Goal: Task Accomplishment & Management: Complete application form

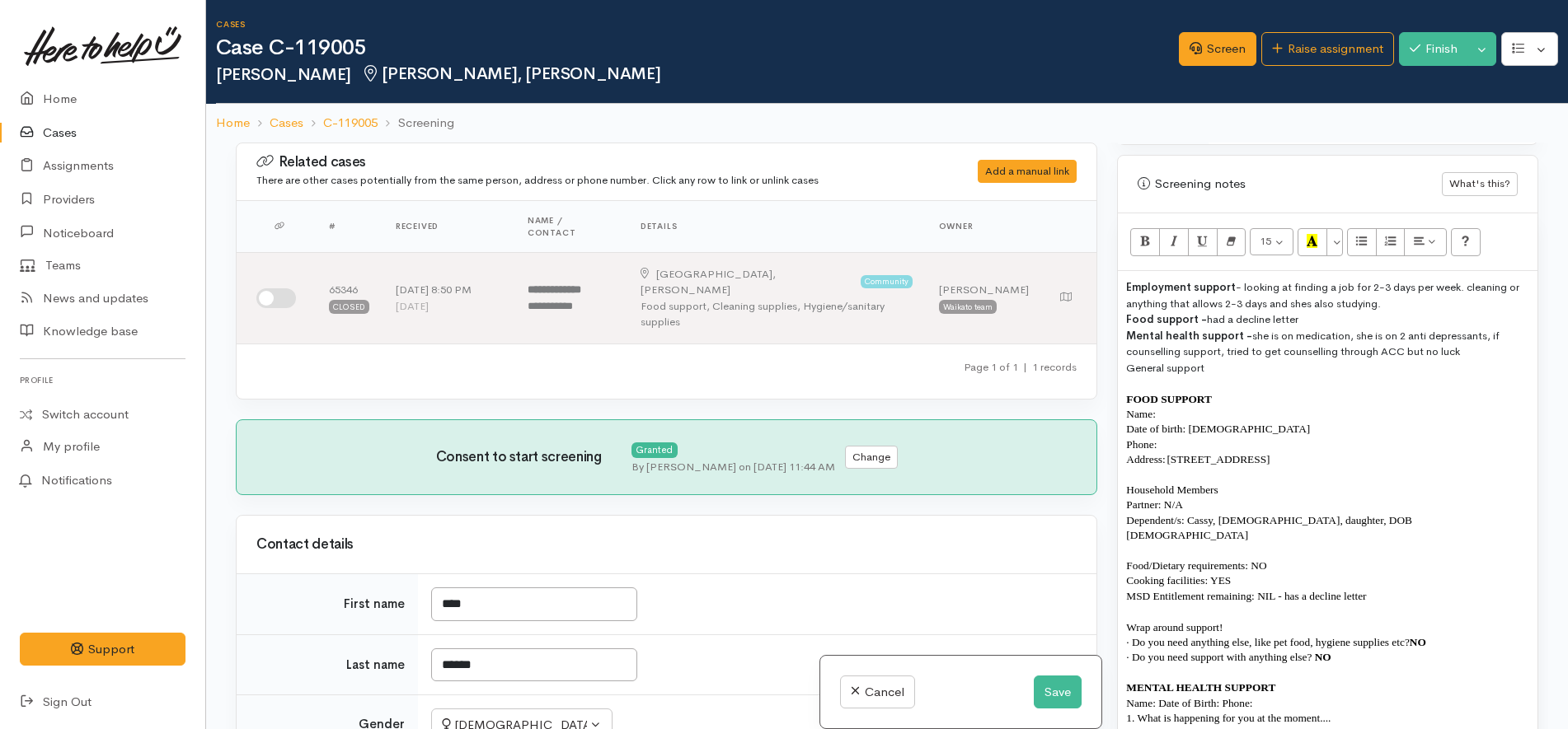
scroll to position [1133, 0]
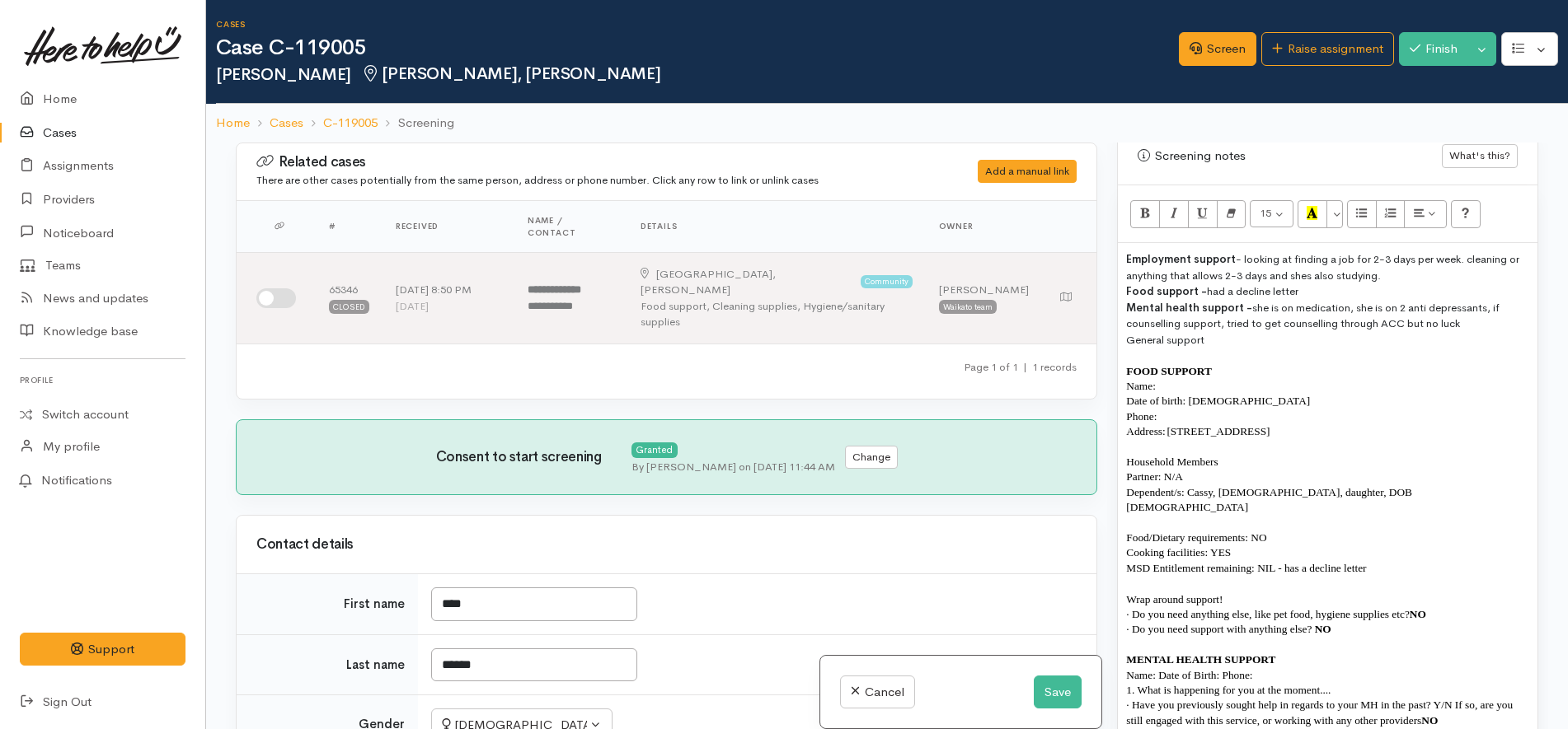
click at [1237, 379] on p "Name:" at bounding box center [1328, 386] width 403 height 15
click at [1212, 409] on p "Phone:" at bounding box center [1328, 417] width 403 height 15
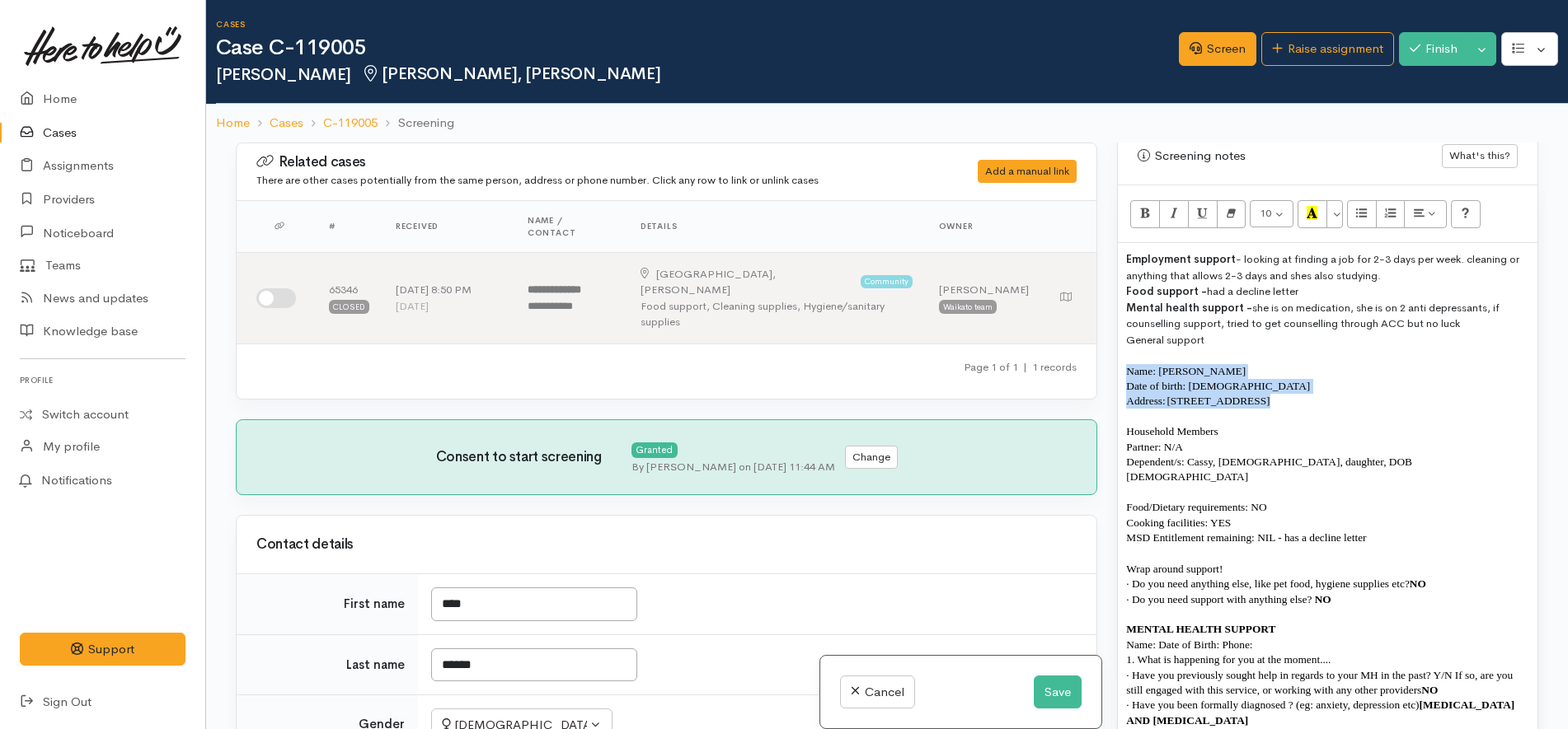
copy span "Name: Leah Adames Date of birth: 28/12/1995 Address: 194 Mahoe Street, Melville…"
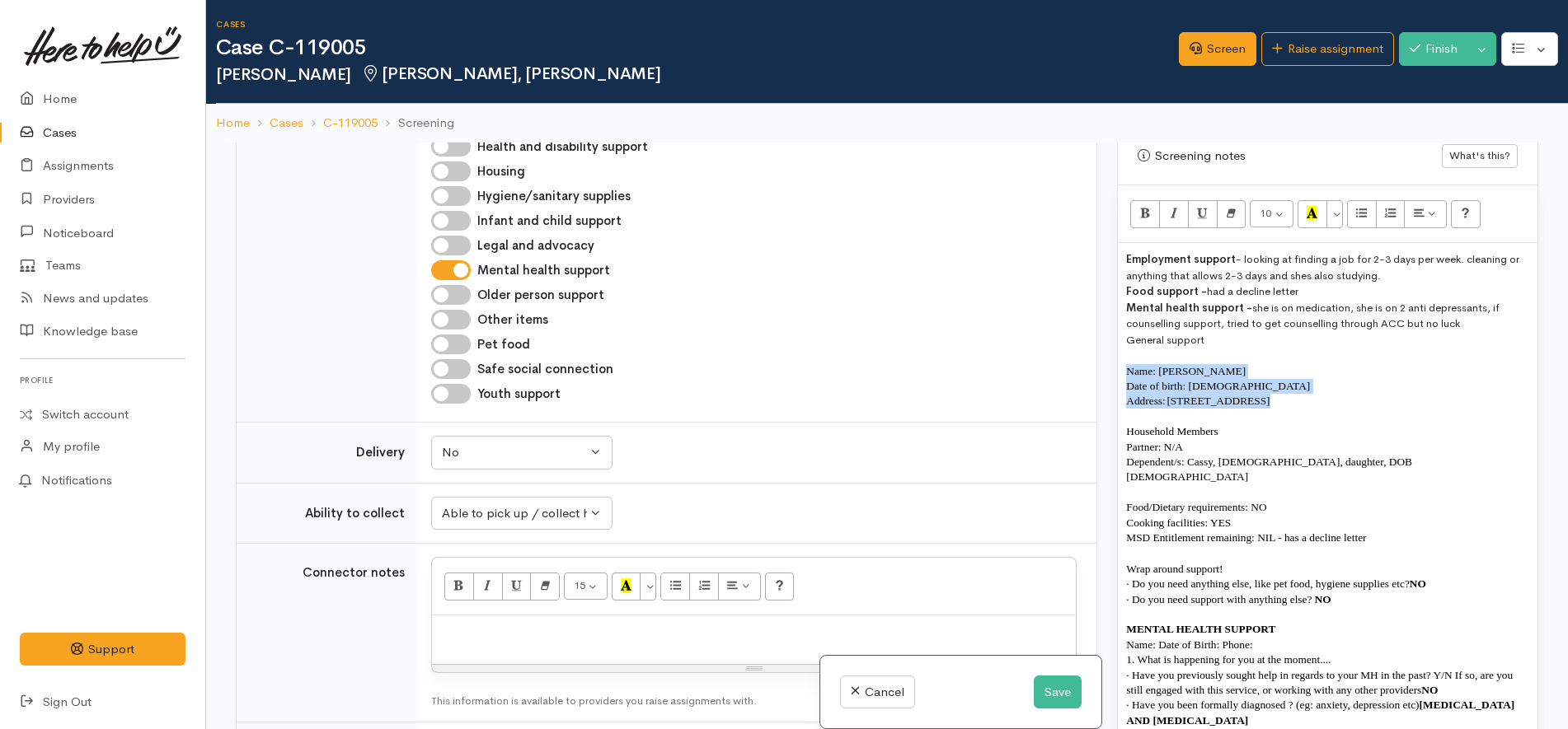
scroll to position [1236, 0]
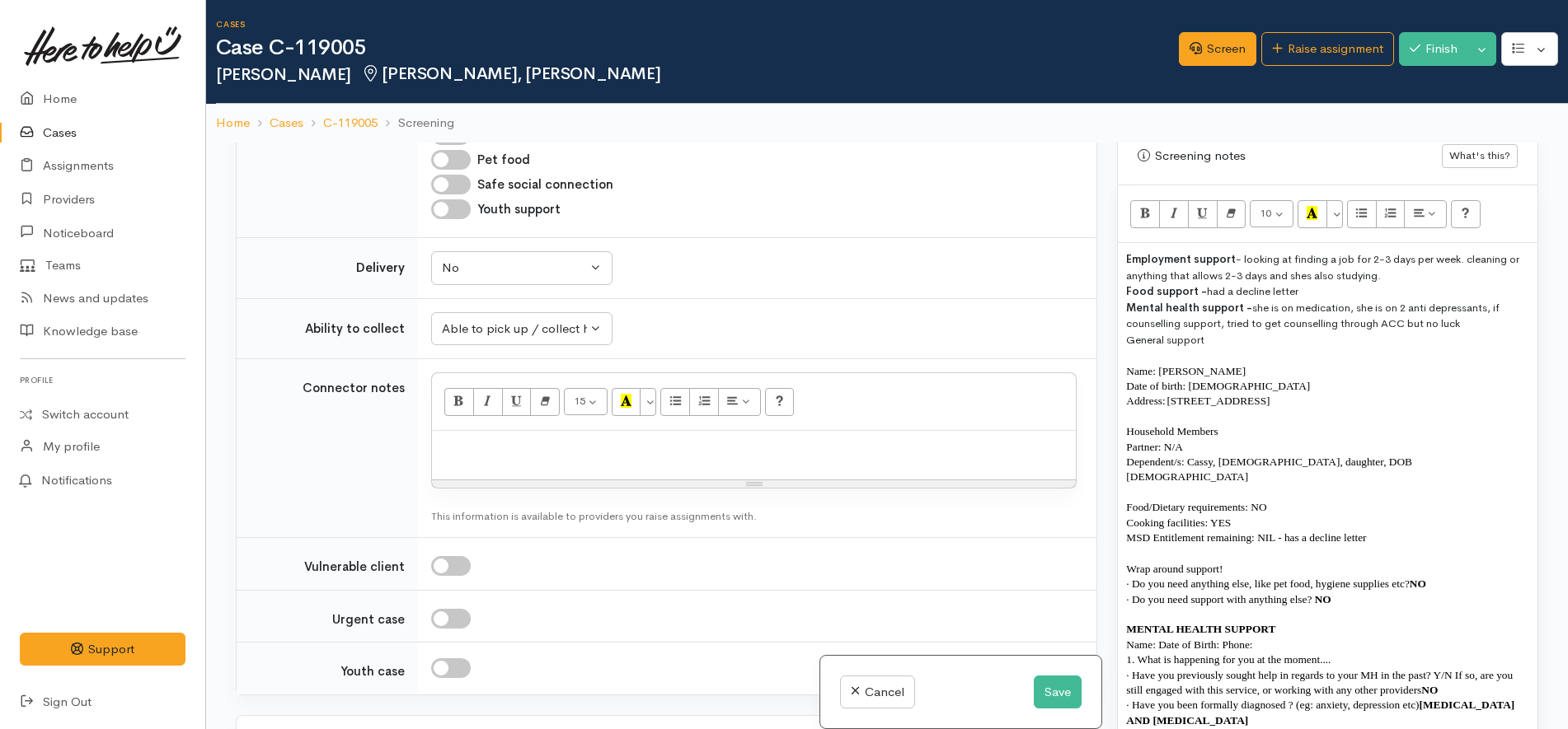
click at [602, 440] on p at bounding box center [753, 449] width 628 height 19
paste div
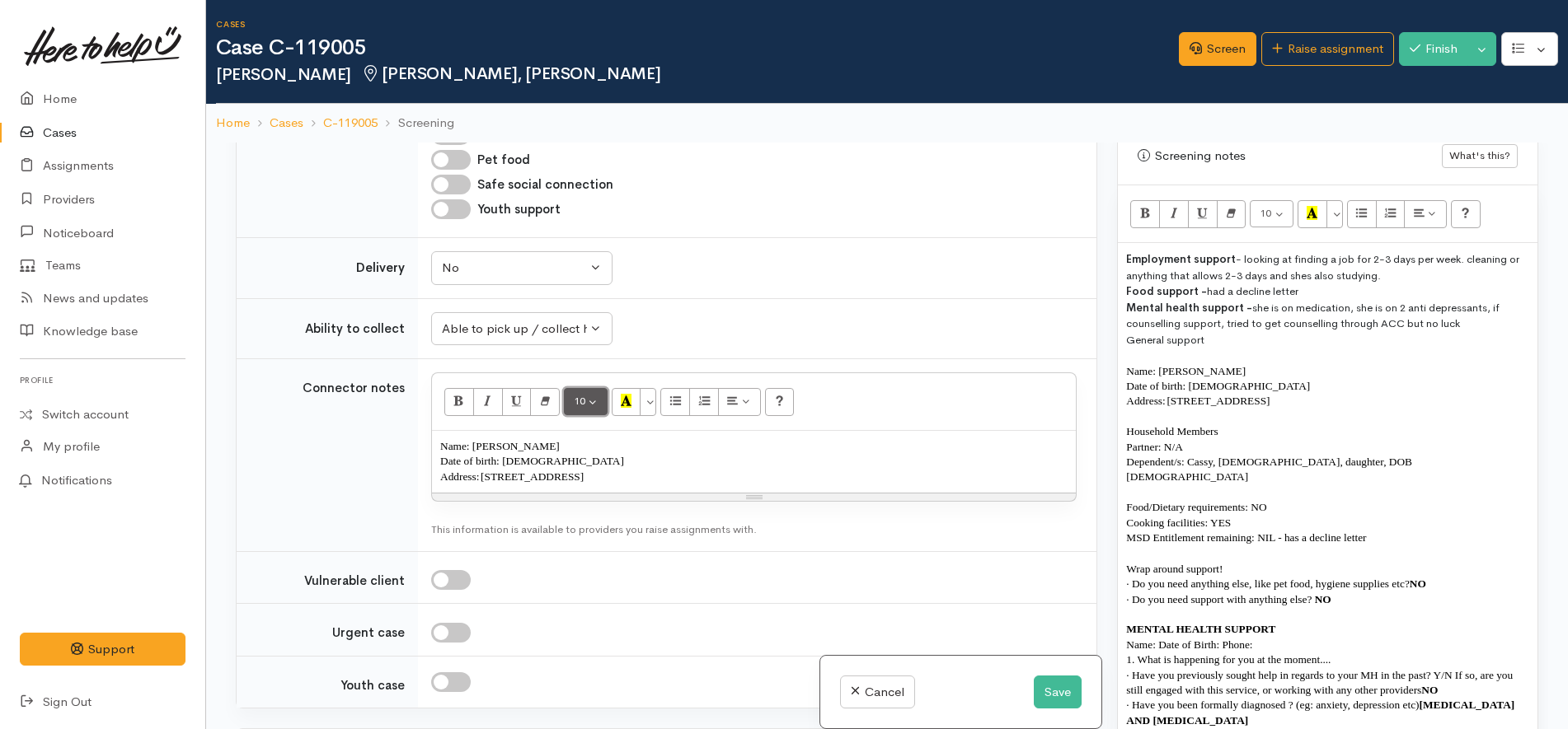
click at [588, 388] on button "10" at bounding box center [586, 402] width 44 height 28
click at [639, 529] on link "12" at bounding box center [630, 542] width 130 height 27
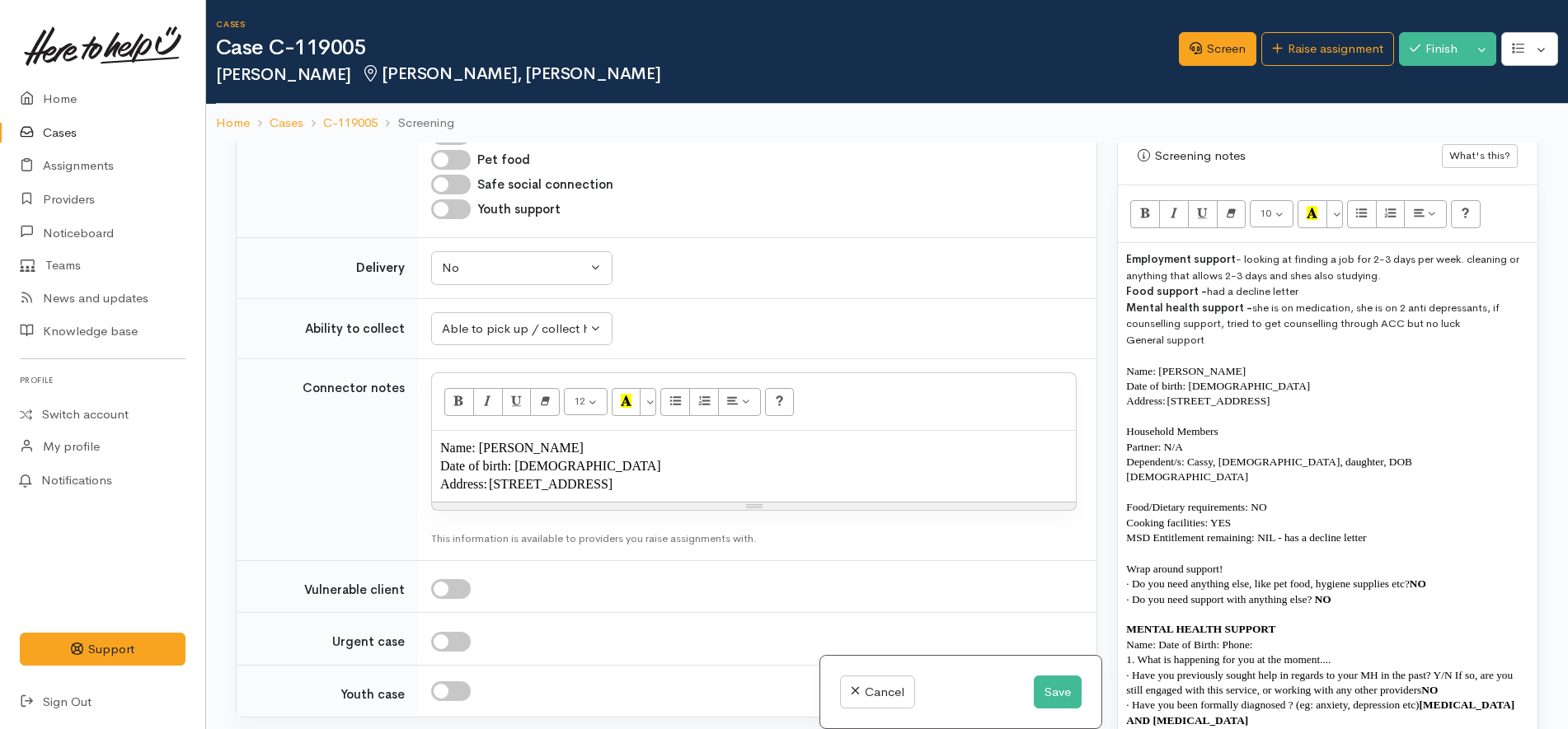
click at [839, 475] on p "Address: [STREET_ADDRESS]" at bounding box center [753, 484] width 628 height 18
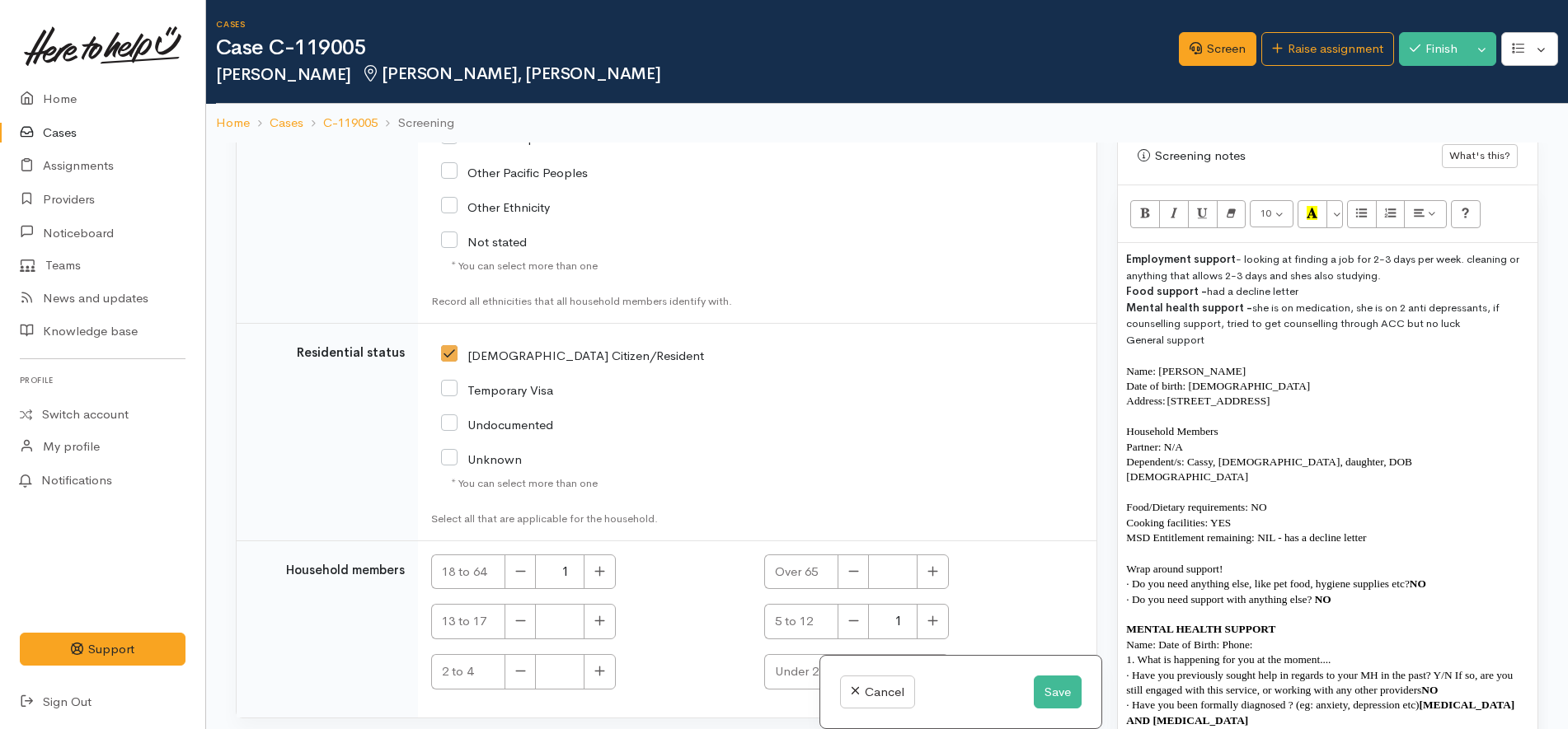
scroll to position [143, 0]
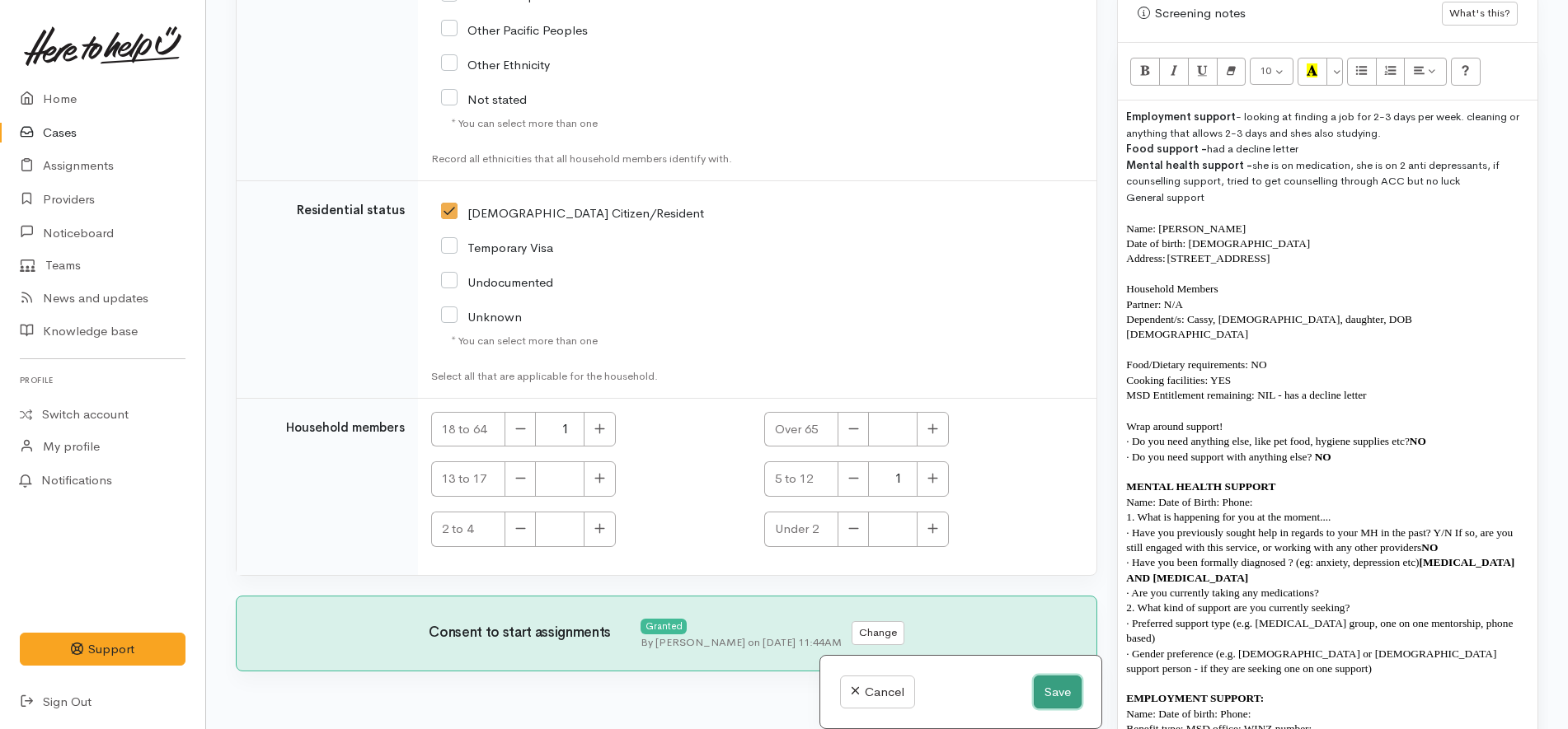
click at [1044, 686] on button "Save" at bounding box center [1058, 692] width 48 height 34
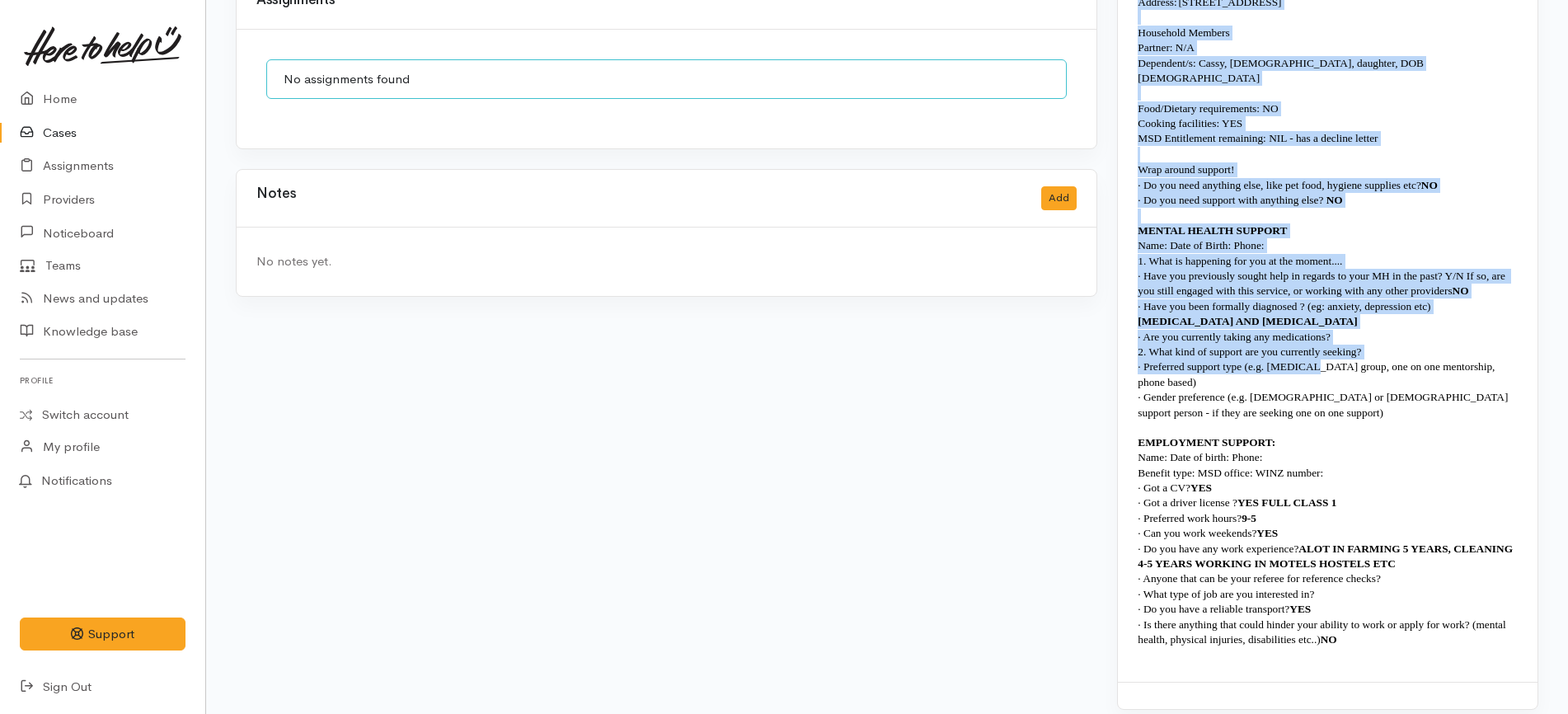
scroll to position [1455, 0]
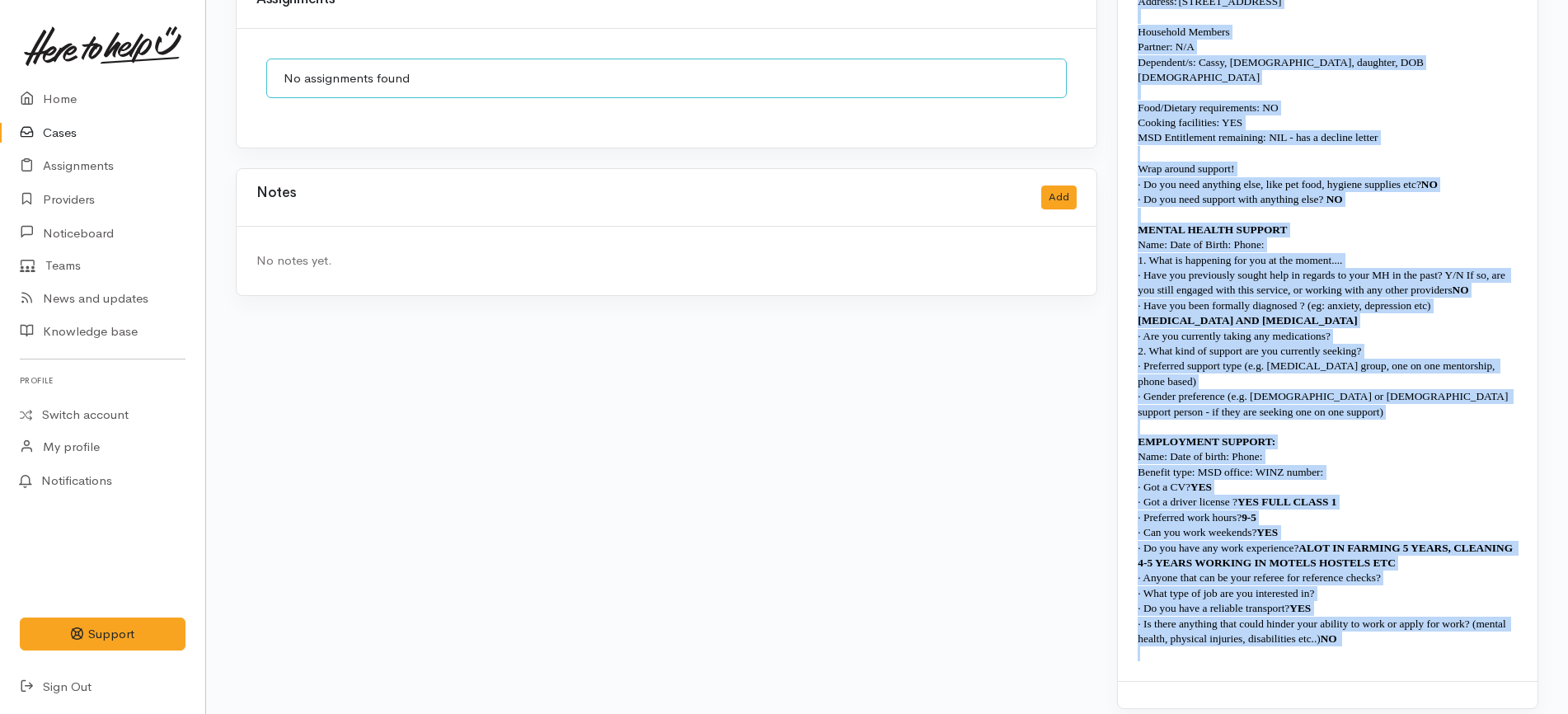
drag, startPoint x: 1126, startPoint y: 275, endPoint x: 1423, endPoint y: 632, distance: 464.4
click at [1423, 632] on div "Employment support - looking at finding a job for 2-3 days per week. cleaning o…" at bounding box center [1328, 257] width 420 height 851
copy div "Employment support - looking at finding a job for 2-3 days per week. cleaning o…"
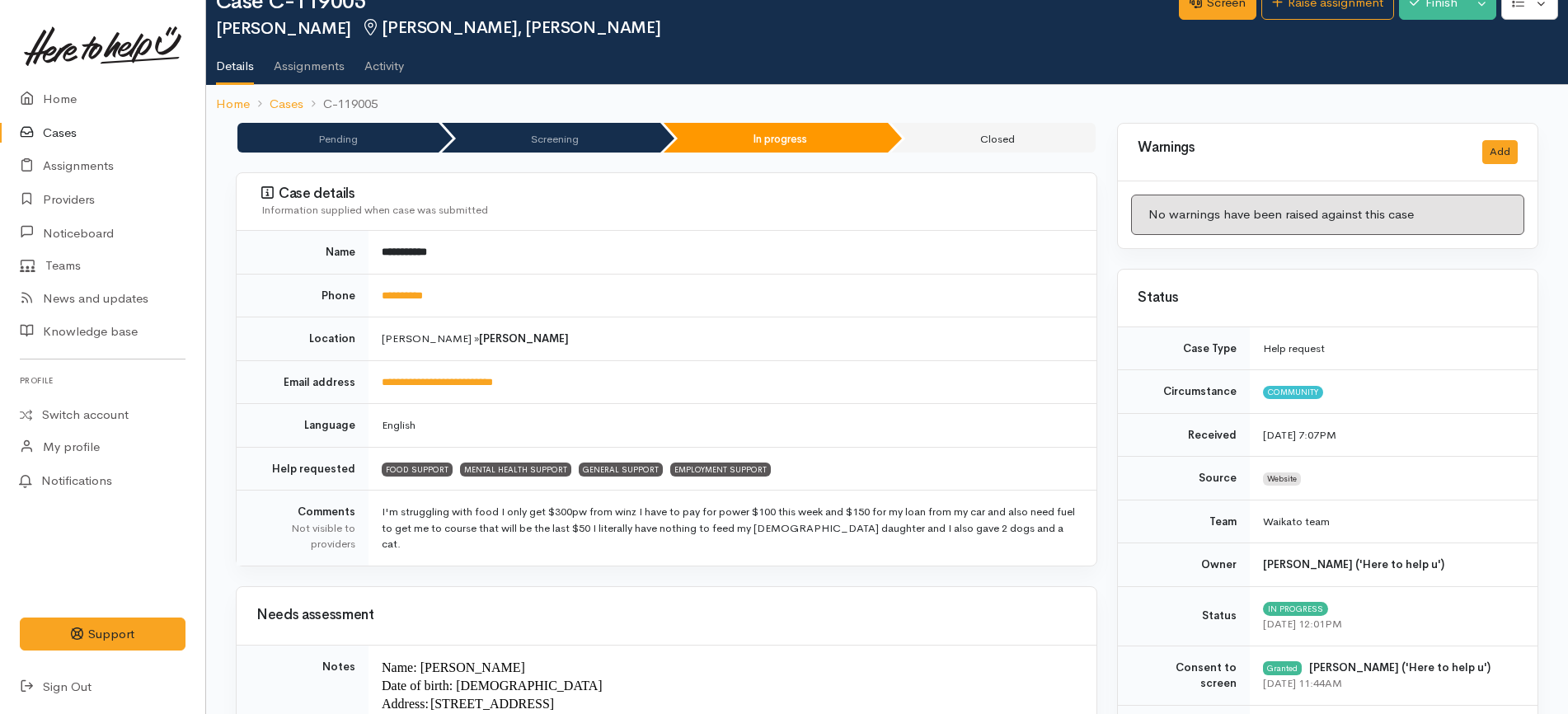
scroll to position [0, 0]
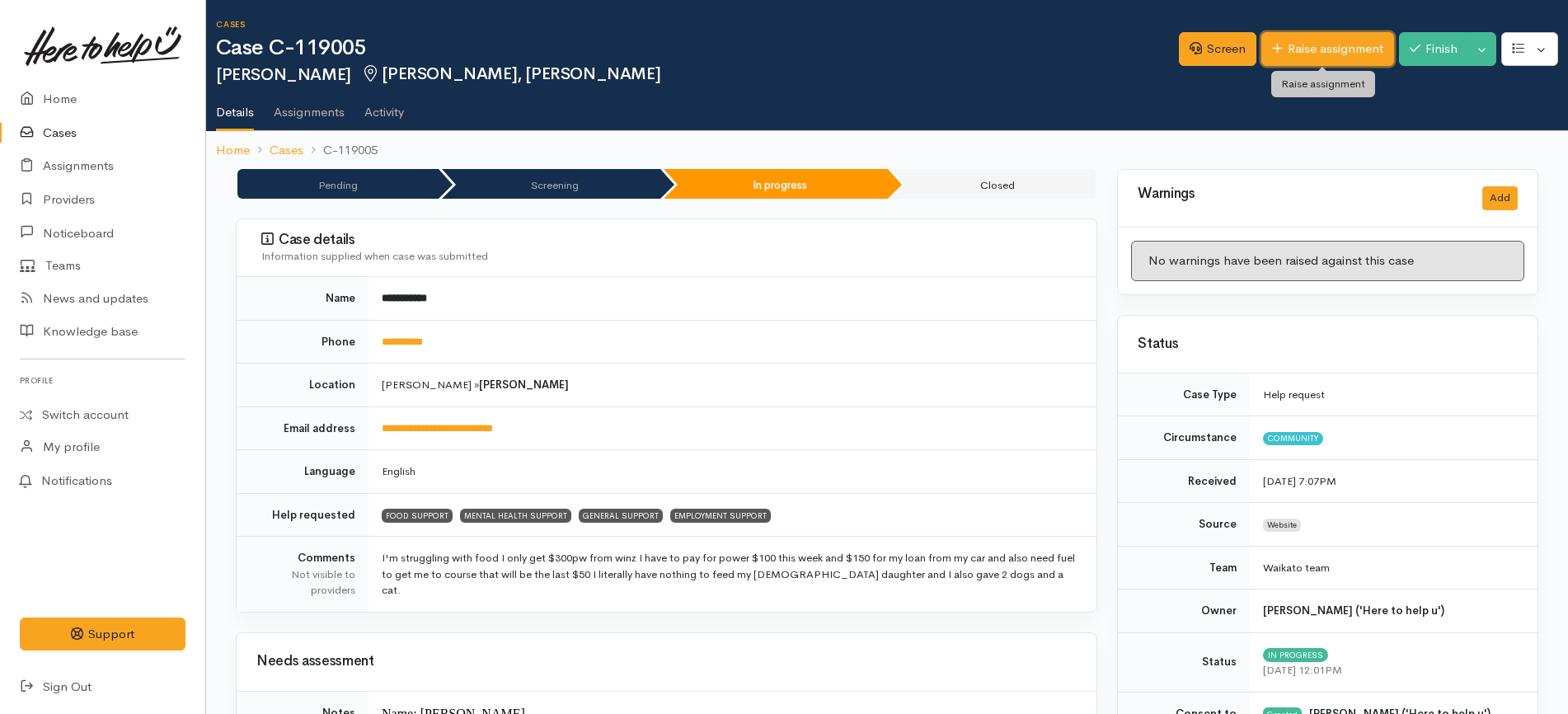
click at [1329, 55] on link "Raise assignment" at bounding box center [1328, 49] width 133 height 34
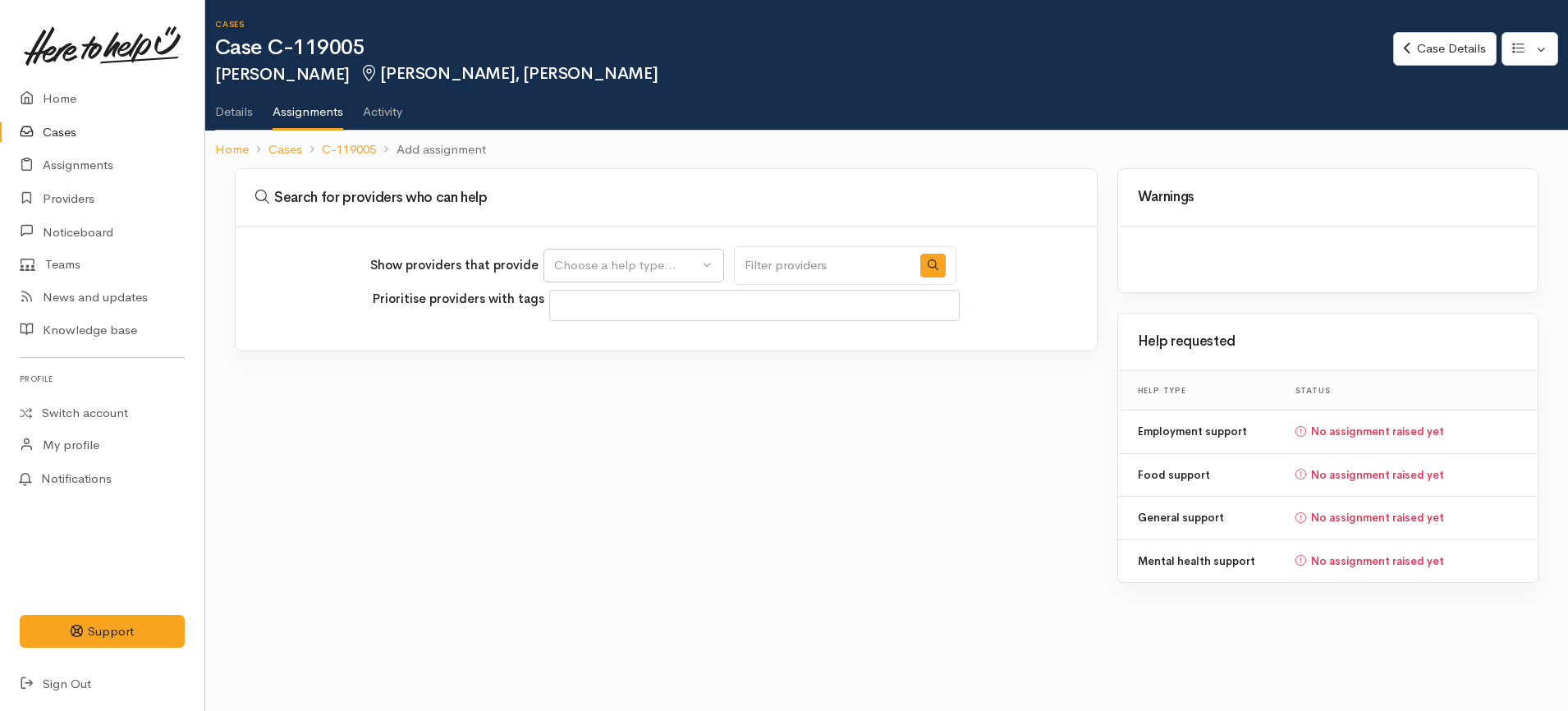
select select
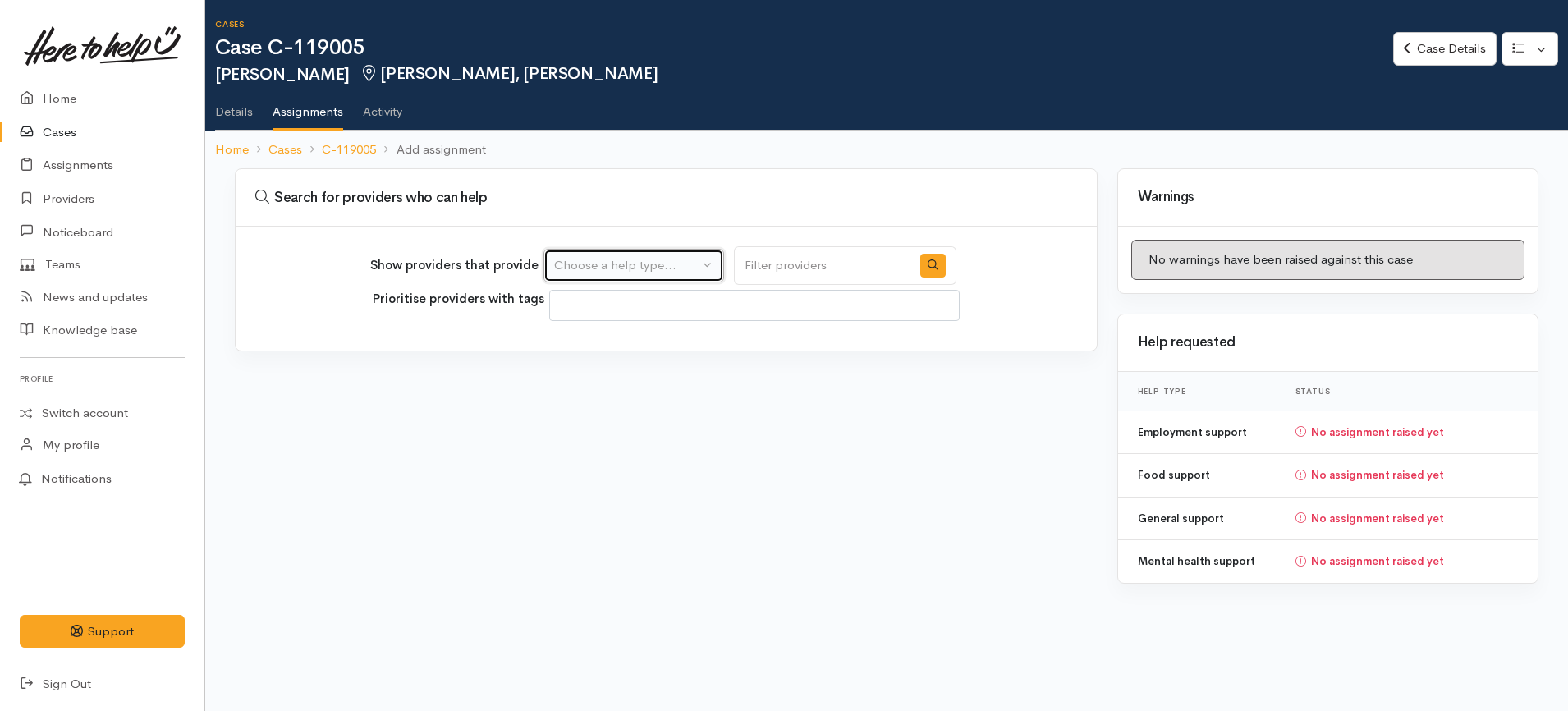
click at [685, 267] on div "Choose a help type..." at bounding box center [626, 266] width 144 height 19
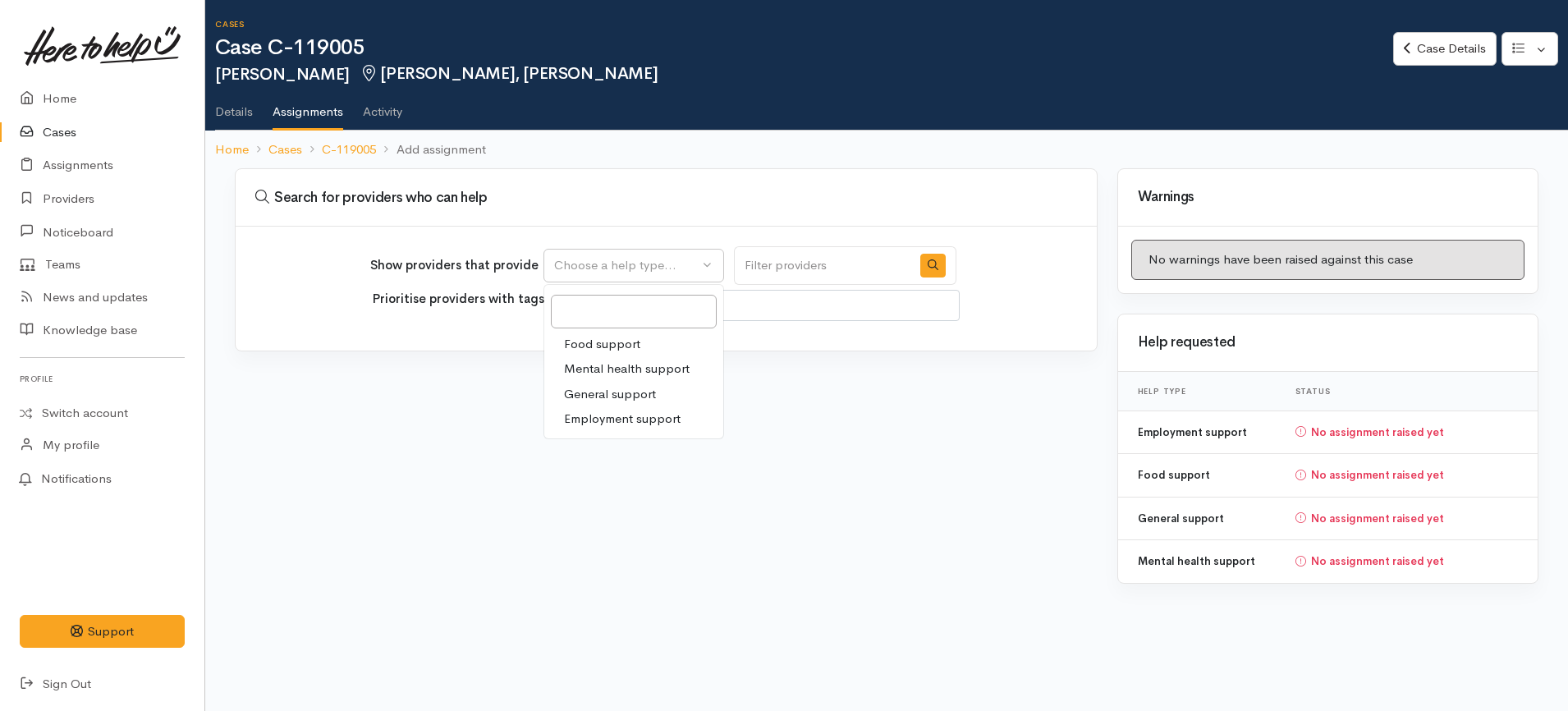
click at [649, 343] on link "Food support" at bounding box center [634, 344] width 179 height 26
select select "3"
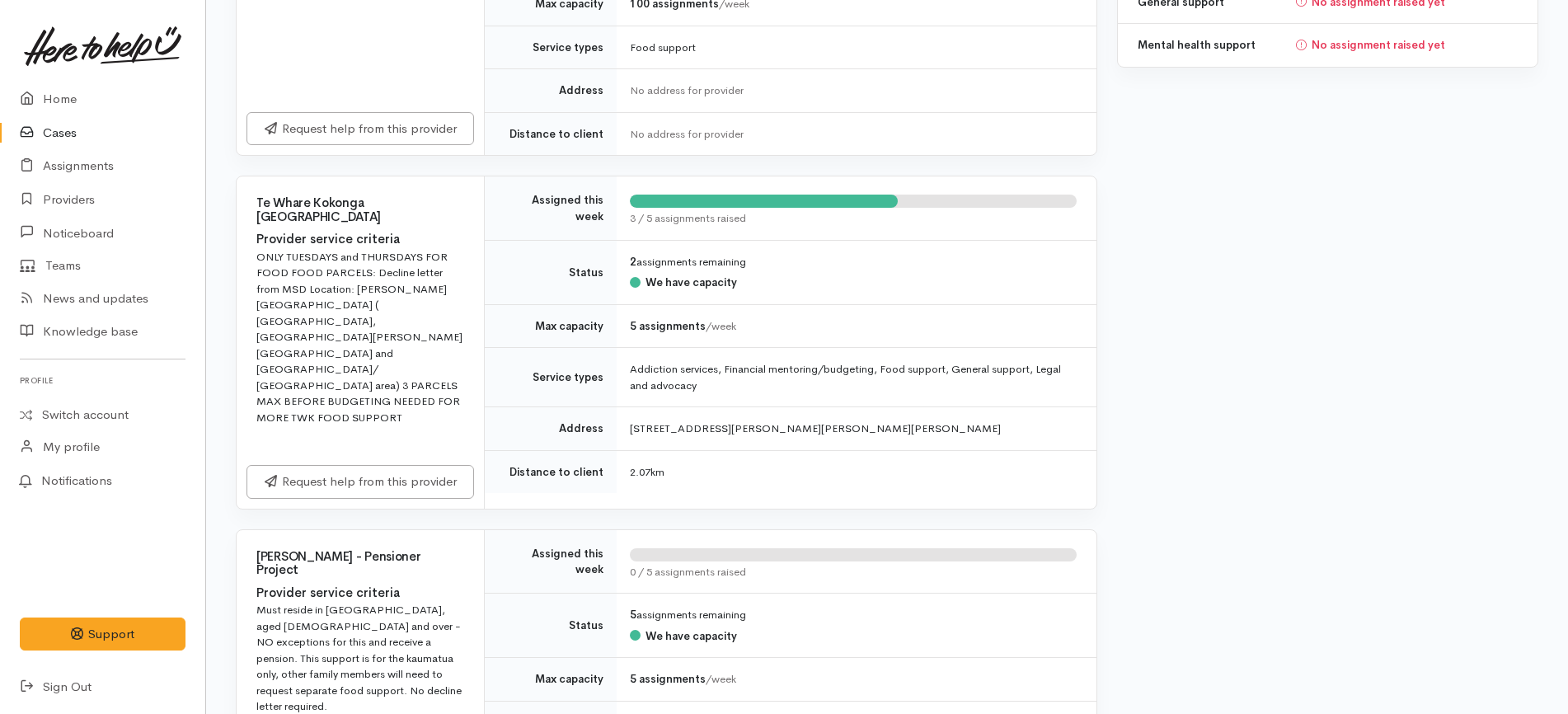
scroll to position [515, 0]
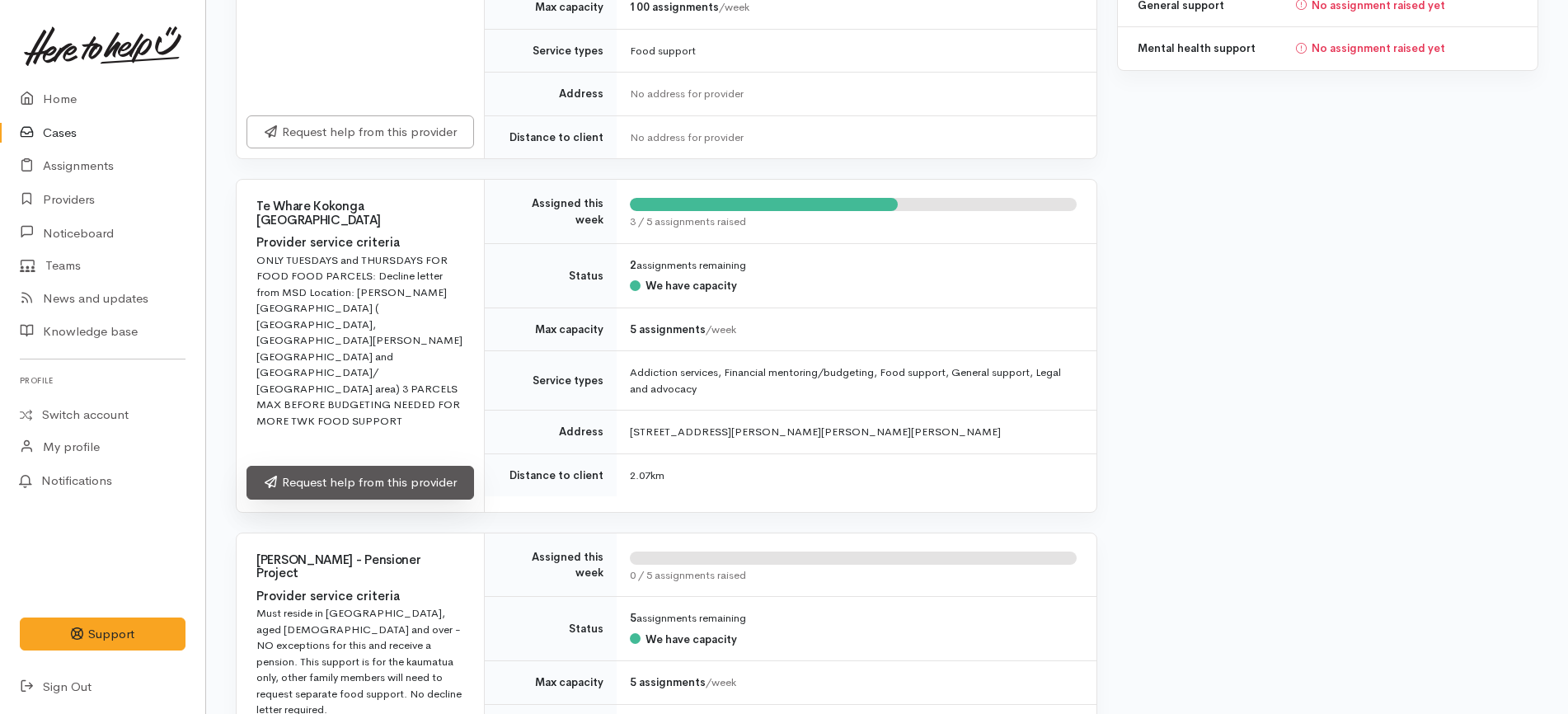
click at [367, 473] on link "Request help from this provider" at bounding box center [360, 482] width 227 height 34
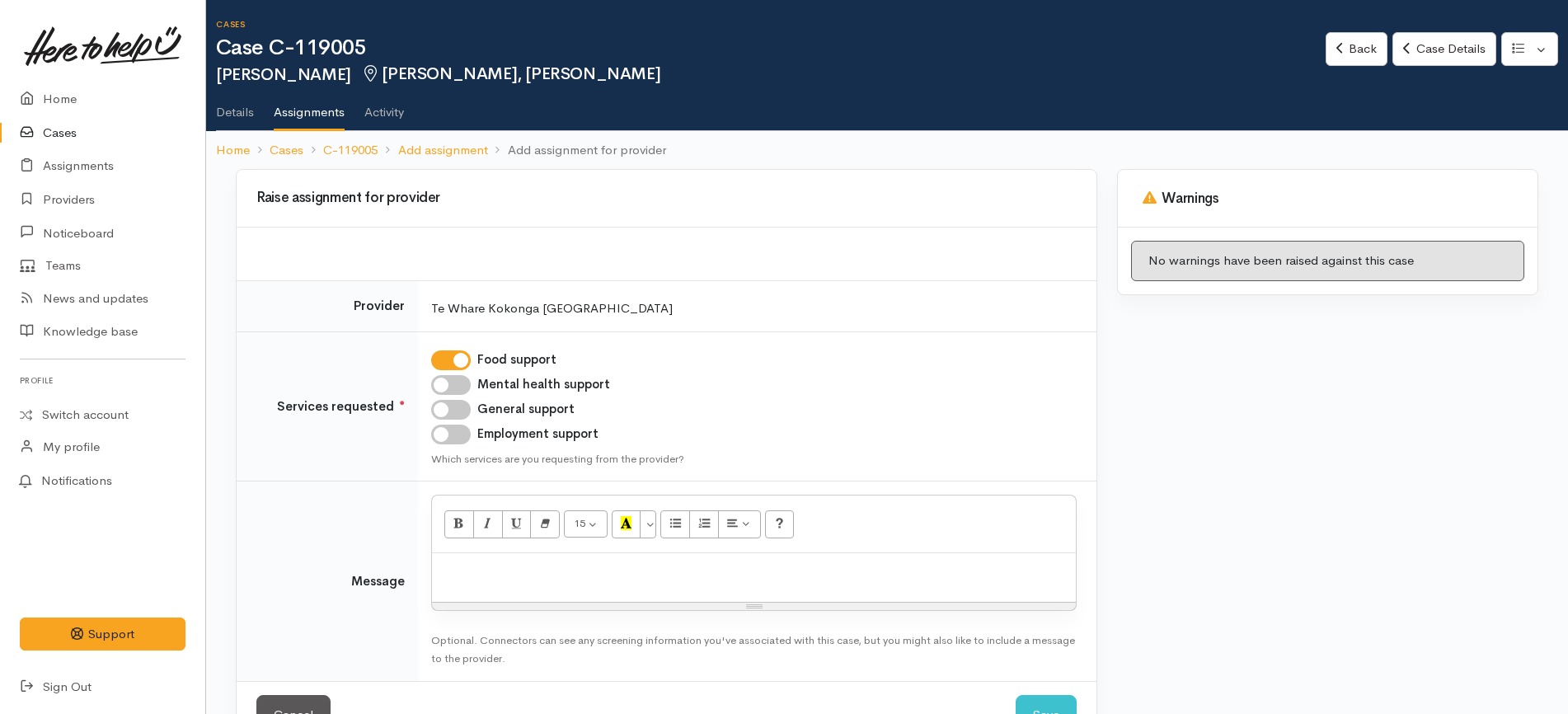
click at [607, 577] on p at bounding box center [753, 571] width 628 height 19
paste div
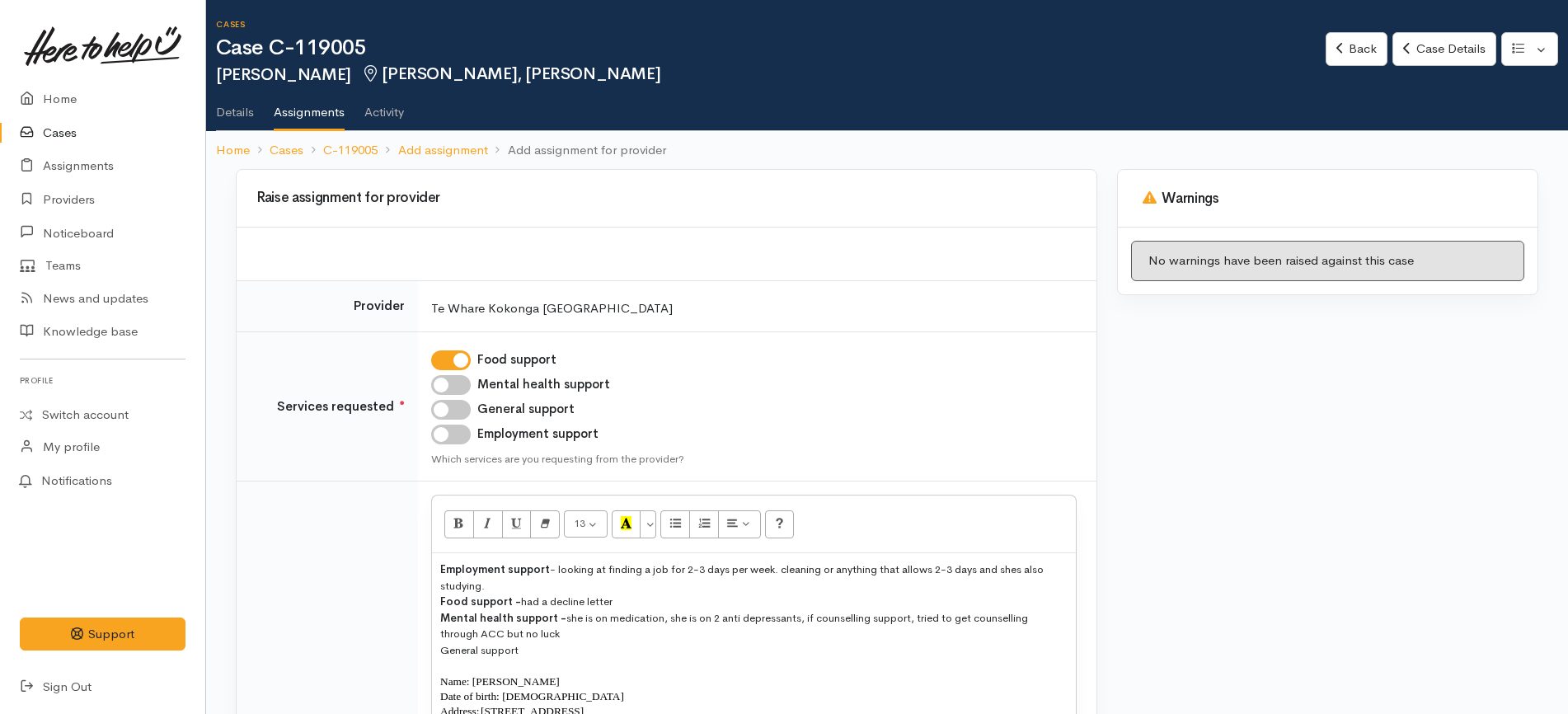
scroll to position [581, 0]
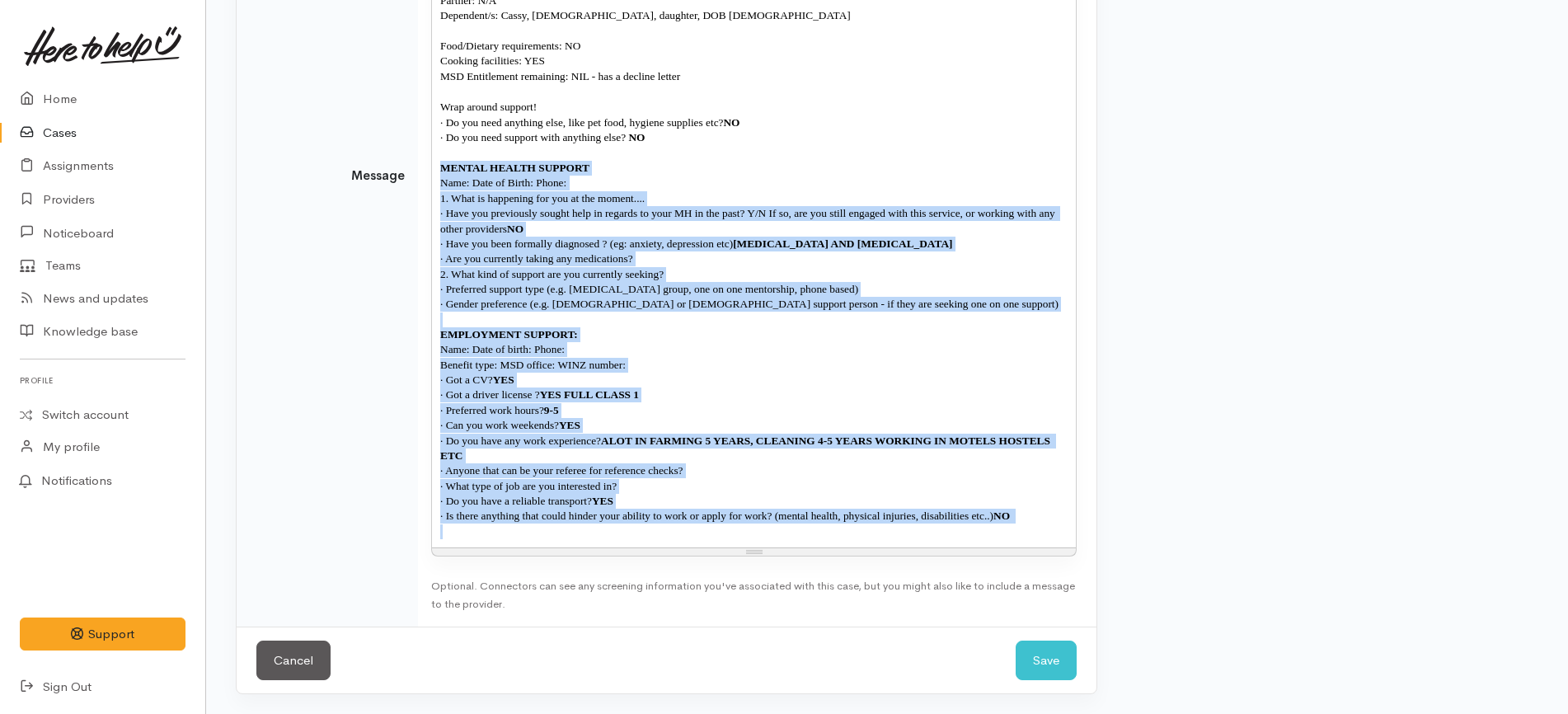
drag, startPoint x: 440, startPoint y: 340, endPoint x: 668, endPoint y: 807, distance: 519.7
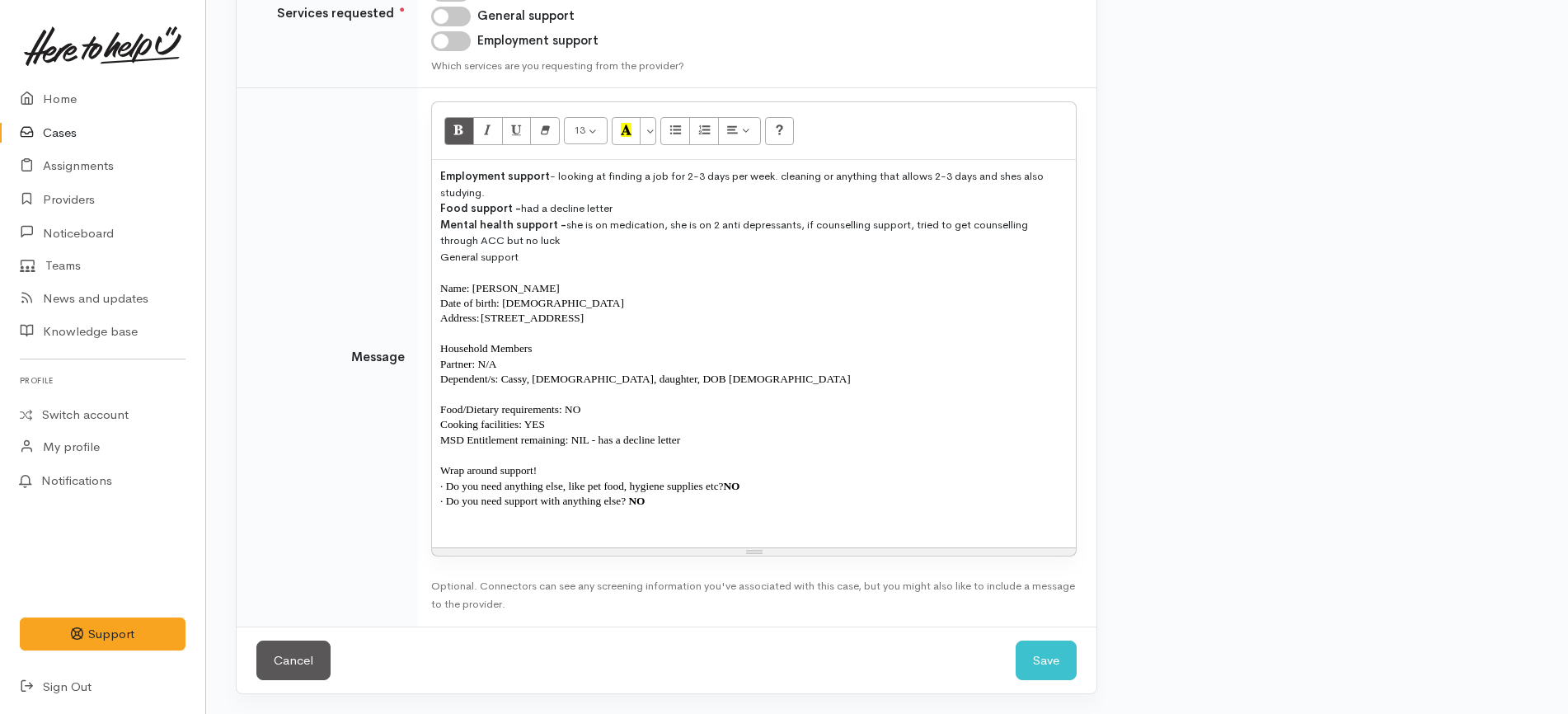
scroll to position [379, 0]
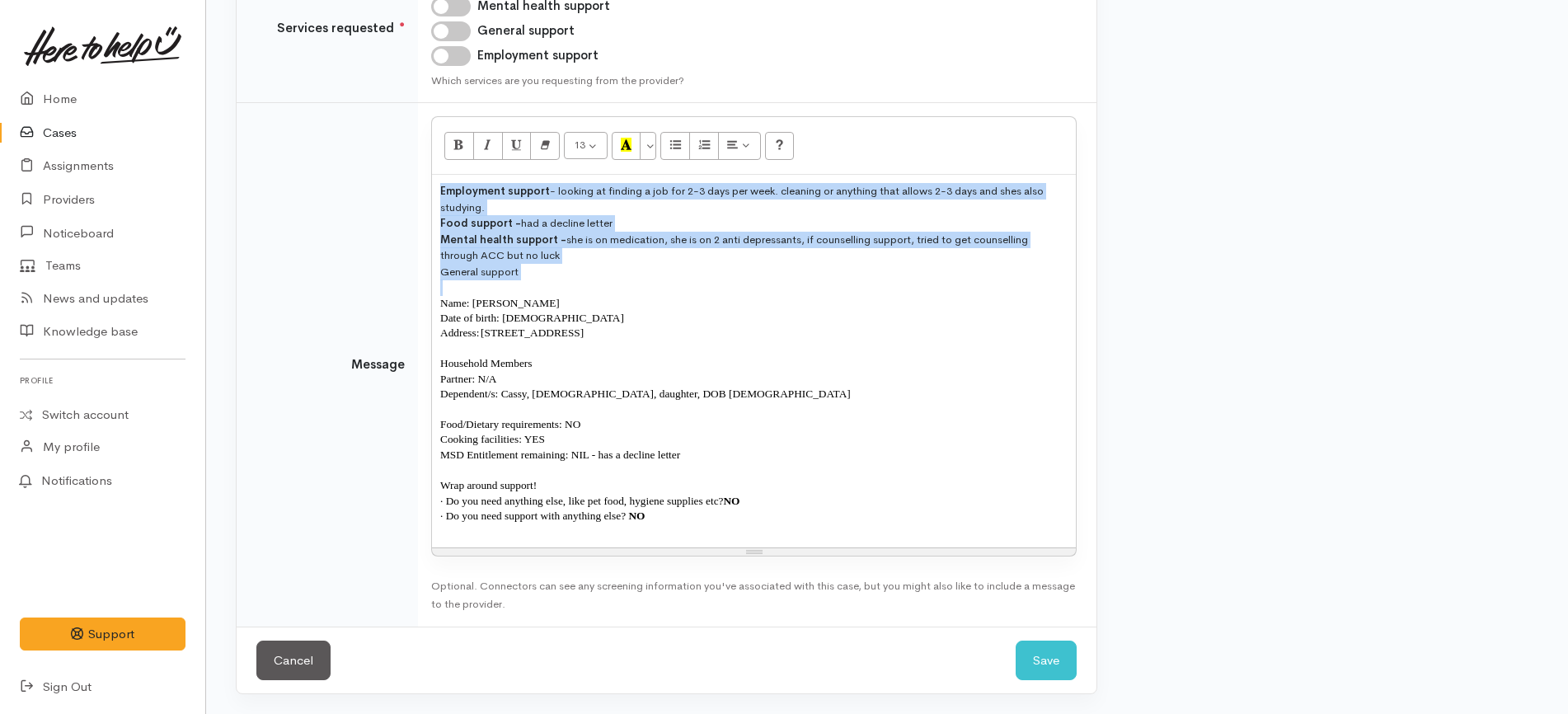
drag, startPoint x: 440, startPoint y: 302, endPoint x: 412, endPoint y: 164, distance: 140.8
click at [412, 164] on tr "Message 13 8 9 10 11 12 14 18 24 36 Background Color Transparent Select #ffff00…" at bounding box center [666, 364] width 860 height 523
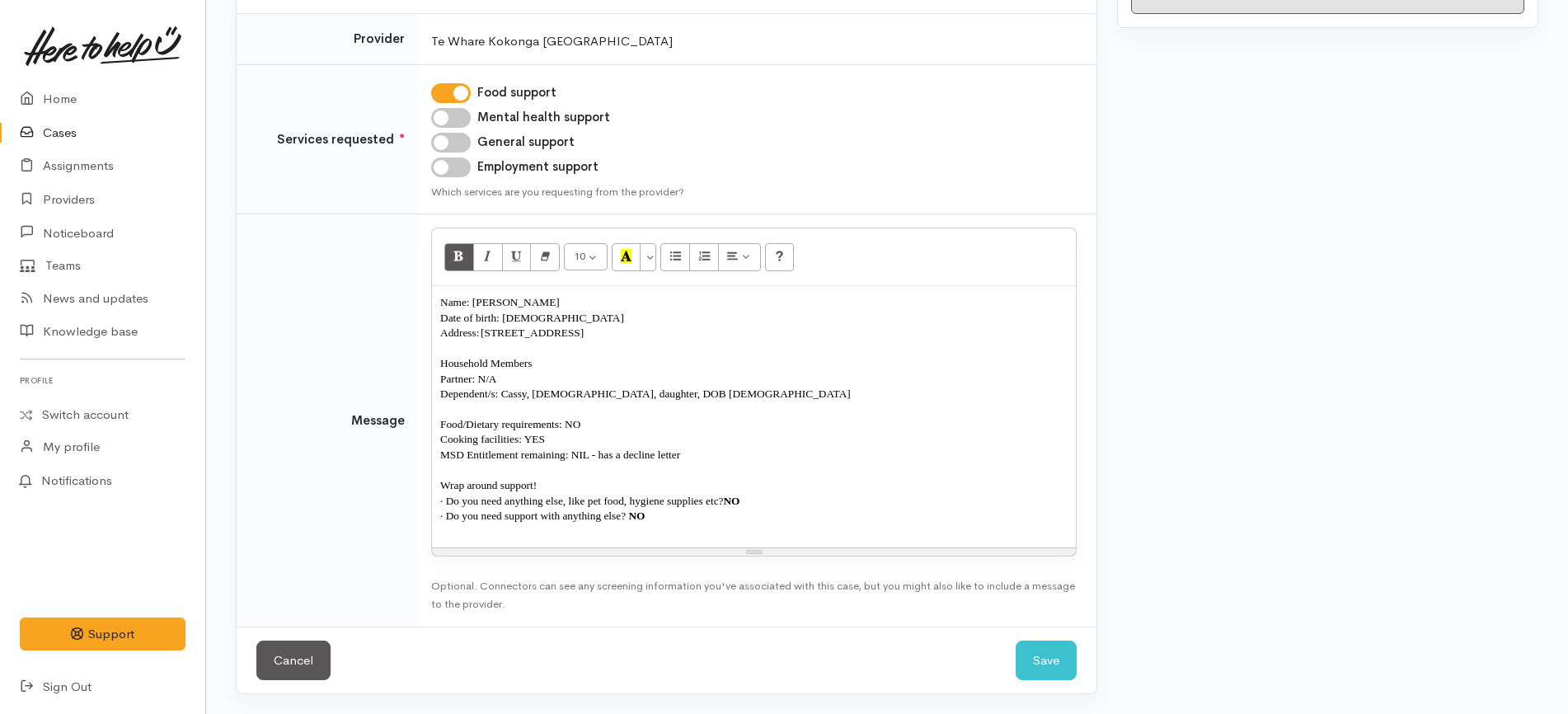
scroll to position [268, 0]
click at [690, 538] on p at bounding box center [753, 532] width 628 height 15
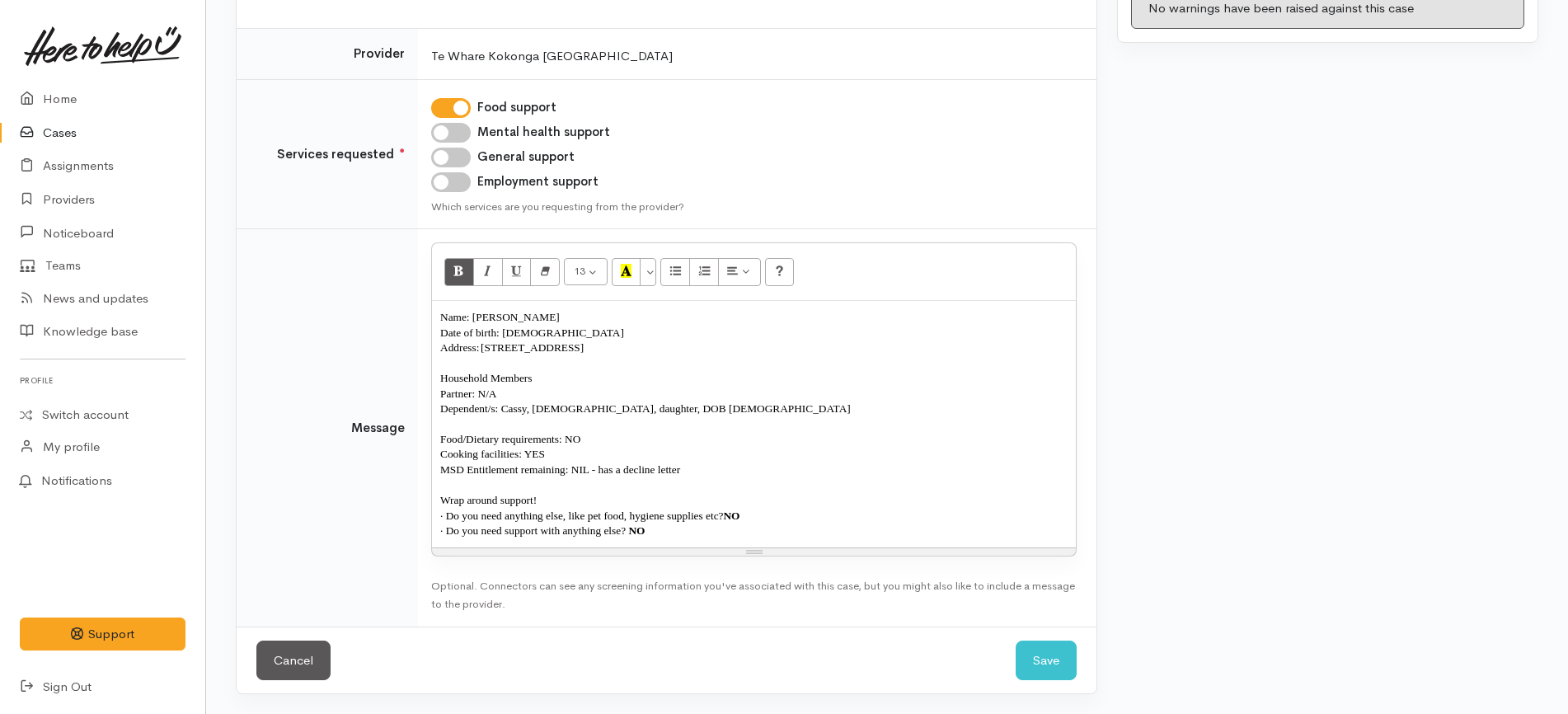
scroll to position [252, 0]
click at [440, 313] on div "Name: Leah Adames Date of birth: 28/12/1995 Address: 194 Mahoe Street, Melville…" at bounding box center [753, 423] width 644 height 247
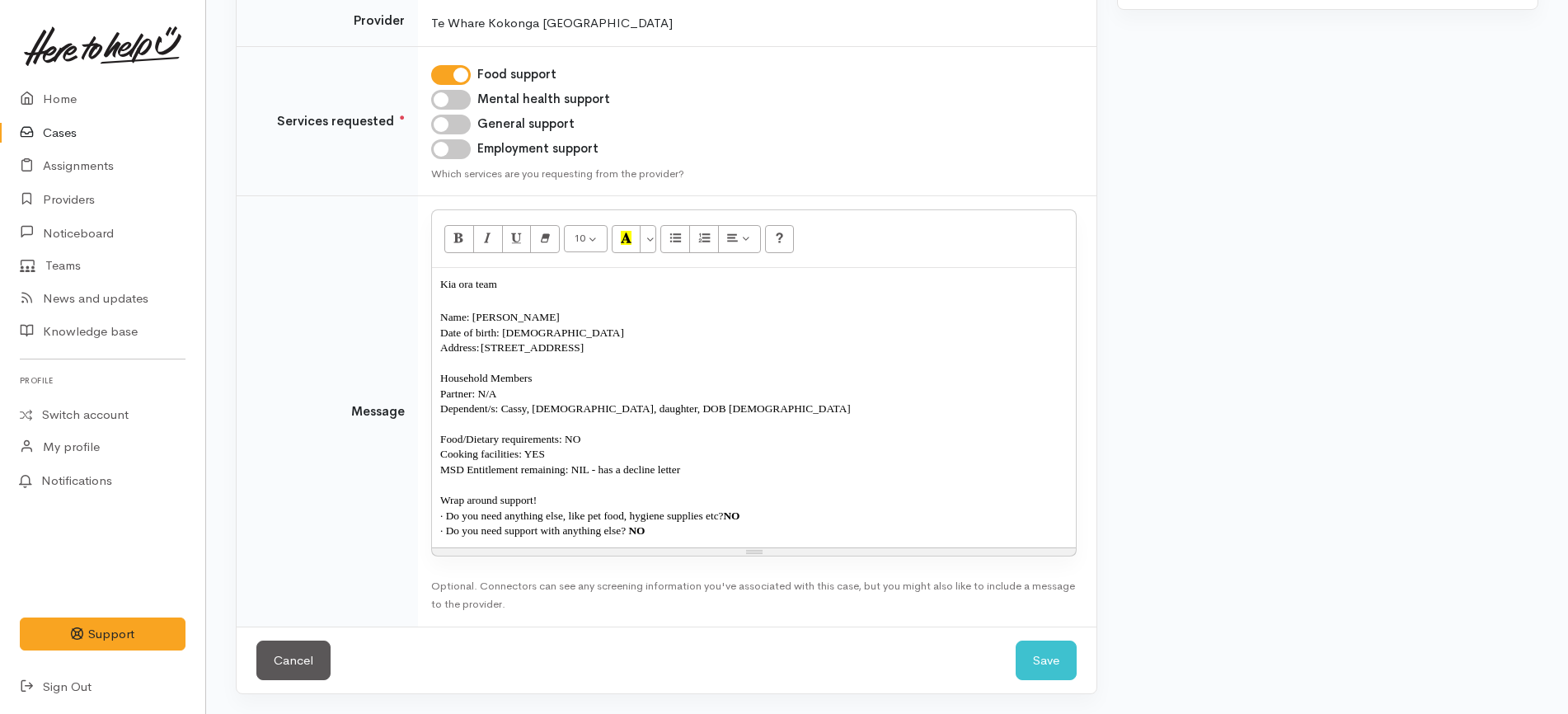
scroll to position [302, 0]
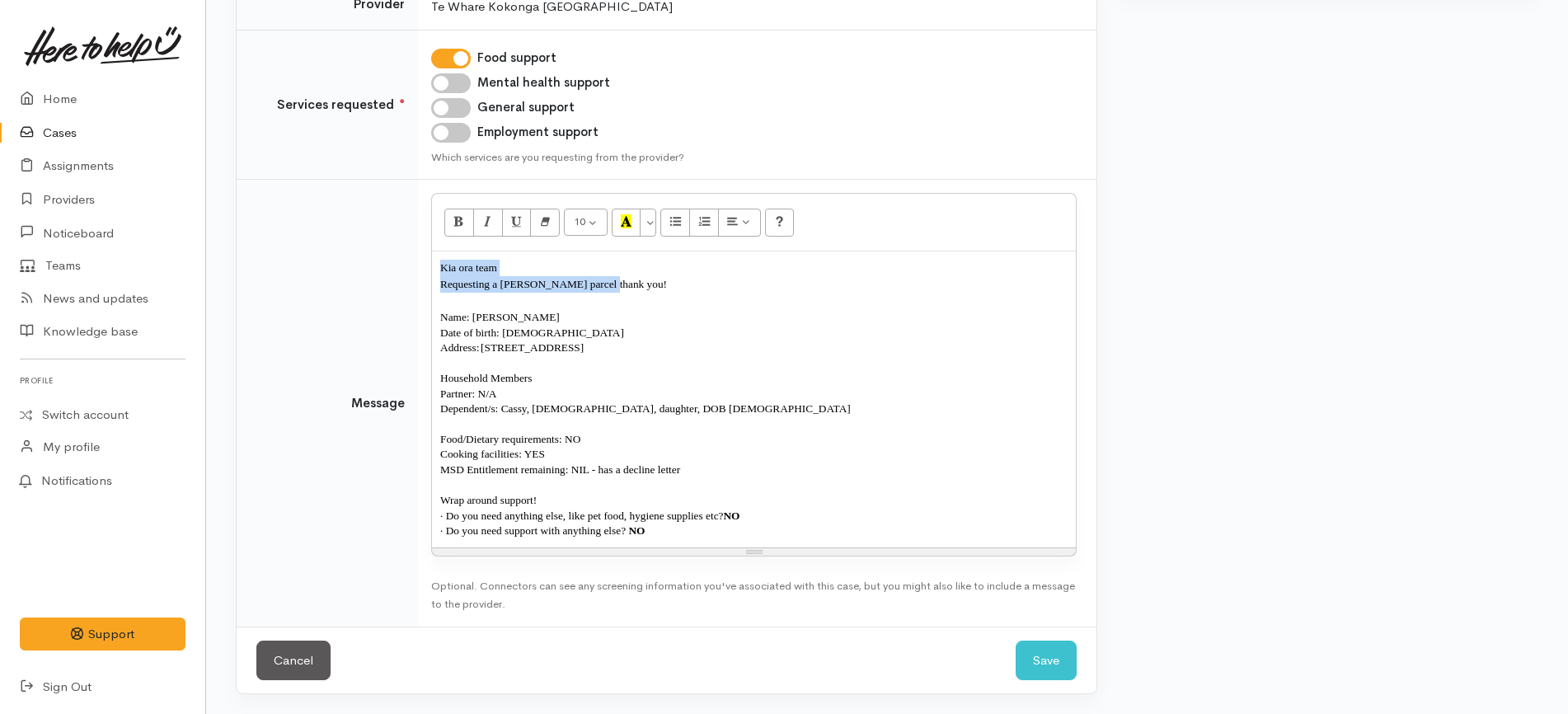
drag, startPoint x: 612, startPoint y: 278, endPoint x: 423, endPoint y: 254, distance: 190.5
click at [423, 254] on td "10 8 9 10 11 12 14 18 24 36 Background Color Transparent Select #ffff00 Text Co…" at bounding box center [757, 403] width 678 height 447
click at [652, 219] on button "More Color" at bounding box center [648, 223] width 16 height 28
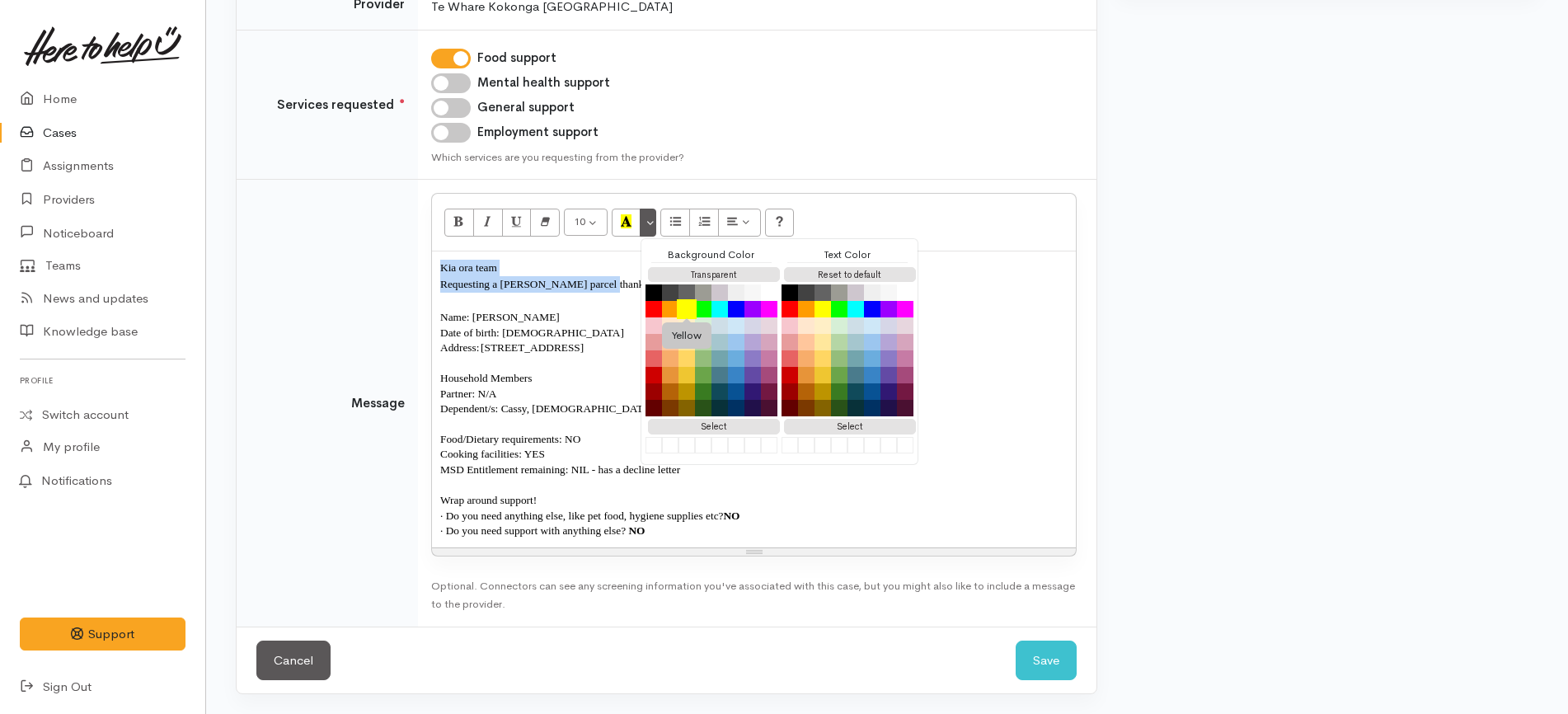
click at [685, 310] on button "Yellow" at bounding box center [687, 310] width 20 height 20
click at [592, 313] on div "Name: [PERSON_NAME]" at bounding box center [753, 317] width 628 height 16
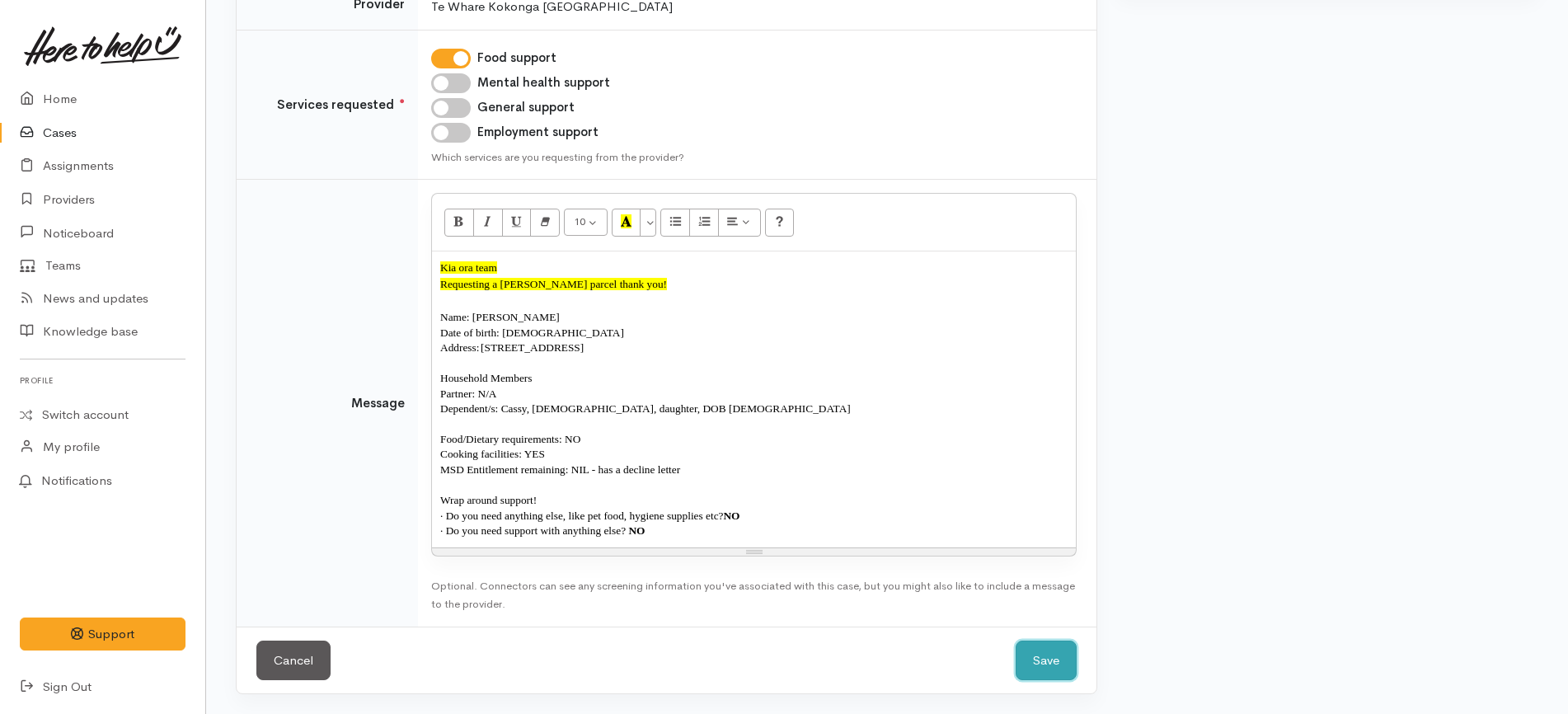
click at [1054, 649] on button "Save" at bounding box center [1046, 661] width 61 height 40
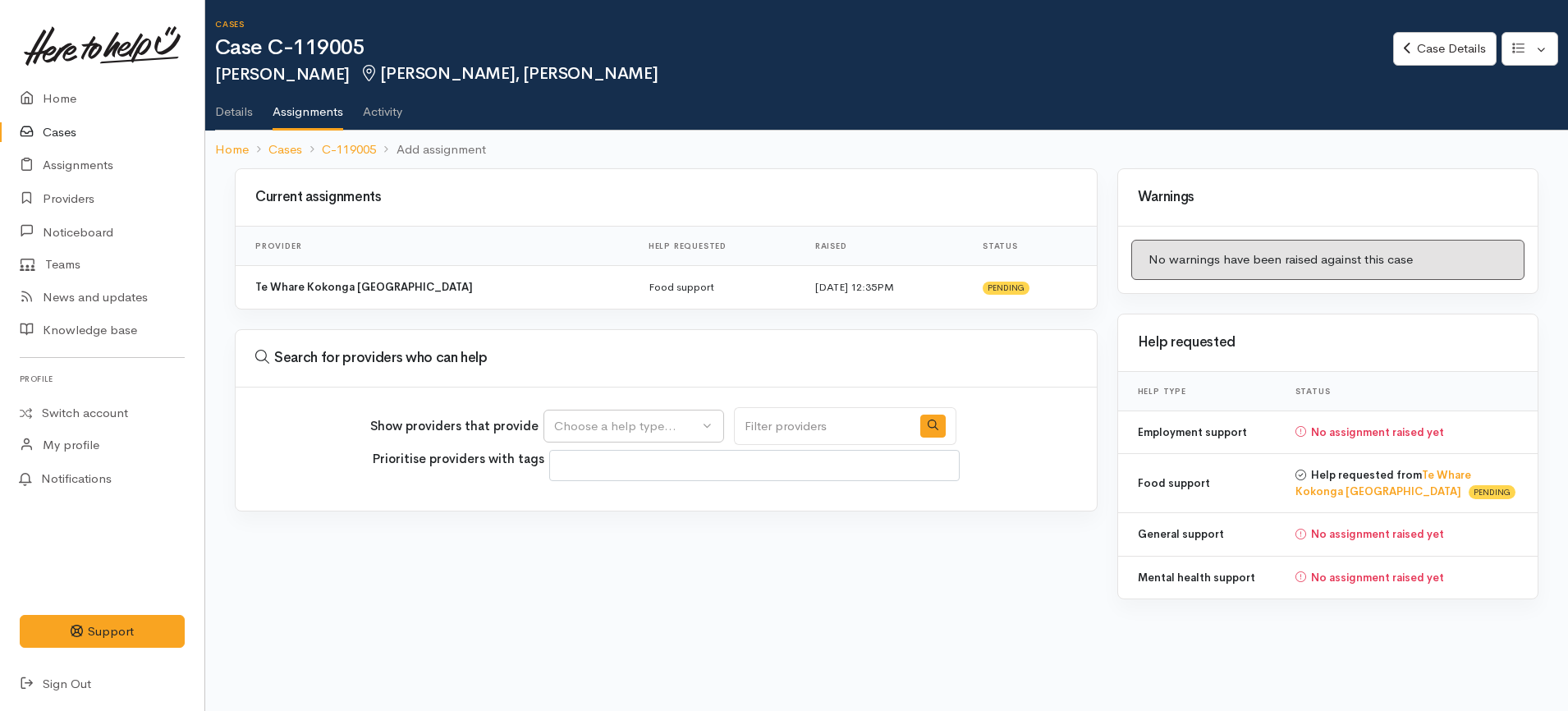
select select
click at [676, 422] on div "Choose a help type..." at bounding box center [626, 426] width 144 height 19
click at [613, 526] on span "Mental health support" at bounding box center [627, 529] width 126 height 19
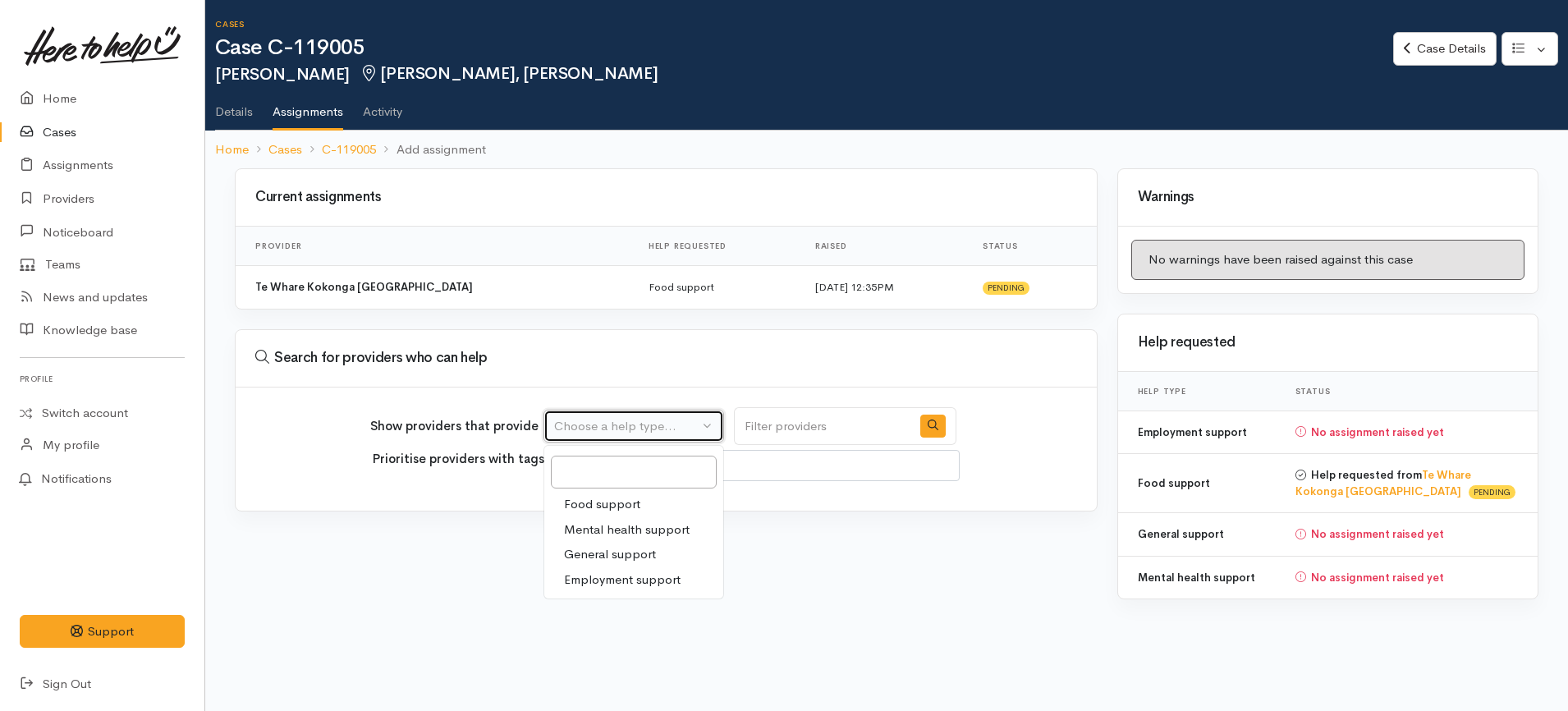
select select "5"
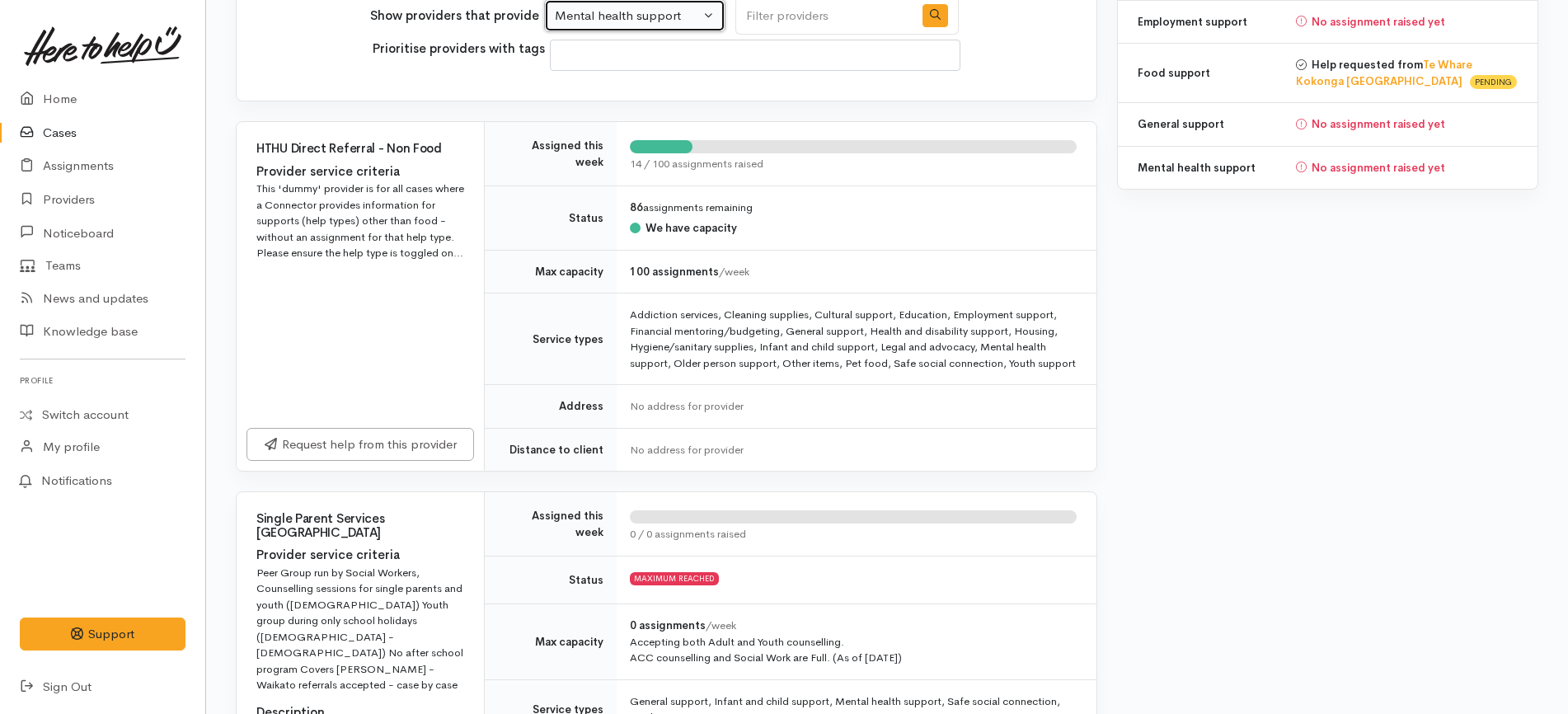
scroll to position [721, 0]
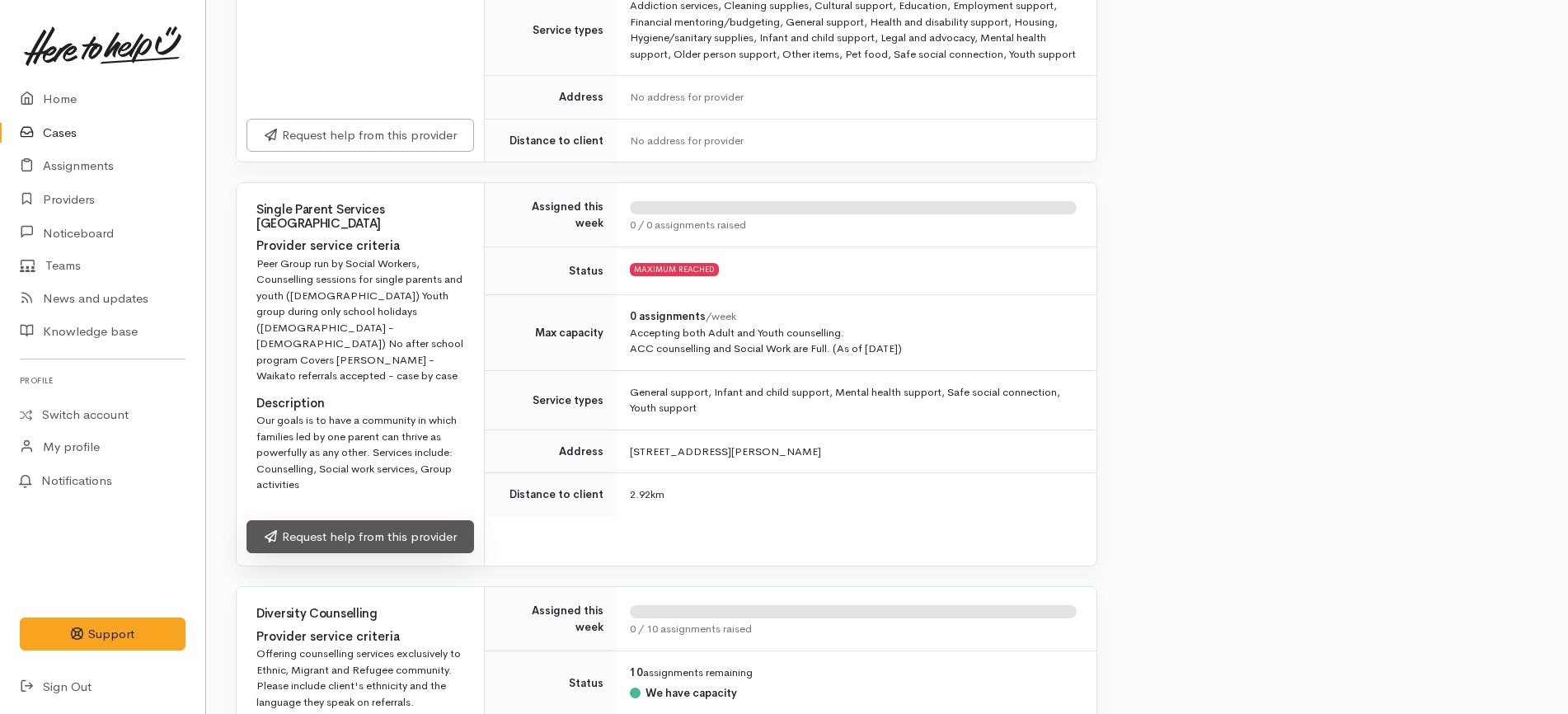
click at [411, 521] on link "Request help from this provider" at bounding box center [360, 537] width 227 height 34
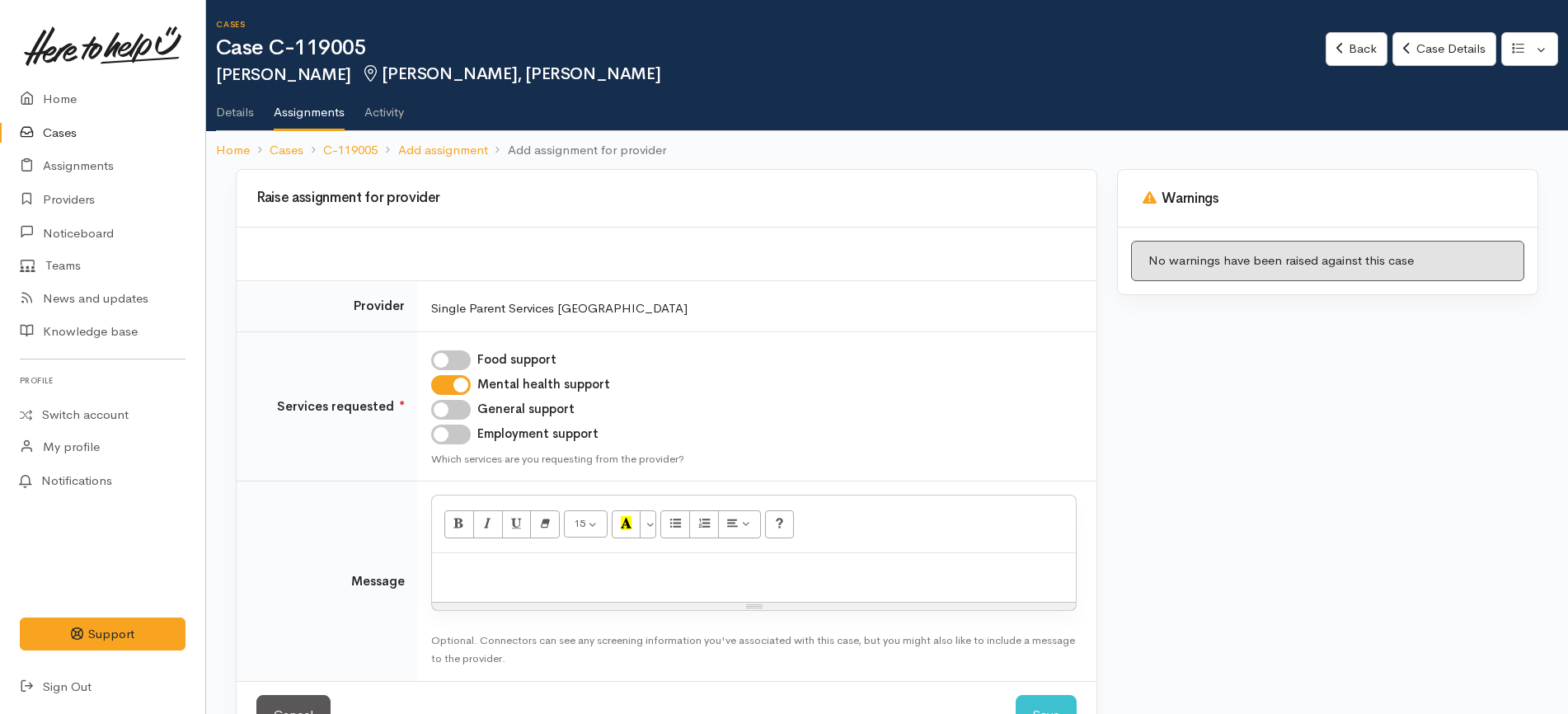
click at [569, 574] on p at bounding box center [753, 571] width 628 height 19
paste div
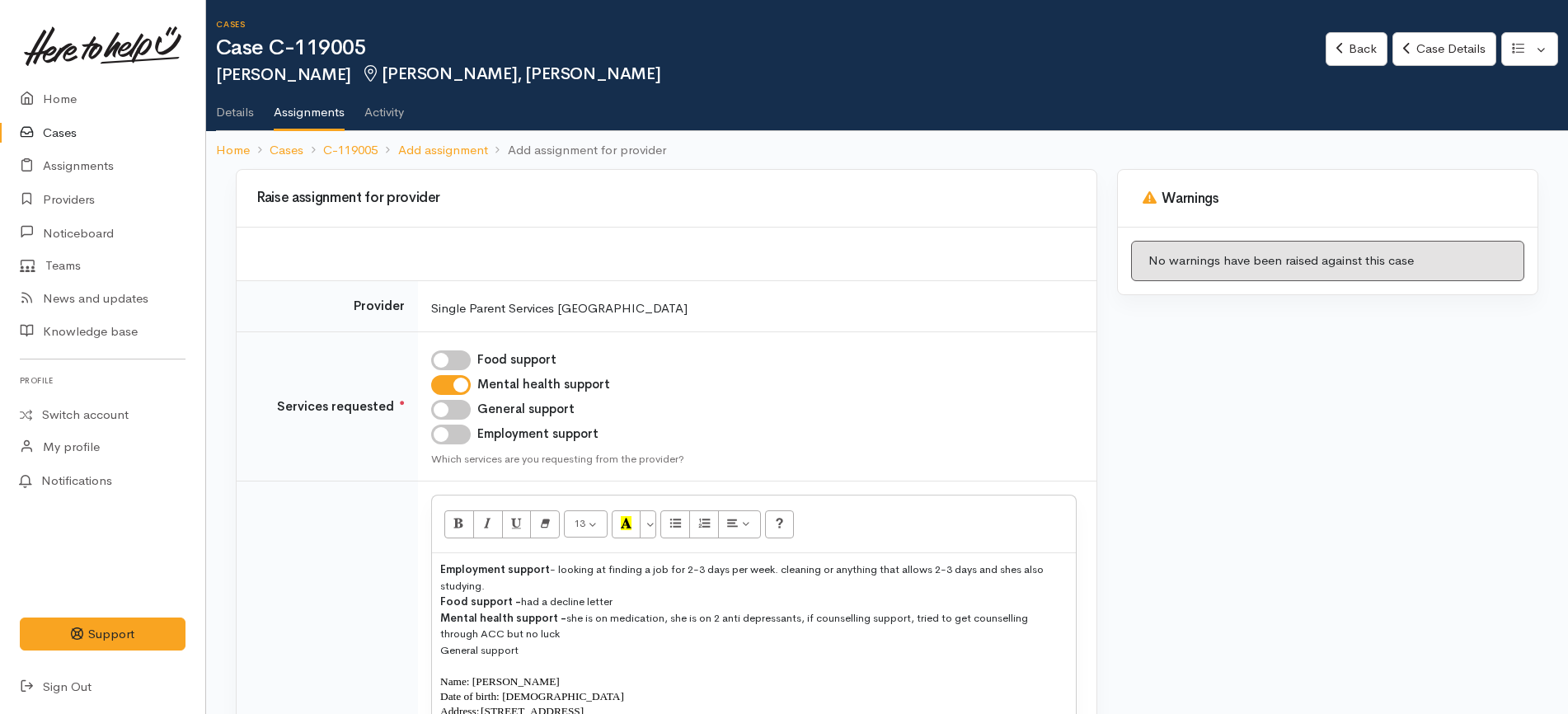
scroll to position [581, 0]
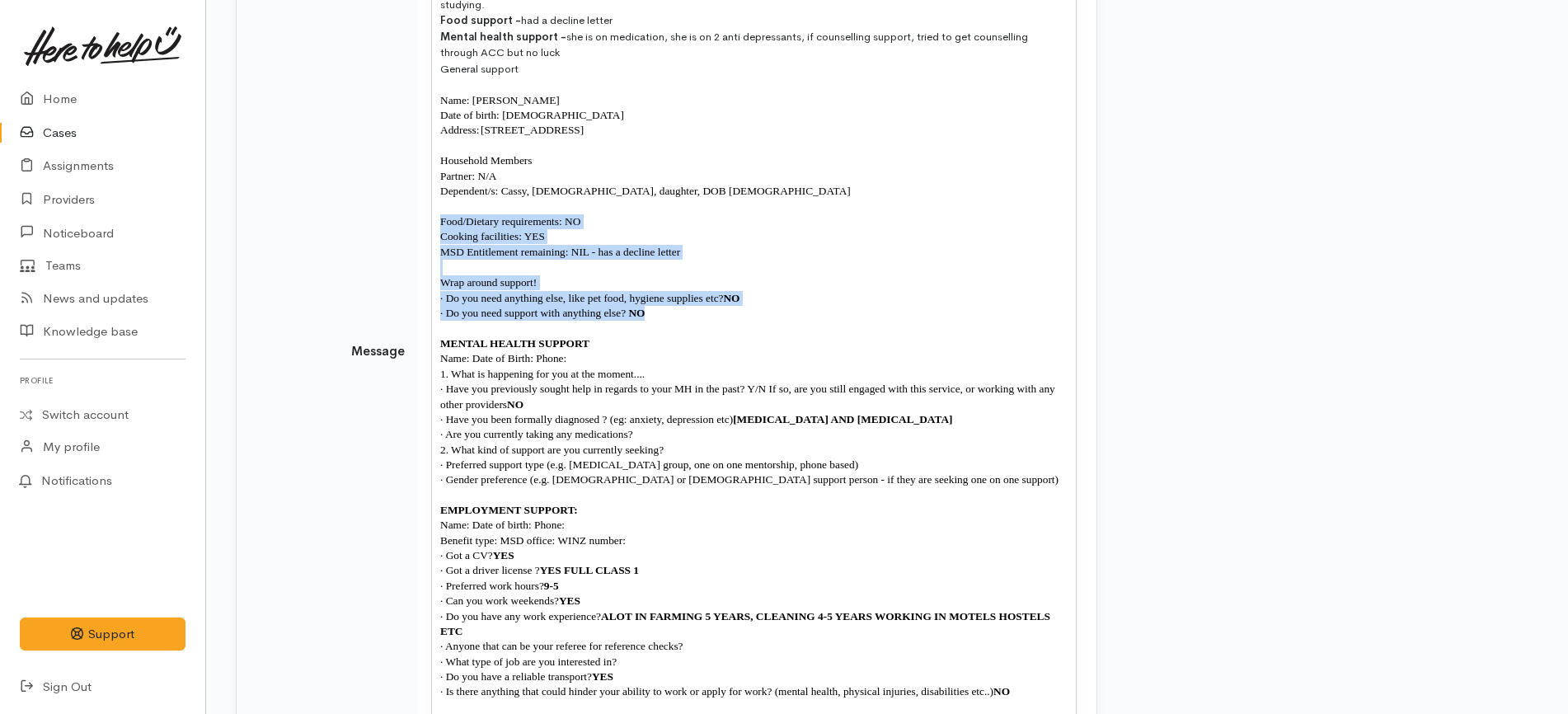
drag, startPoint x: 433, startPoint y: 335, endPoint x: 422, endPoint y: 223, distance: 112.5
click at [422, 223] on td "13 8 9 10 11 12 14 18 24 36 Background Color Transparent Select #ffff00 Text Co…" at bounding box center [757, 351] width 678 height 902
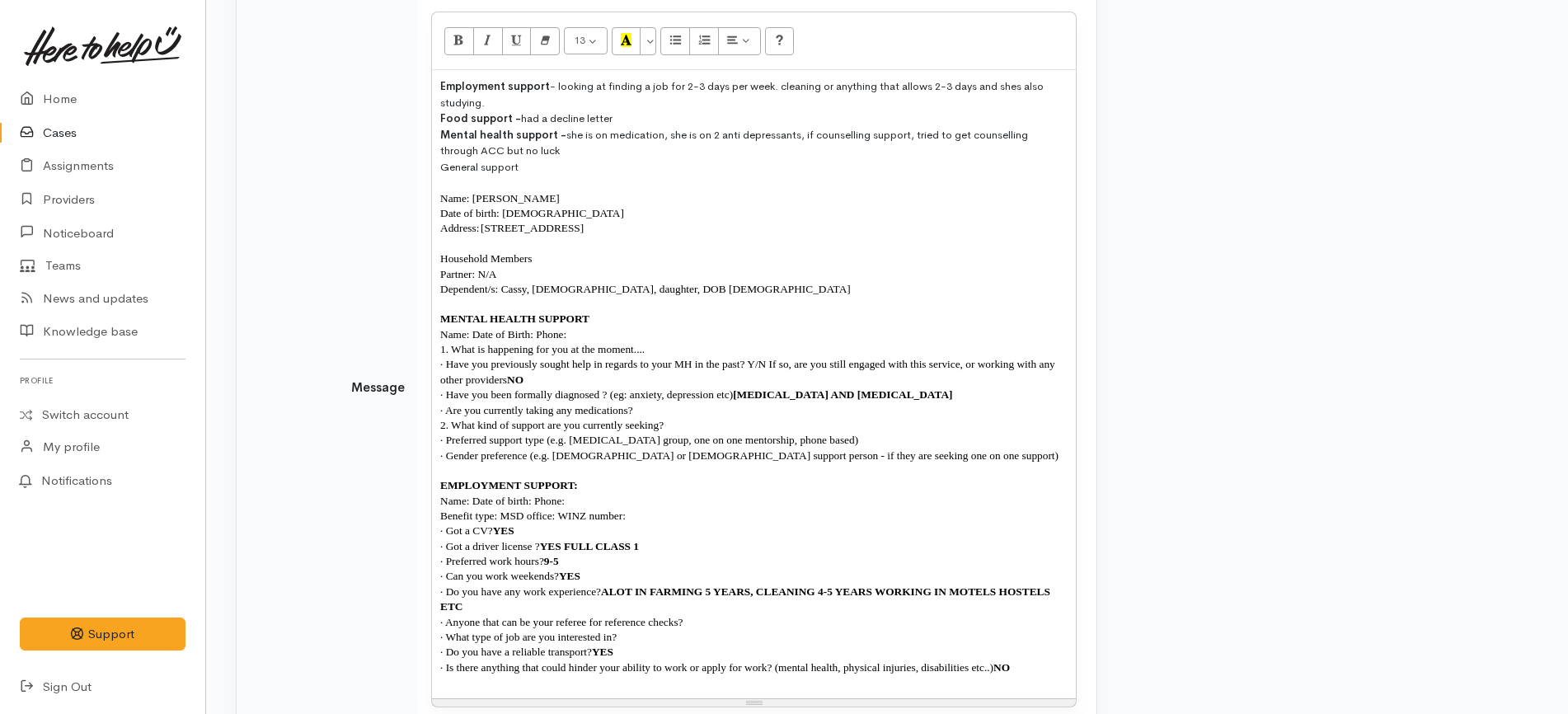
scroll to position [478, 0]
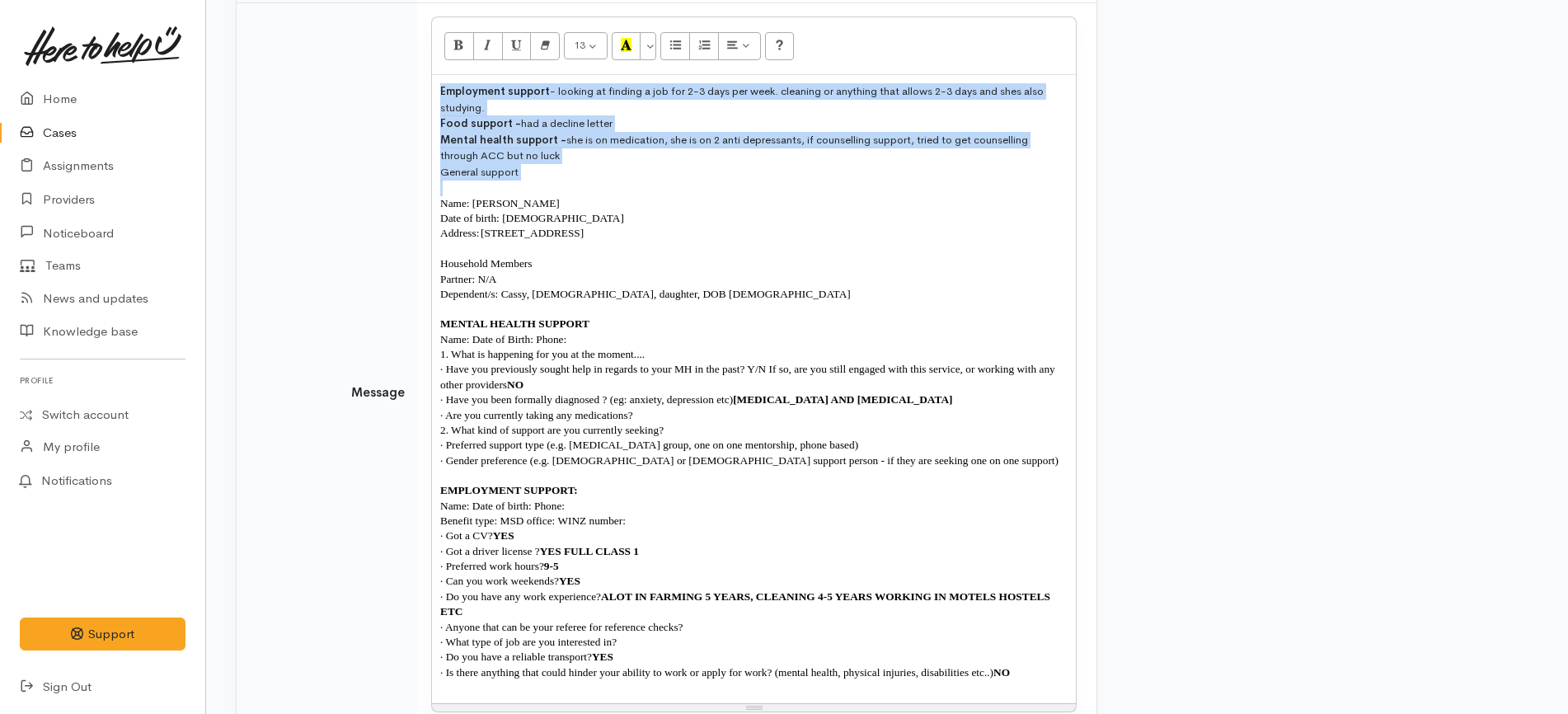
drag, startPoint x: 439, startPoint y: 204, endPoint x: 426, endPoint y: 69, distance: 135.6
click at [426, 69] on td "13 8 9 10 11 12 14 18 24 36 Background Color Transparent Select #ffff00 Text Co…" at bounding box center [757, 393] width 678 height 780
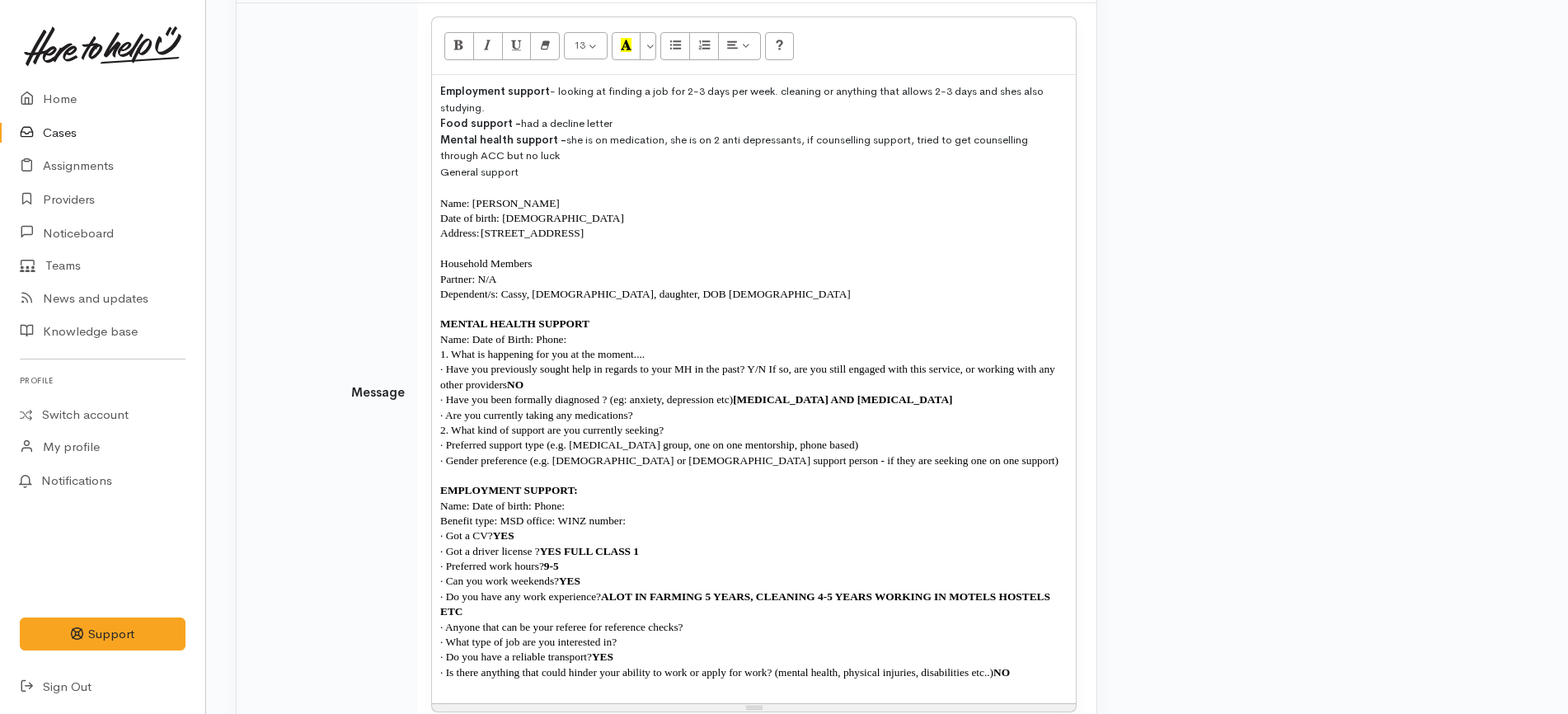
click at [670, 159] on div "Mental health support - she is on medication, she is on 2 anti depressants, if …" at bounding box center [753, 148] width 628 height 32
drag, startPoint x: 607, startPoint y: 152, endPoint x: 563, endPoint y: 144, distance: 44.7
click at [563, 144] on div "Mental health support - she is on medication, she is on 2 anti depressants, if …" at bounding box center [753, 148] width 628 height 32
copy div "she is on medication, she is on 2 anti depressants, if counselling support, tri…"
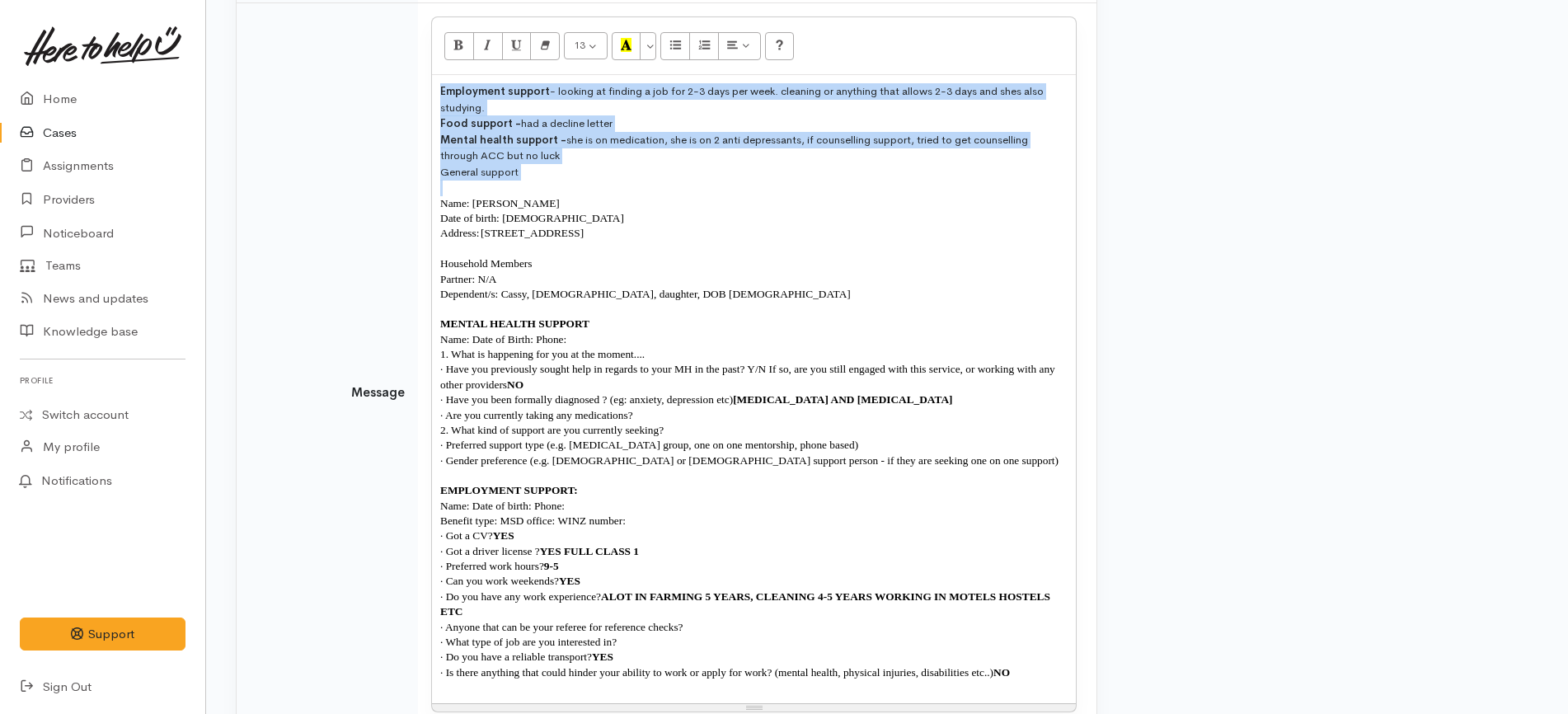
drag, startPoint x: 440, startPoint y: 201, endPoint x: 420, endPoint y: 86, distance: 116.7
click at [420, 86] on td "13 8 9 10 11 12 14 18 24 36 Background Color Transparent Select #ffff00 Text Co…" at bounding box center [757, 393] width 678 height 780
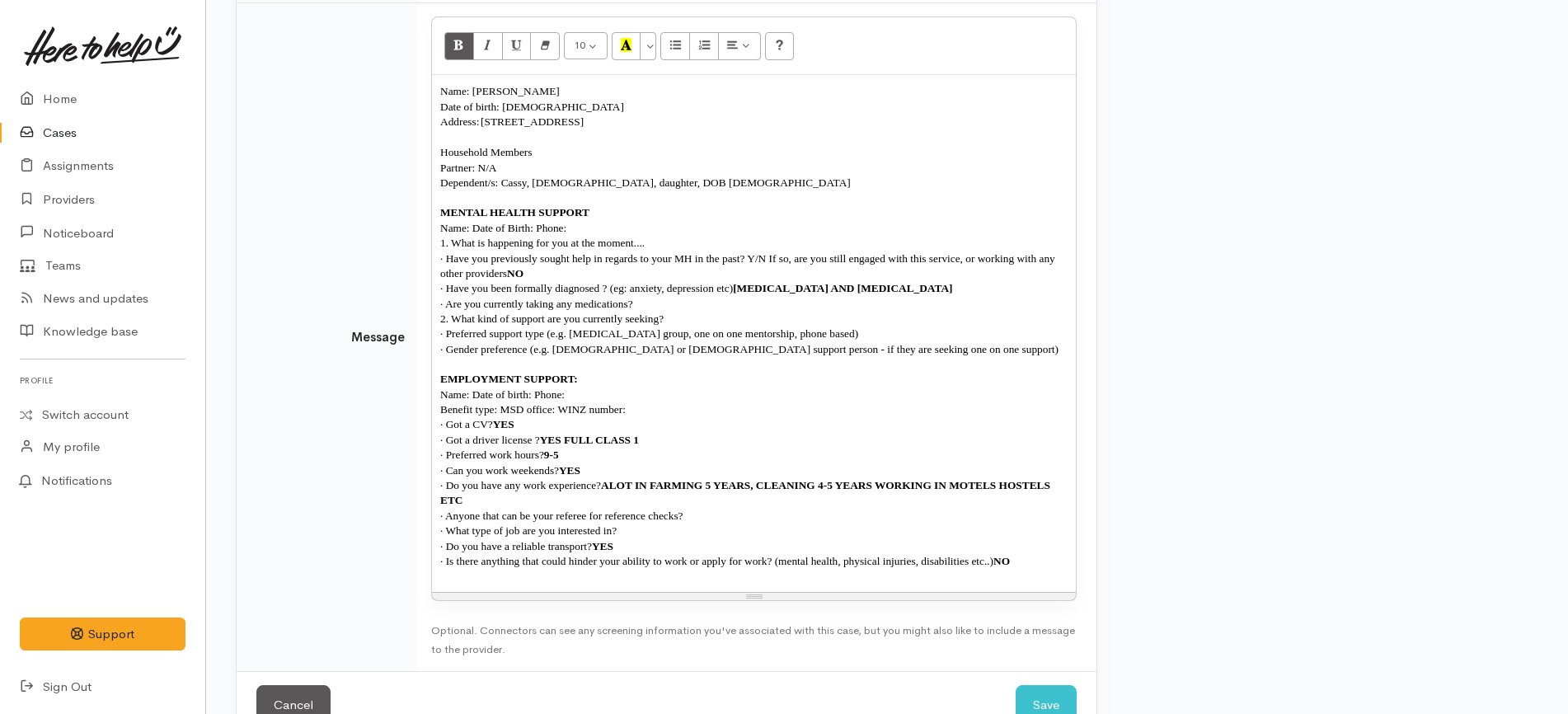
click at [675, 308] on p "· Are you currently taking any medications?" at bounding box center [753, 304] width 628 height 15
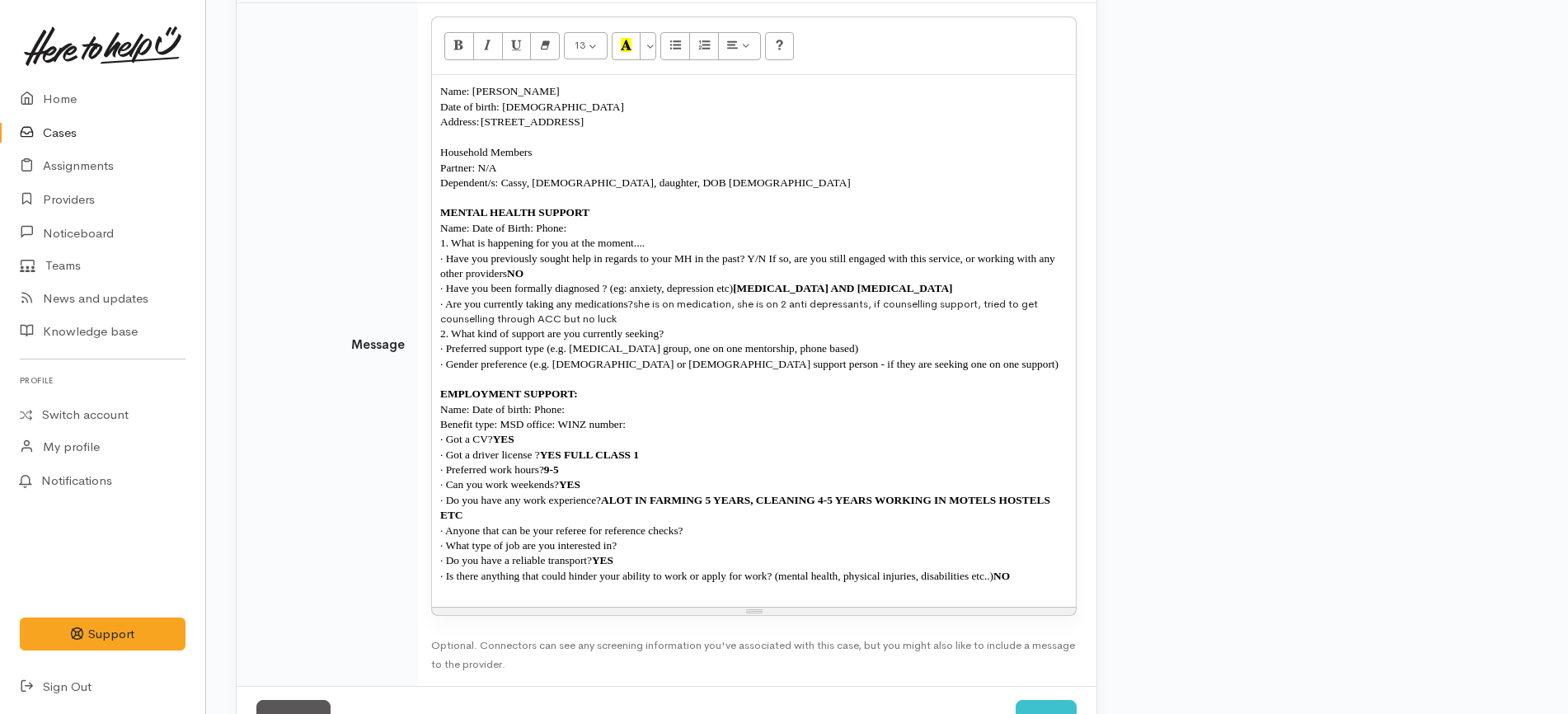
click at [633, 301] on span "· Are you currently taking any medications?" at bounding box center [536, 303] width 193 height 12
drag, startPoint x: 893, startPoint y: 313, endPoint x: 893, endPoint y: 301, distance: 12.0
click at [893, 301] on p "· Are you currently taking any medications? YES she is on medication, she is on…" at bounding box center [753, 312] width 628 height 29
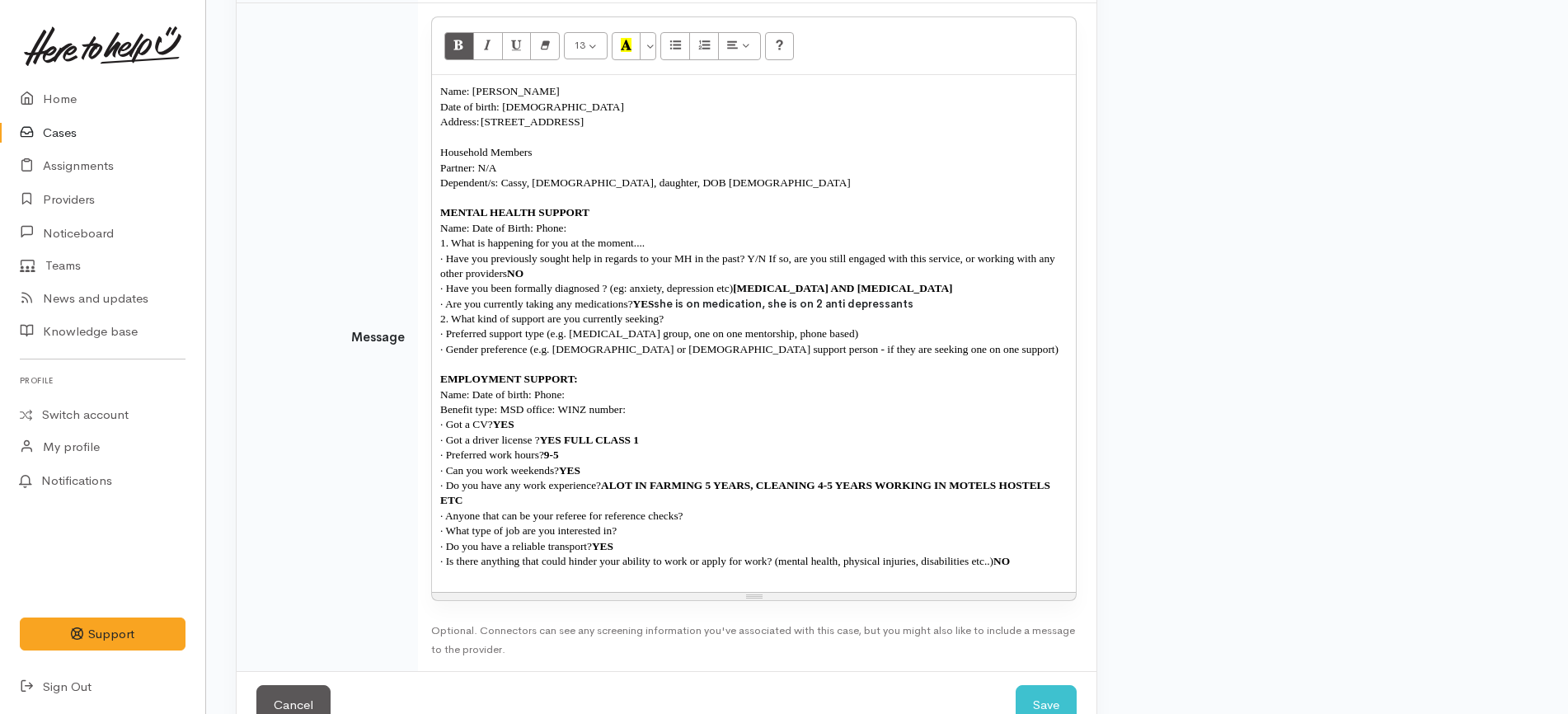
click at [806, 316] on p "2. What kind of support are you currently seeking?" at bounding box center [753, 319] width 628 height 15
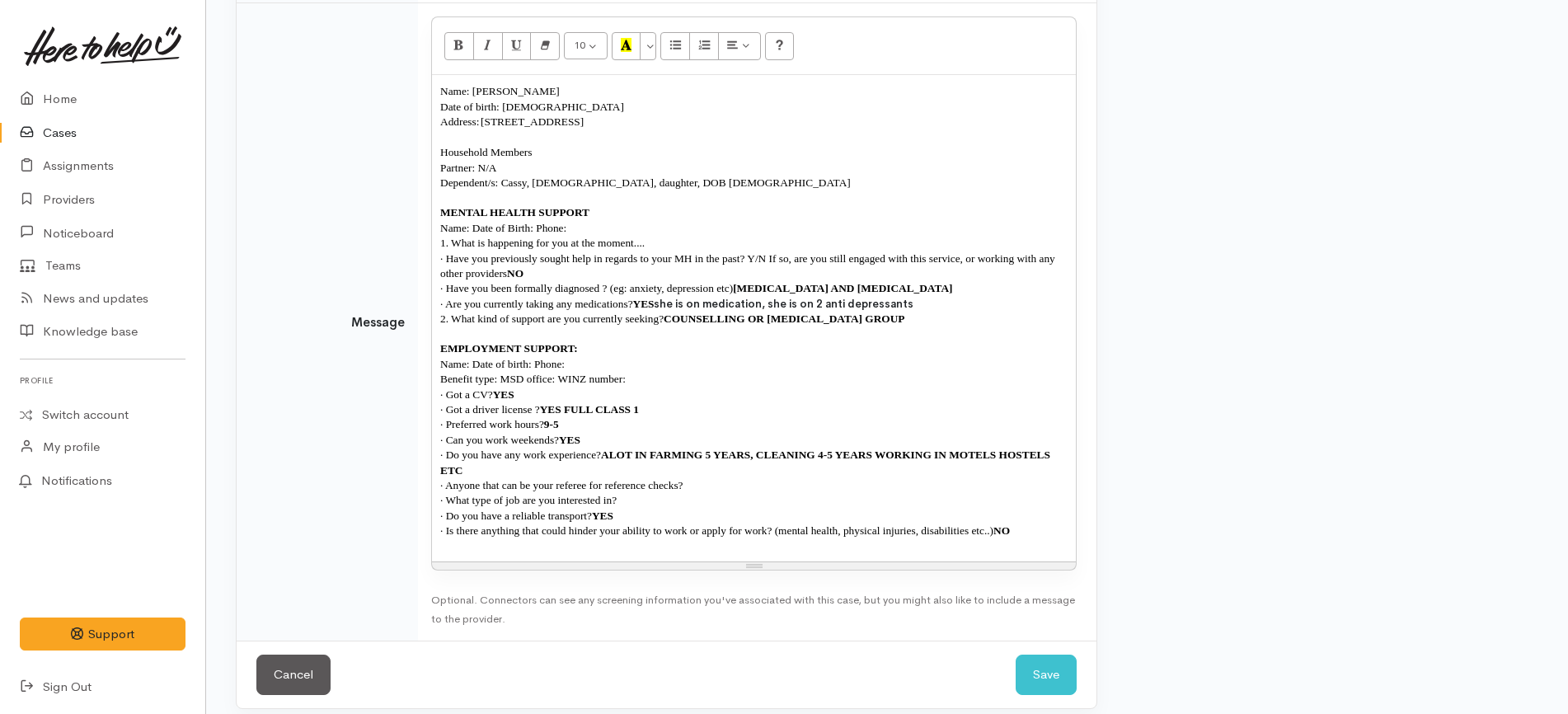
click at [751, 258] on span "· Have you previously sought help in regards to your MH in the past? Y/N If so,…" at bounding box center [749, 266] width 618 height 27
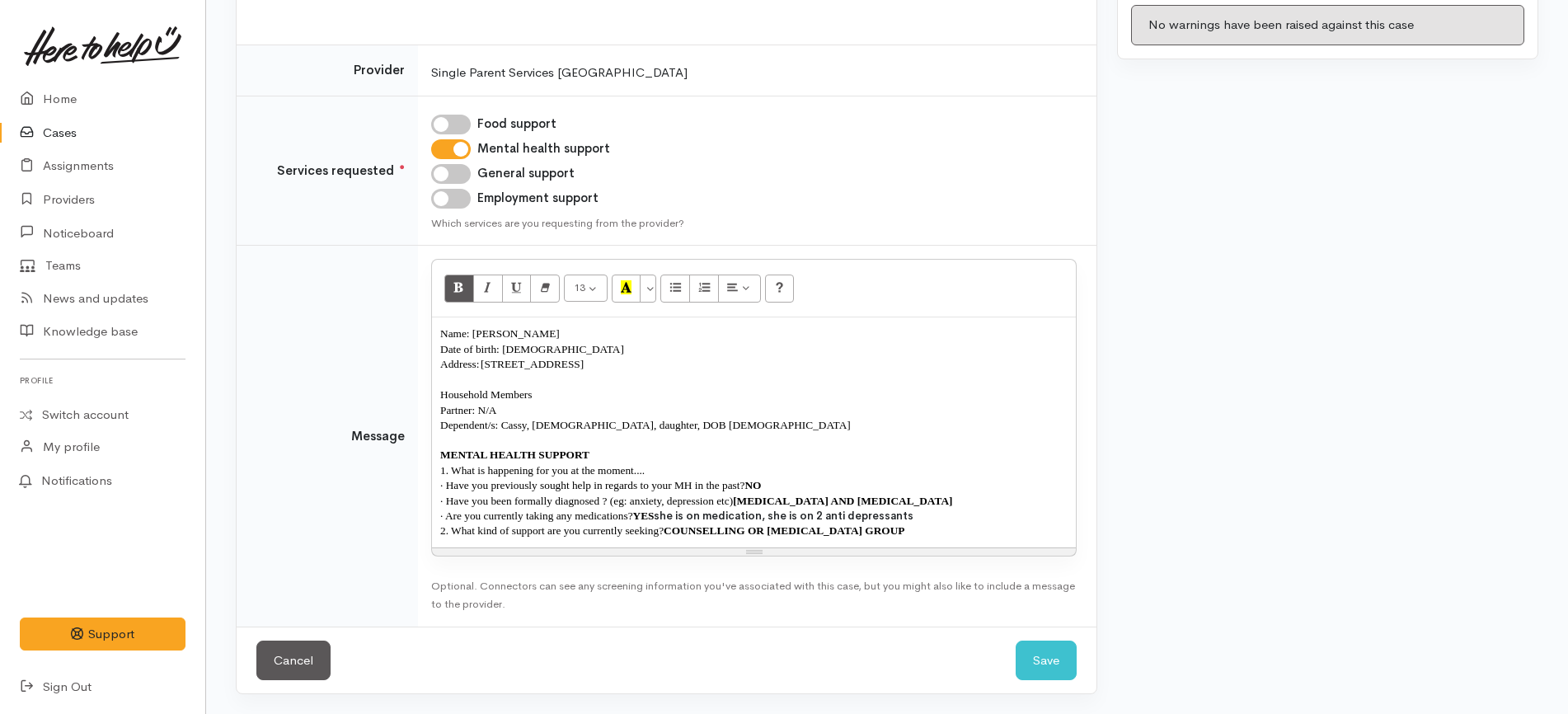
scroll to position [236, 0]
click at [521, 412] on p "Partner: N/A" at bounding box center [753, 411] width 628 height 15
click at [1027, 655] on button "Save" at bounding box center [1046, 661] width 61 height 40
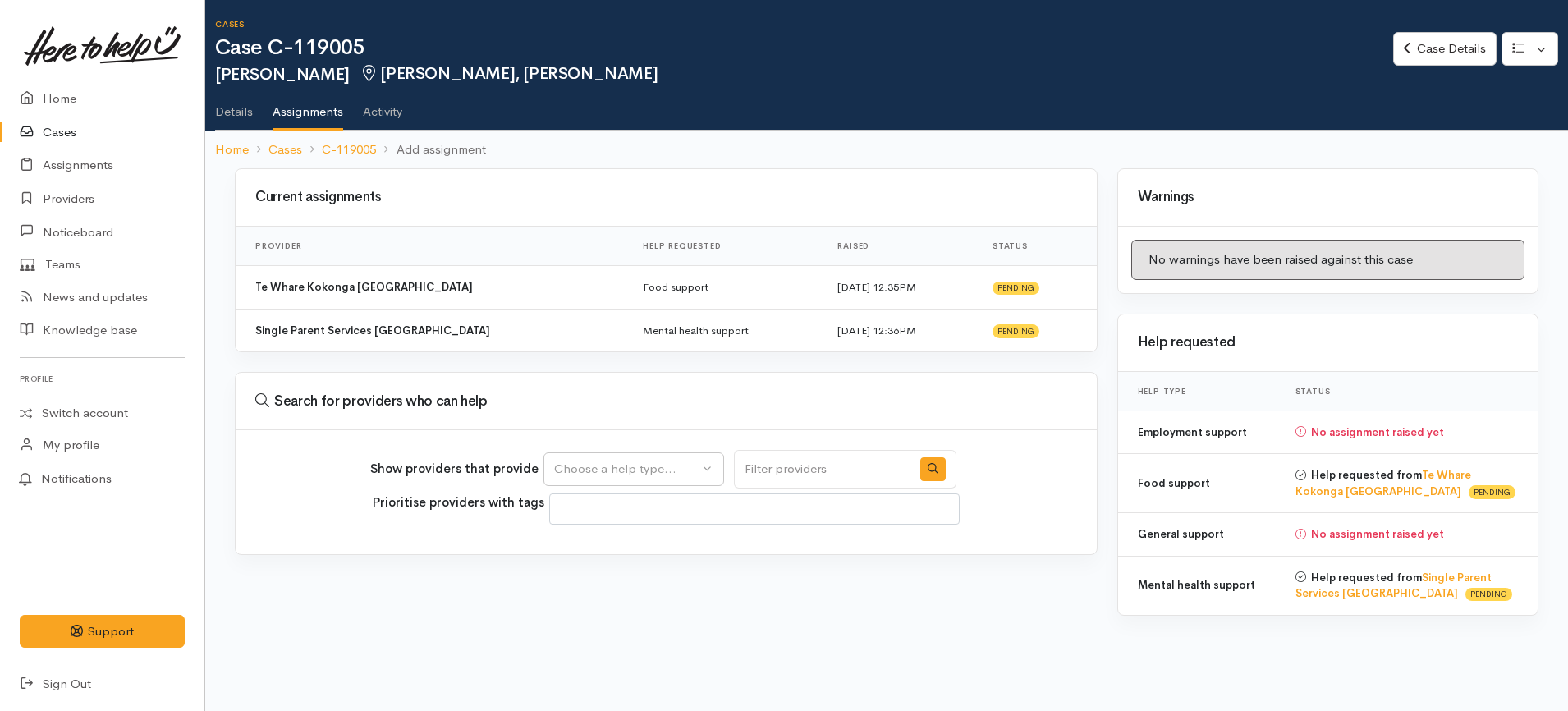
select select
click at [640, 458] on button "Choose a help type..." at bounding box center [634, 469] width 181 height 34
click at [627, 622] on span "Employment support" at bounding box center [622, 622] width 117 height 19
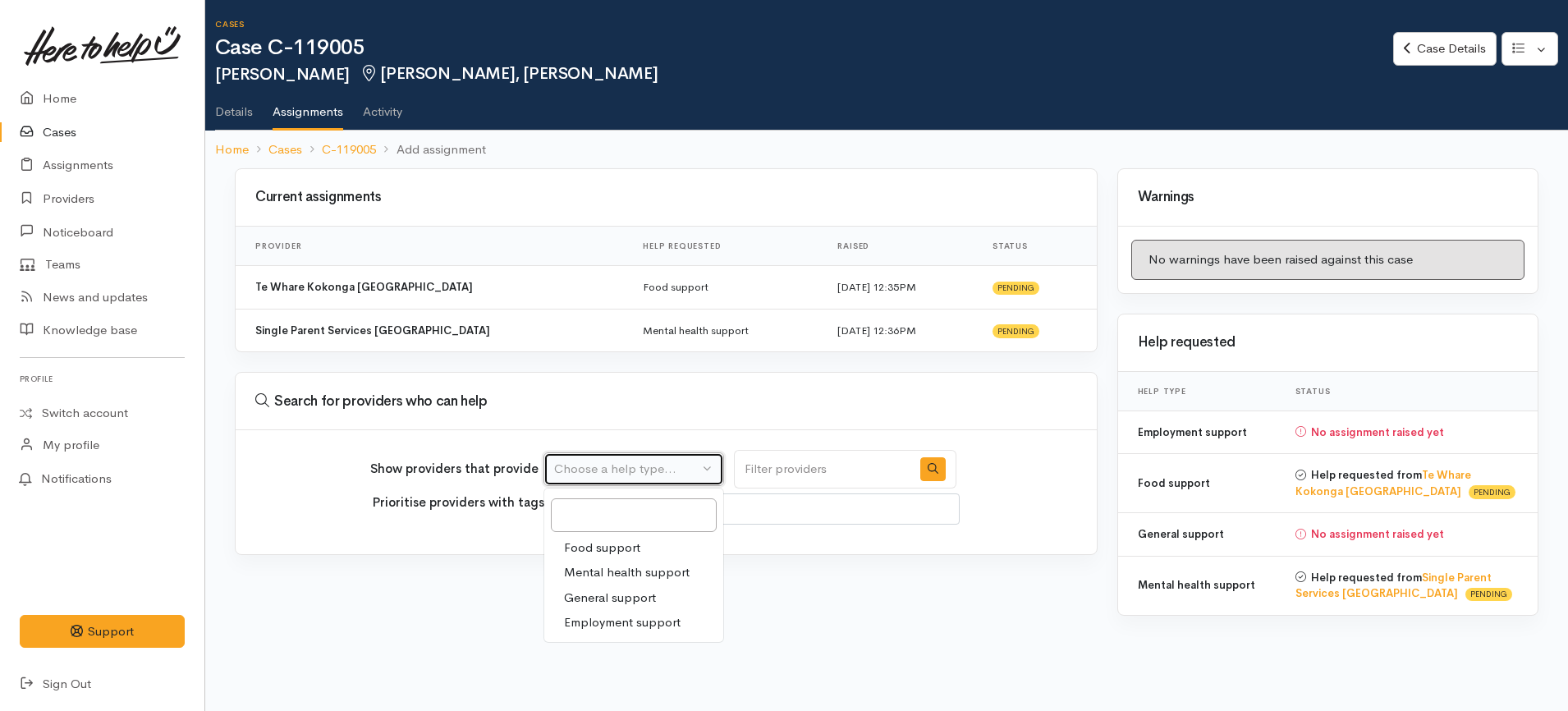
select select "10"
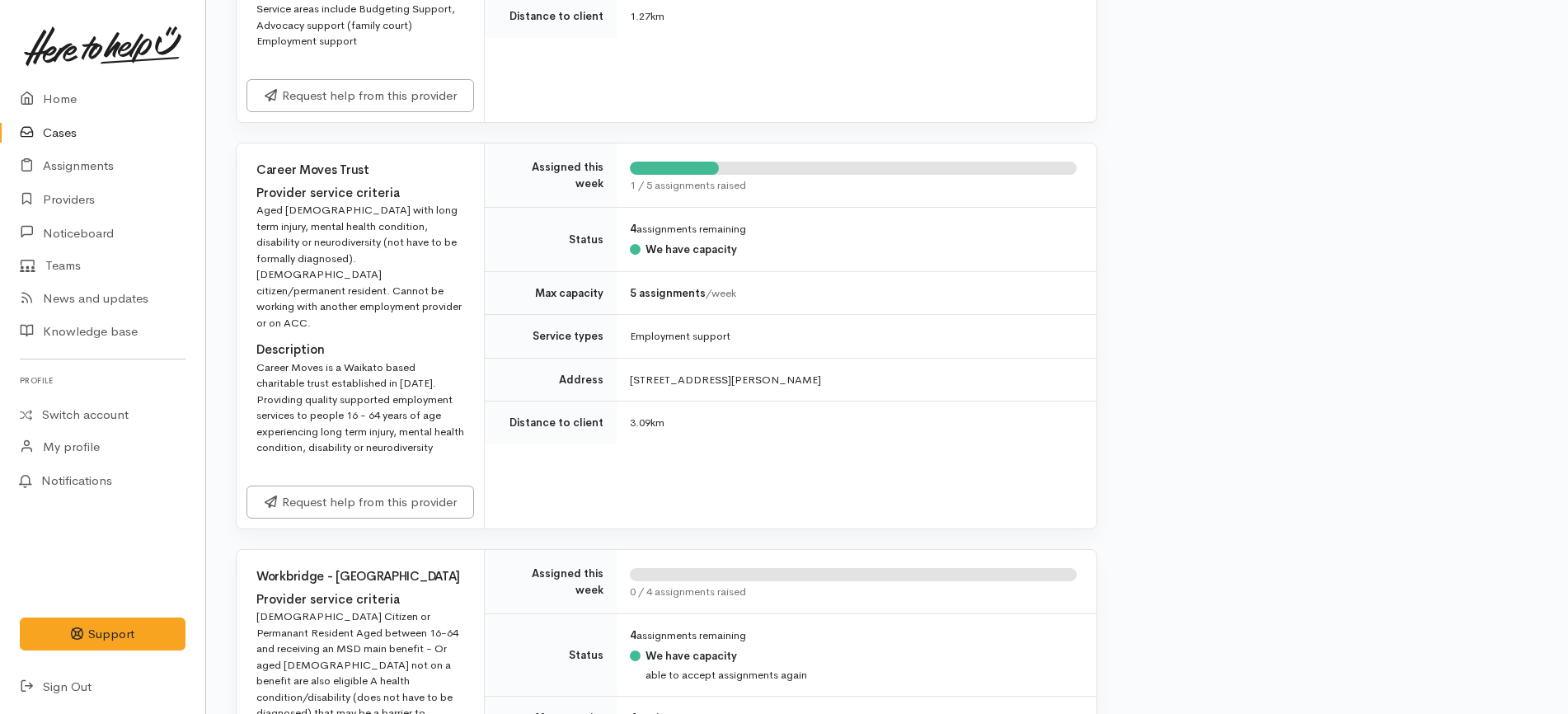
scroll to position [1237, 0]
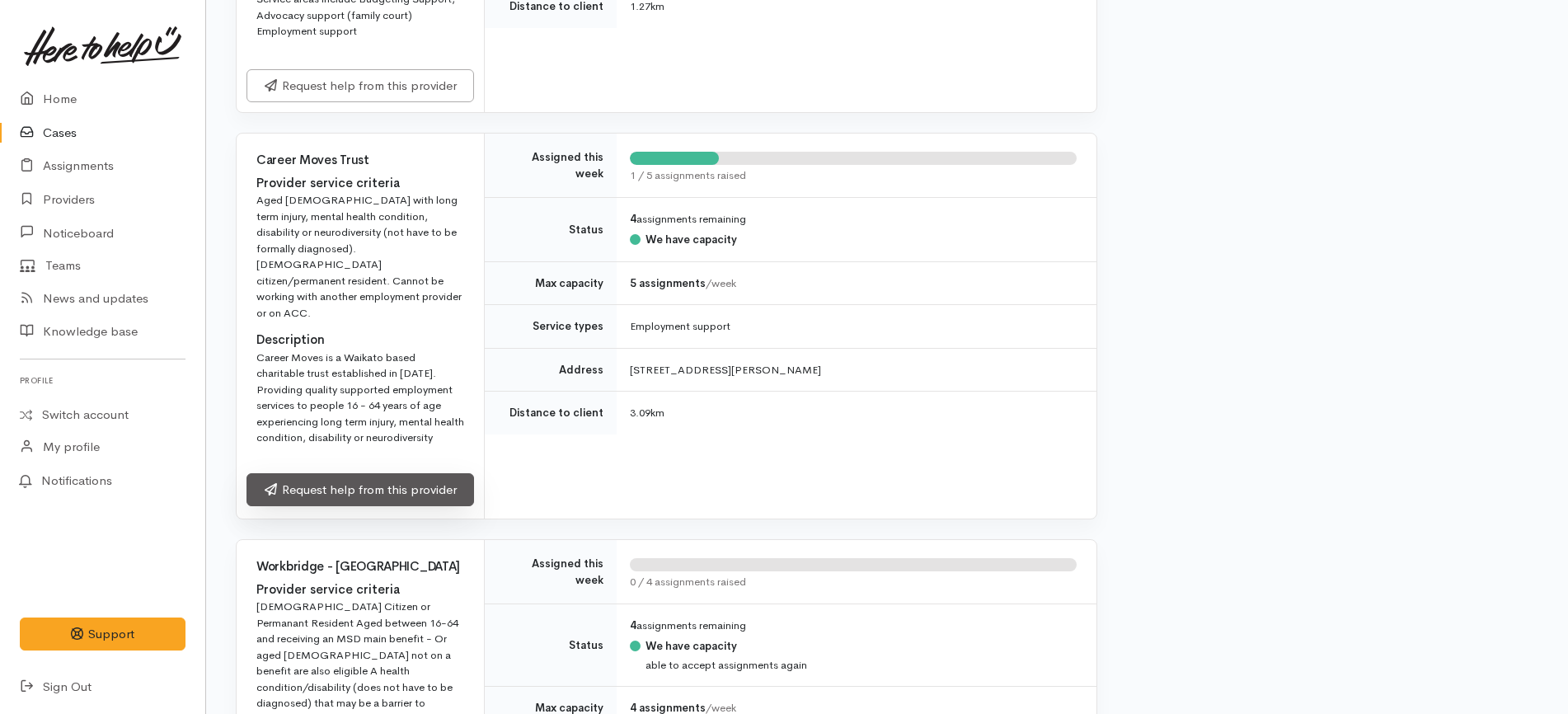
click at [440, 473] on link "Request help from this provider" at bounding box center [360, 489] width 227 height 34
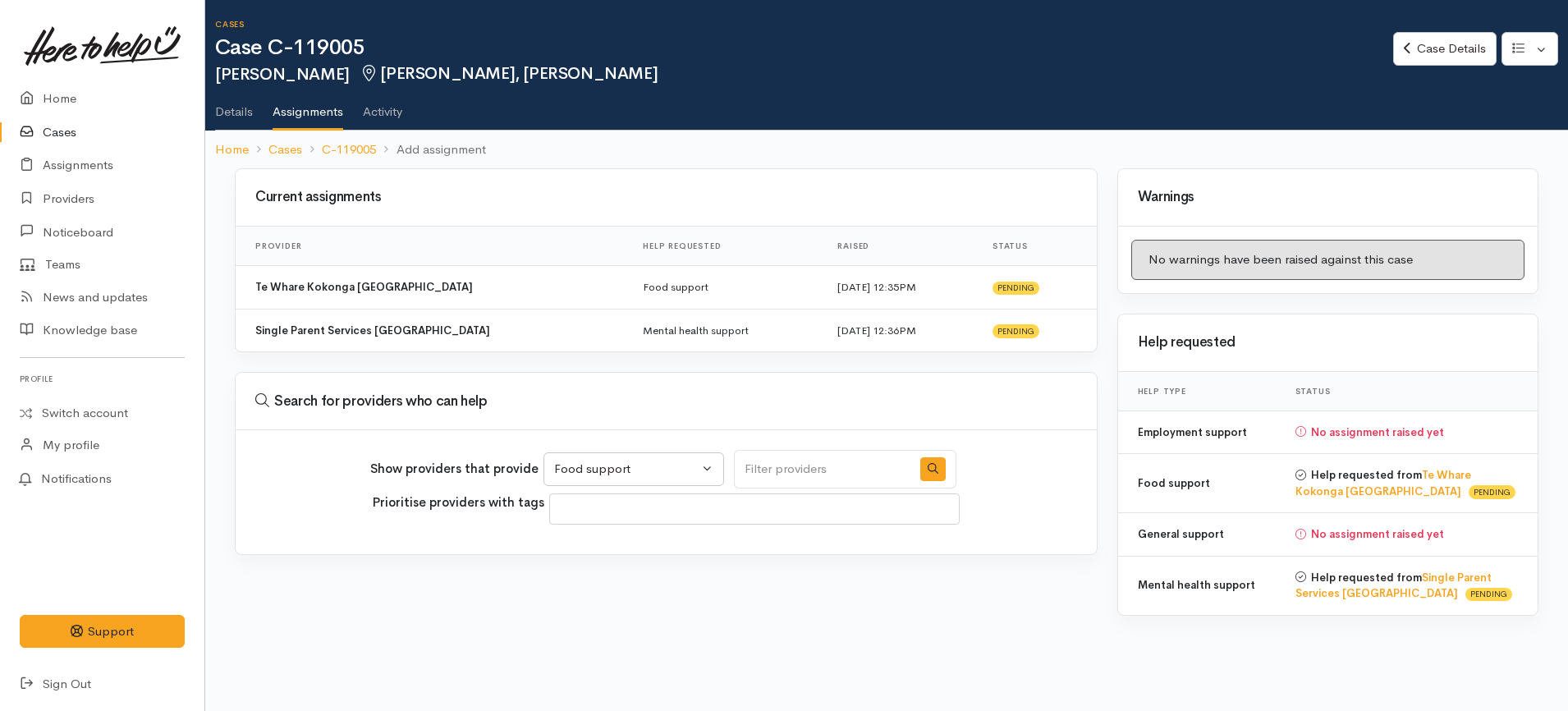
select select "10"
select select
click at [657, 446] on div "Show providers that provide Food support Mental health support General support …" at bounding box center [666, 492] width 862 height 124
click at [647, 473] on div "Food support" at bounding box center [626, 469] width 144 height 19
click at [643, 627] on span "Employment support" at bounding box center [622, 622] width 117 height 19
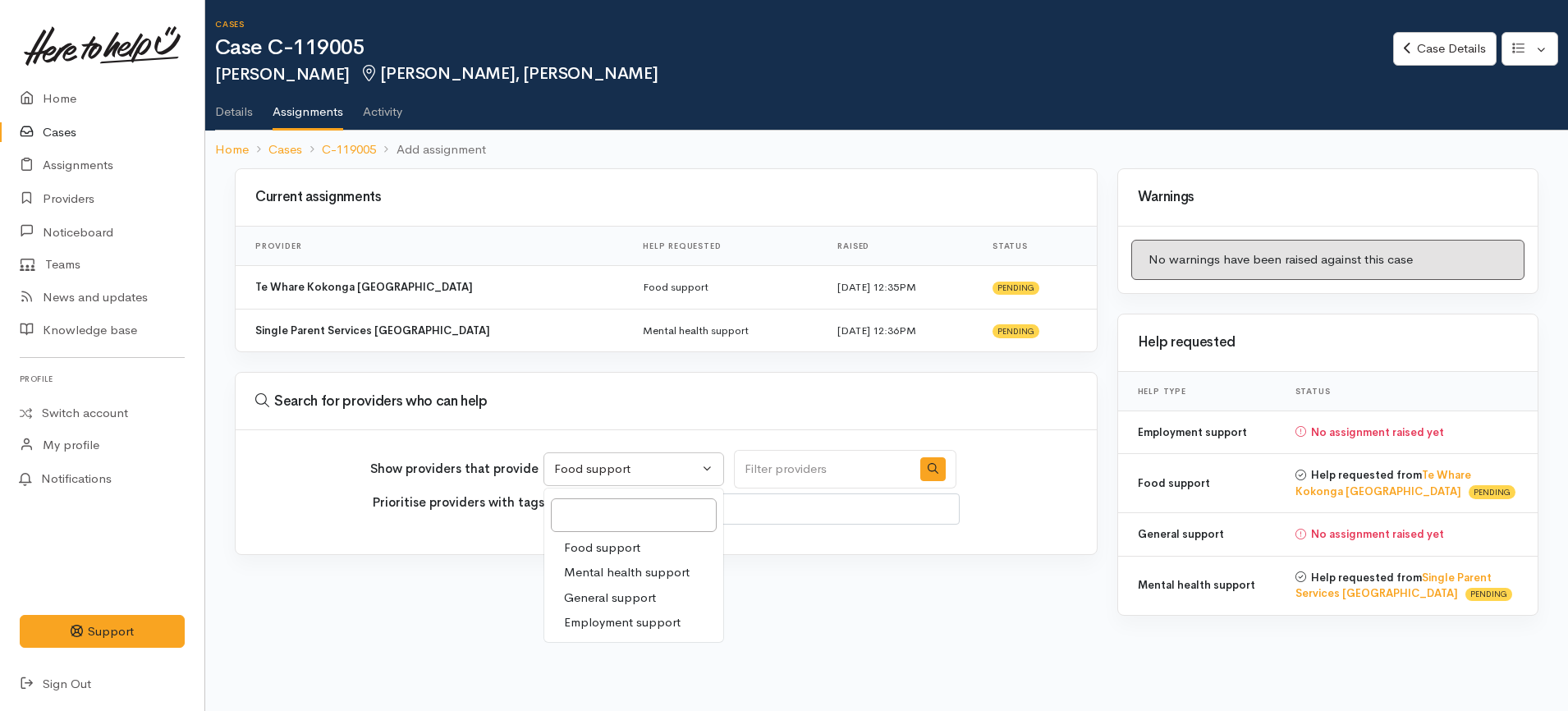
select select "10"
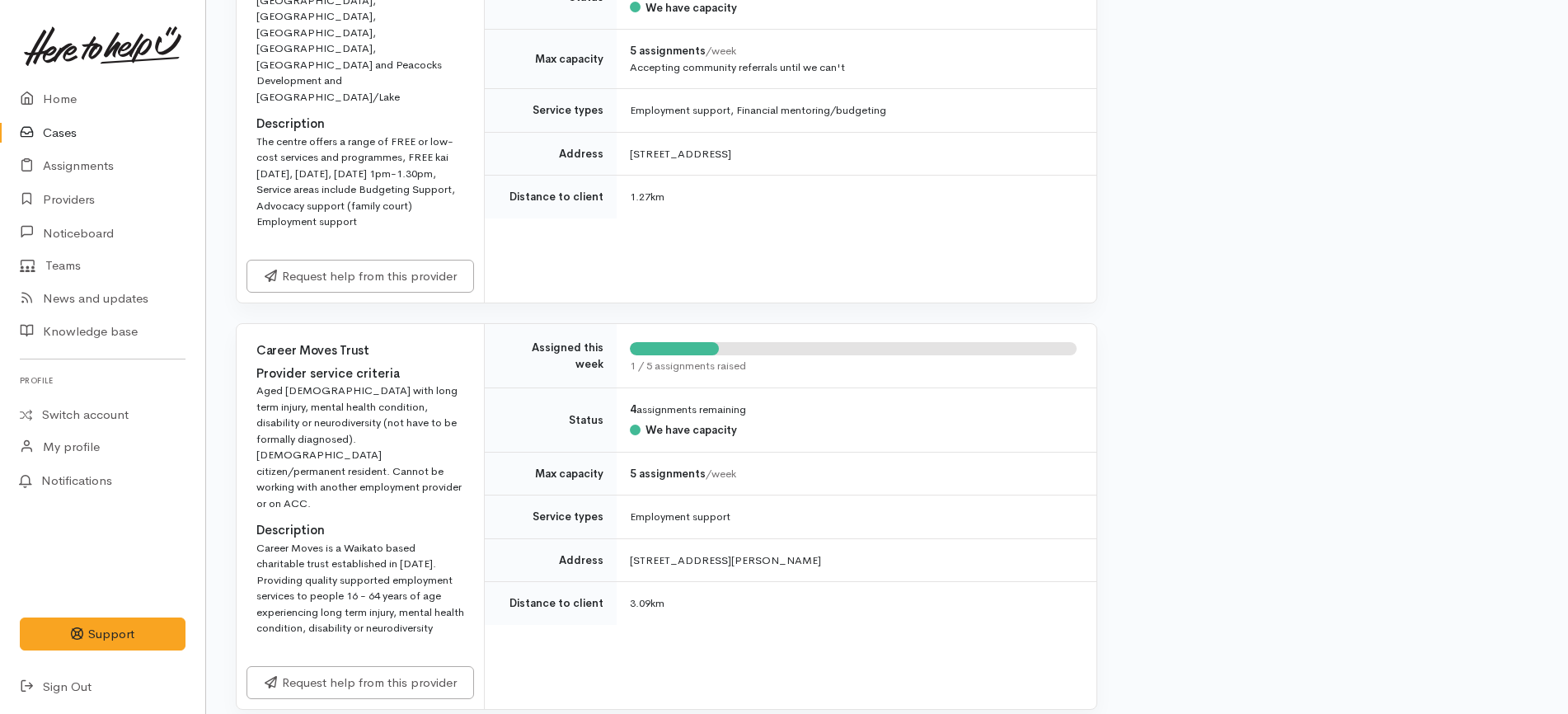
scroll to position [1134, 0]
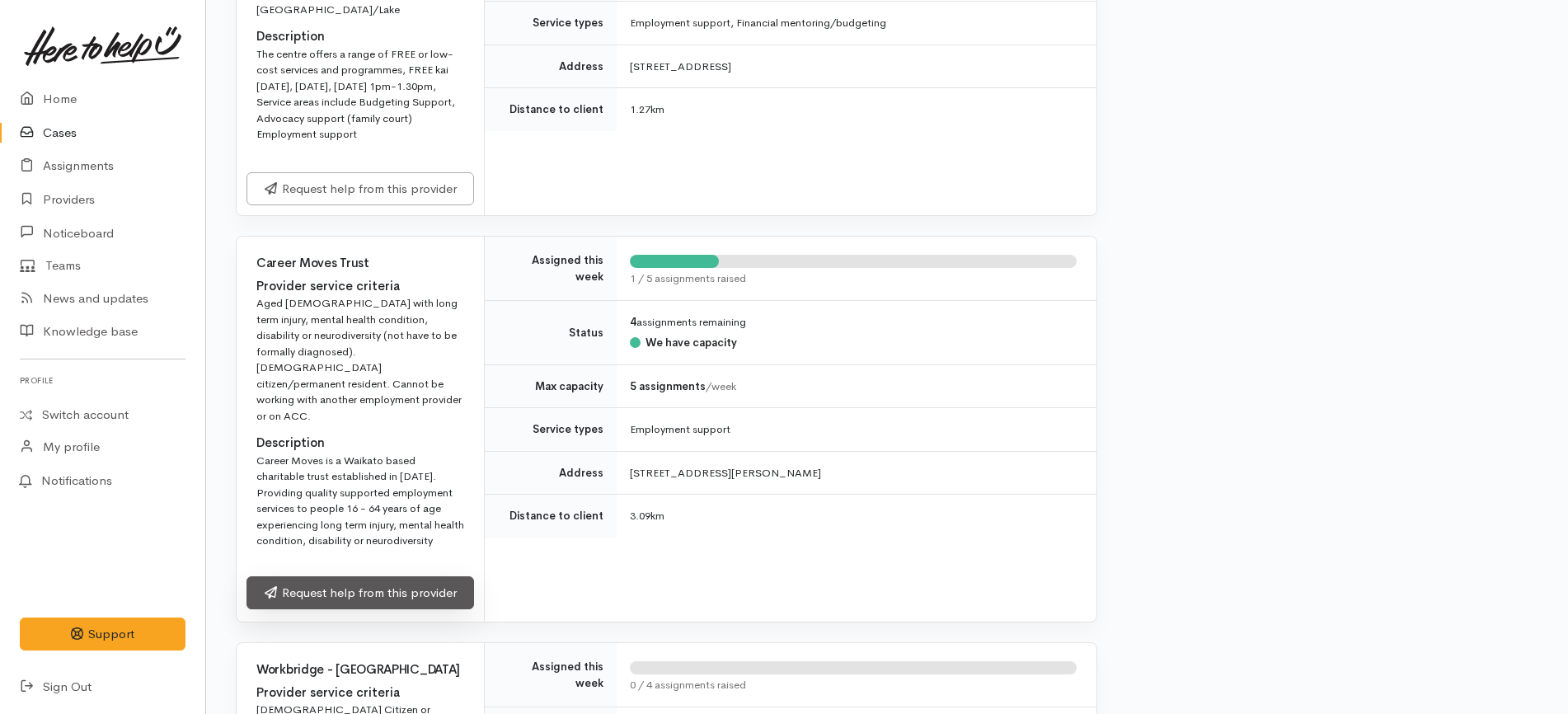
click at [459, 577] on link "Request help from this provider" at bounding box center [360, 593] width 227 height 34
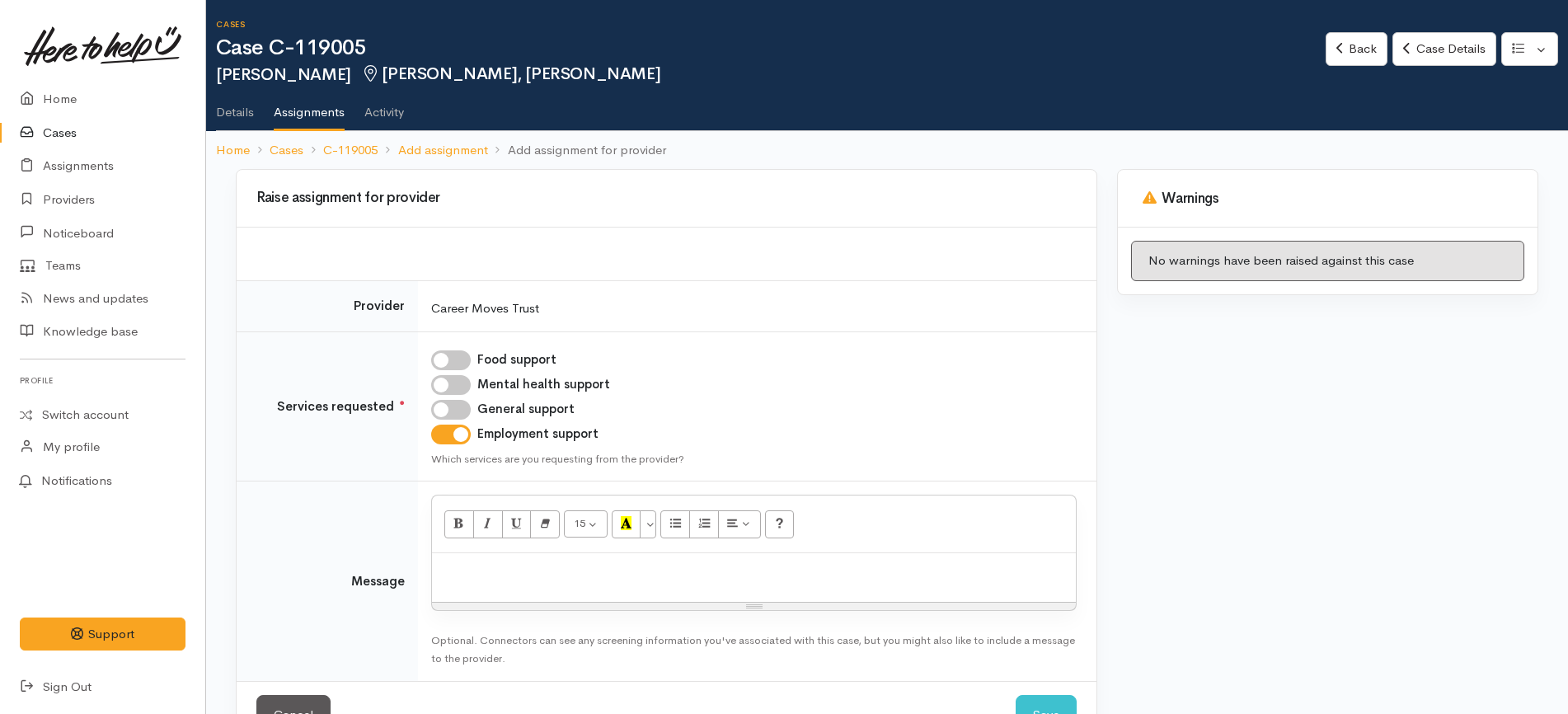
scroll to position [54, 0]
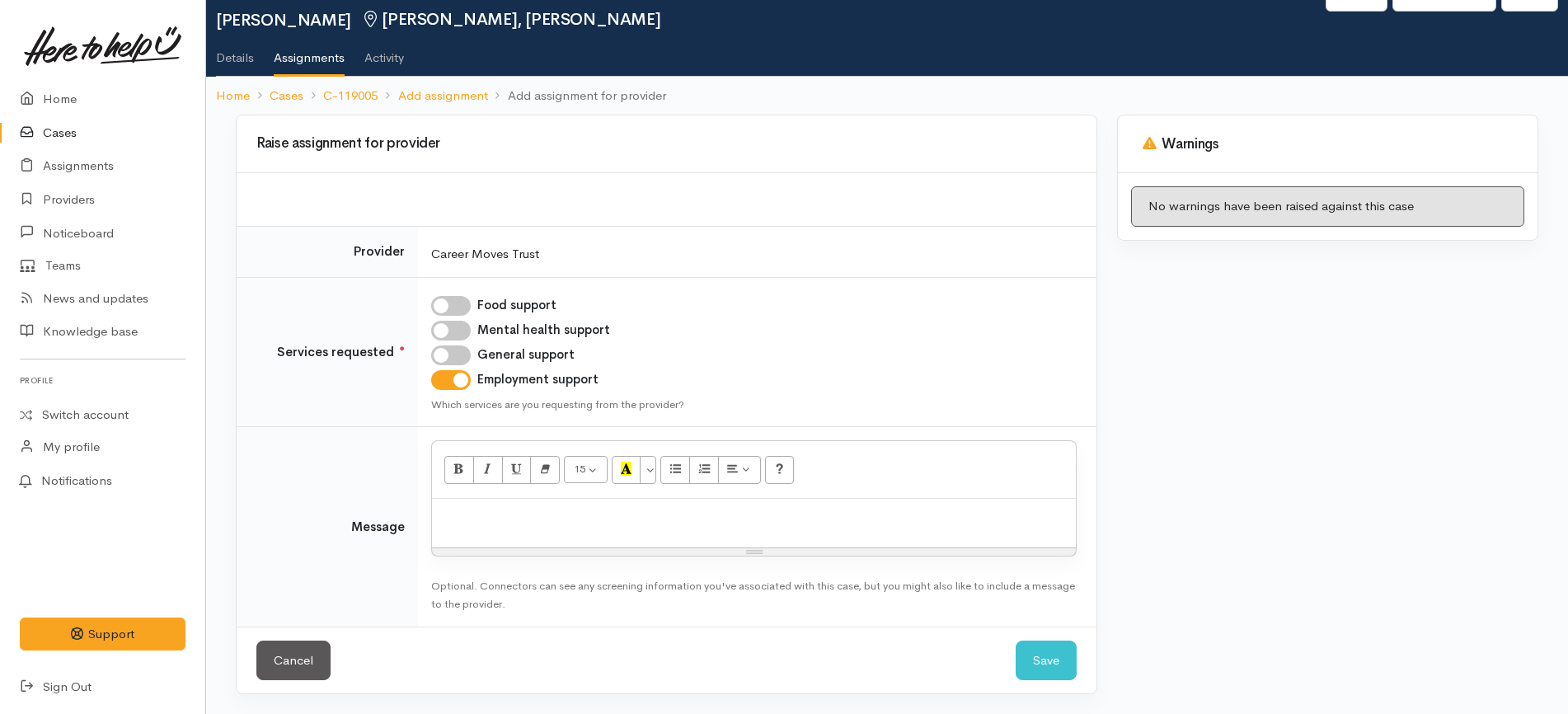
click at [527, 521] on p at bounding box center [753, 516] width 628 height 19
paste div
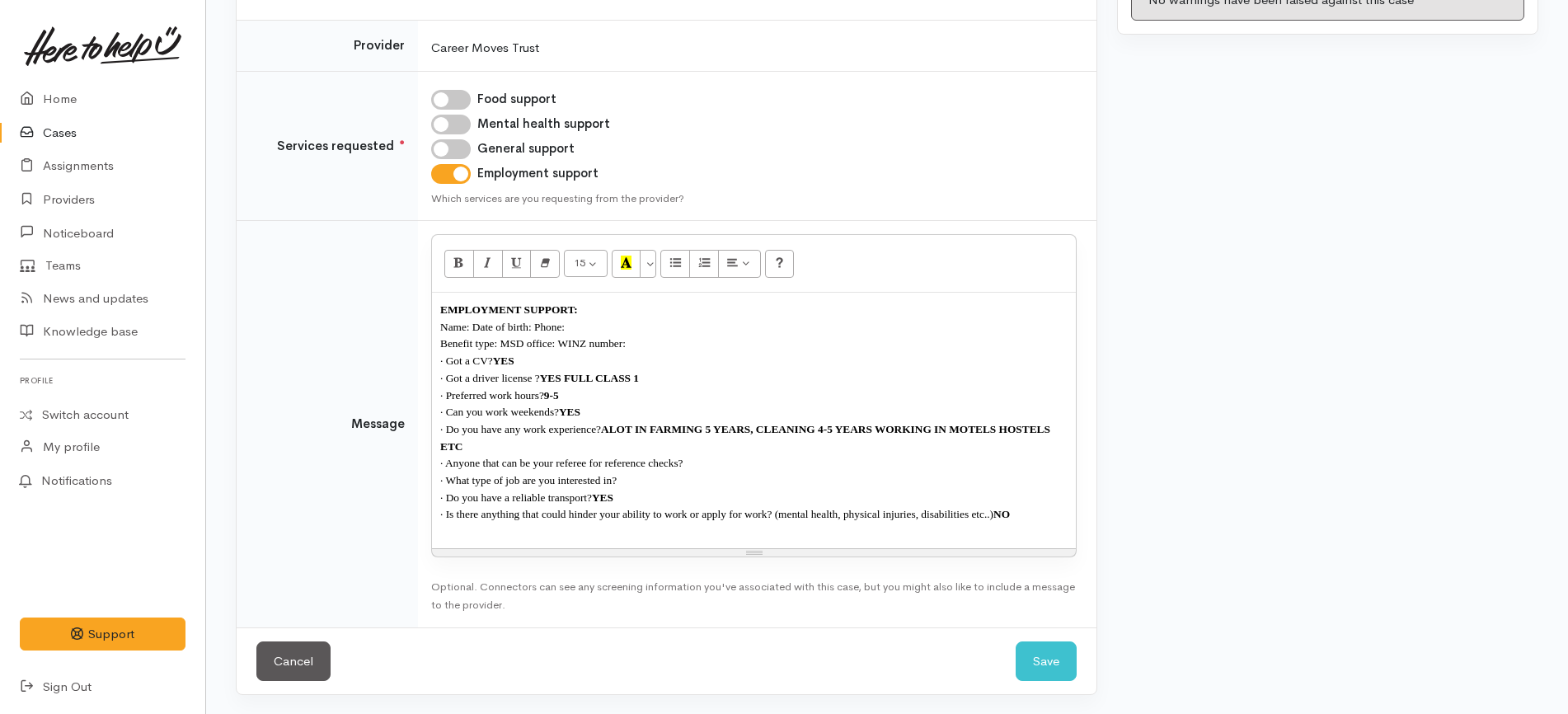
scroll to position [261, 0]
drag, startPoint x: 637, startPoint y: 340, endPoint x: 505, endPoint y: 341, distance: 132.0
click at [505, 341] on p "Benefit type: MSD office: WINZ number:" at bounding box center [753, 342] width 628 height 17
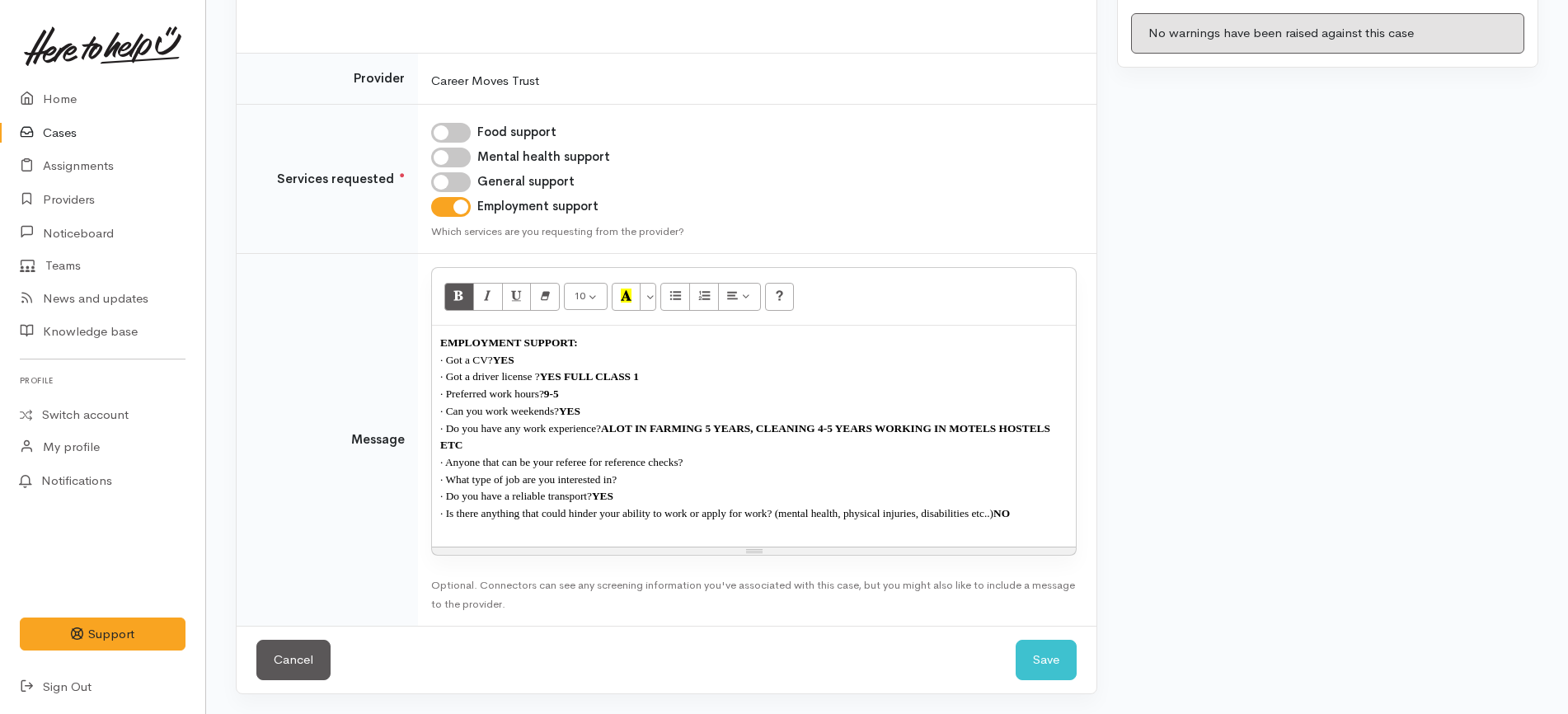
scroll to position [245, 0]
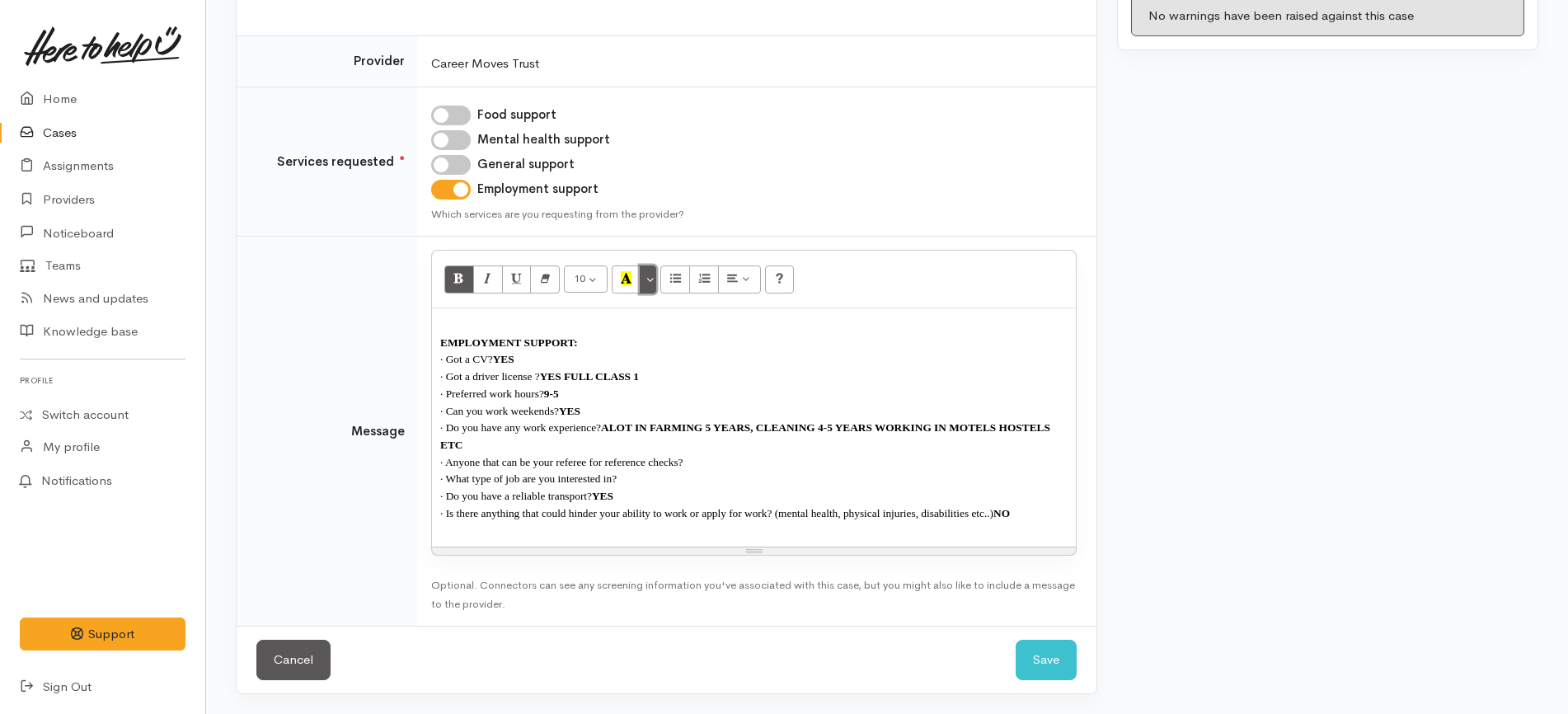
click at [649, 277] on button "More Color" at bounding box center [648, 280] width 16 height 28
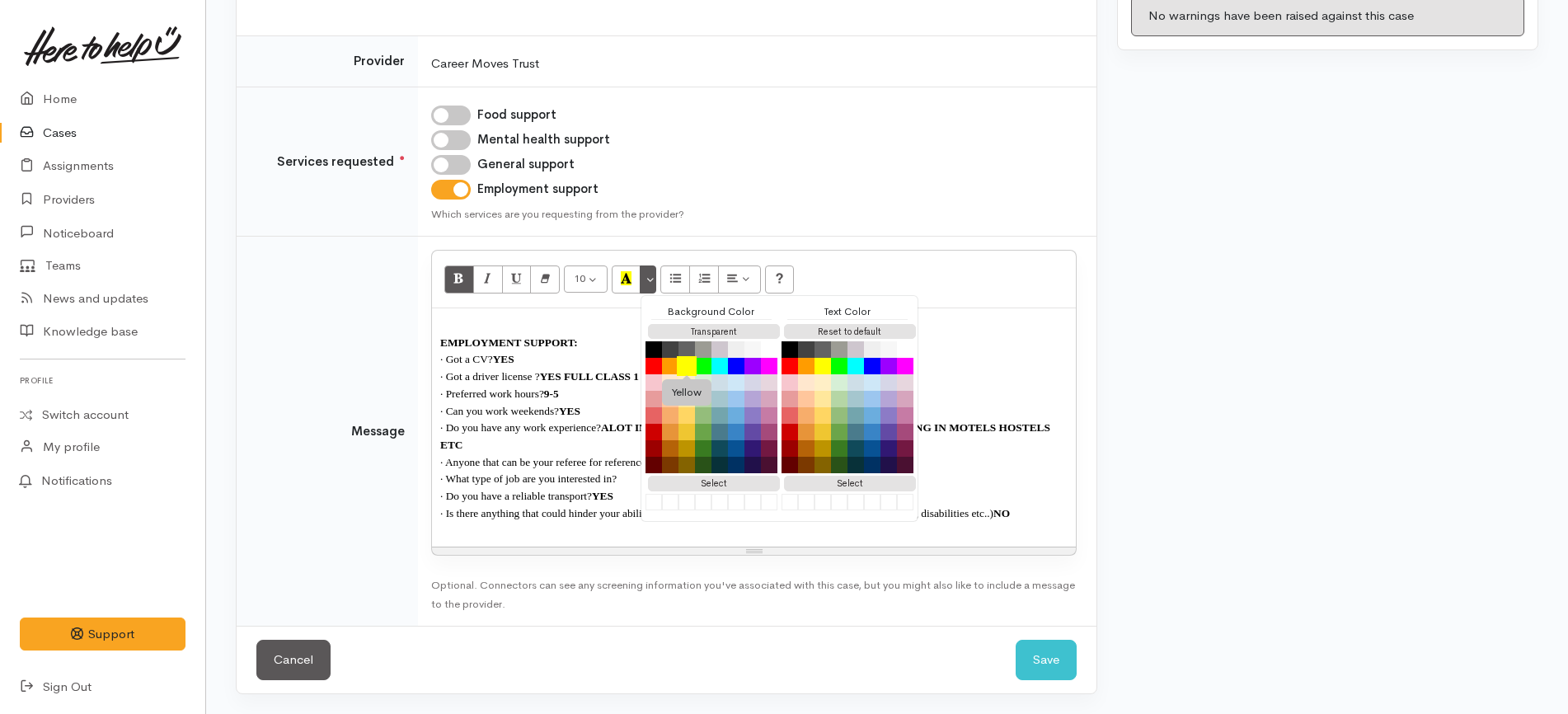
click at [692, 366] on button "Yellow" at bounding box center [687, 367] width 20 height 20
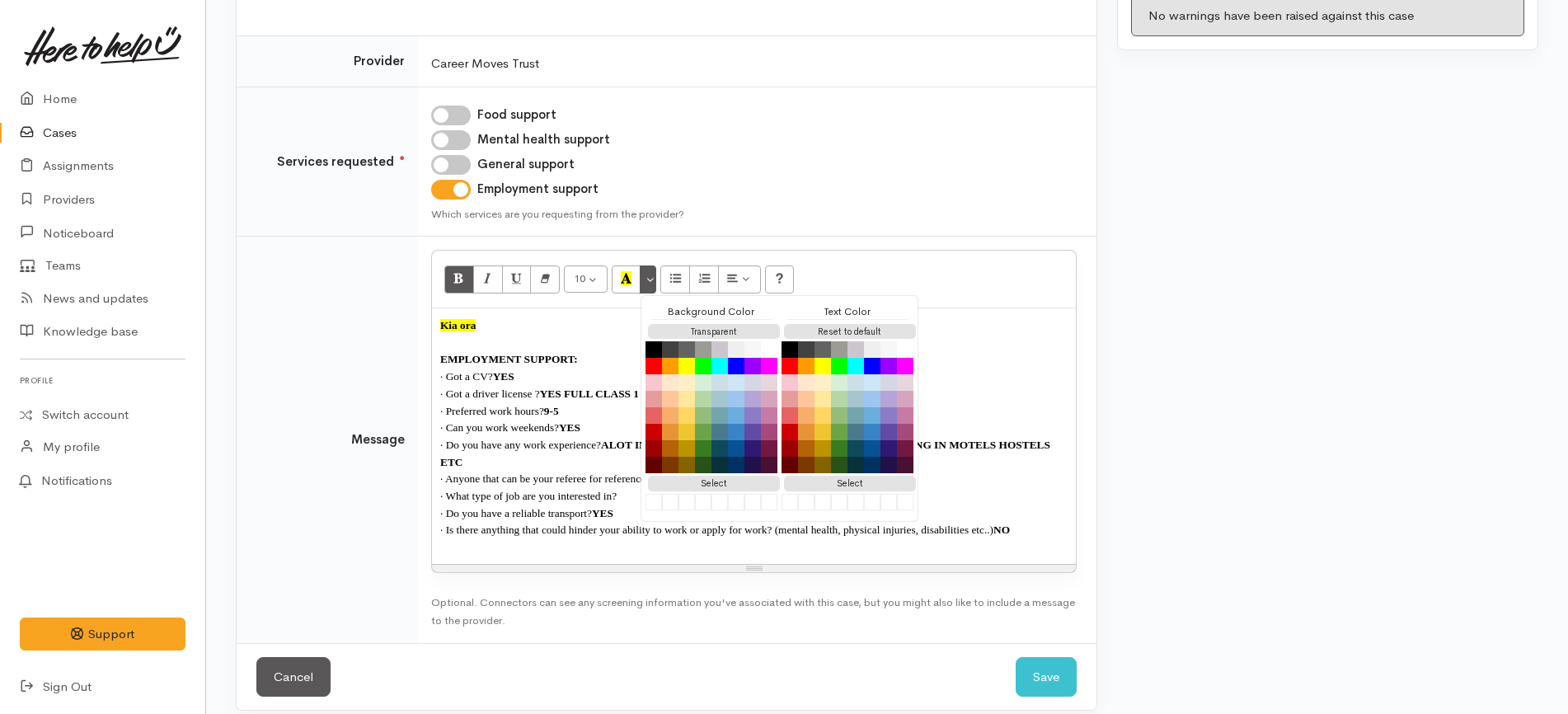
click at [999, 530] on span "NO" at bounding box center [1002, 529] width 16 height 12
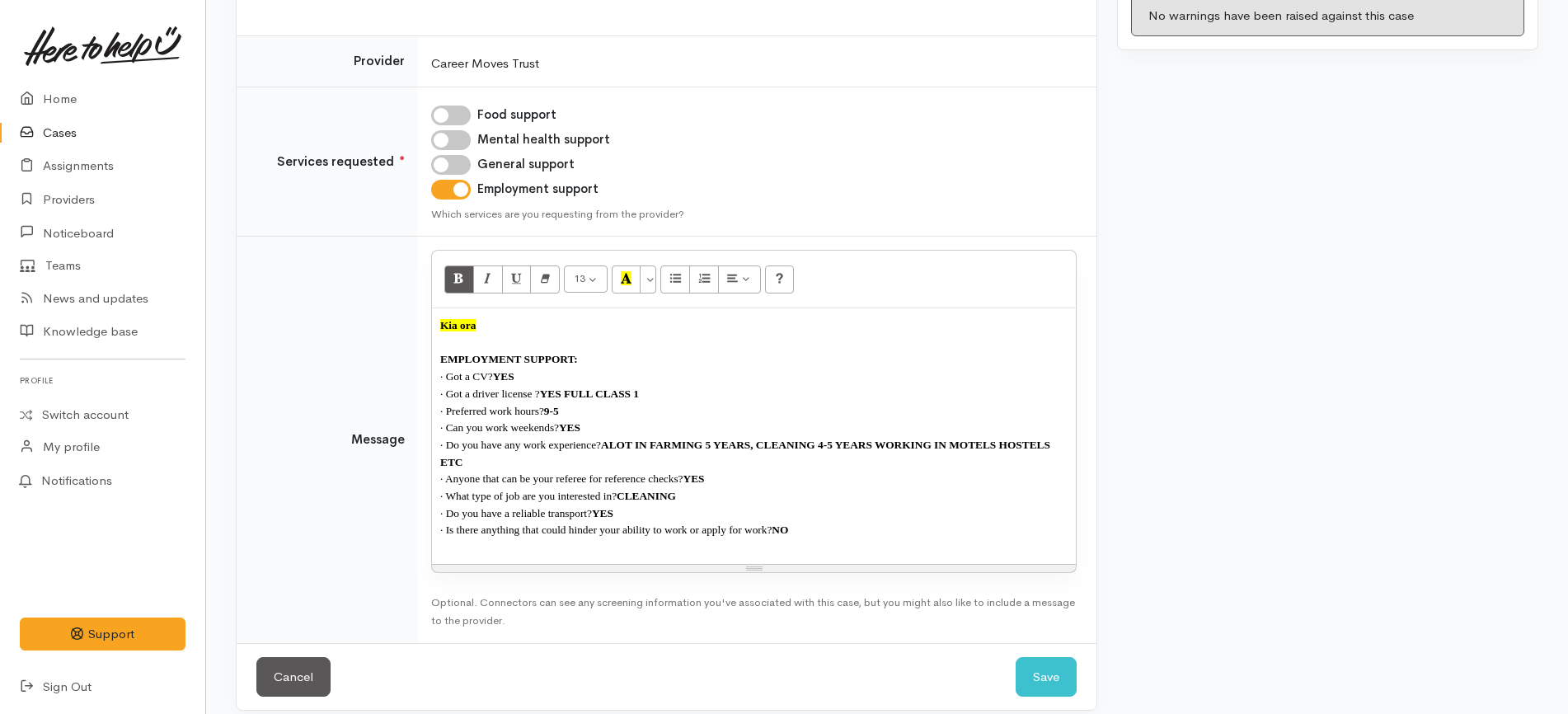
click at [516, 316] on div "Kia ora EMPLOYMENT SUPPORT: · Got a CV? YES · Got a driver license ?  YES FULL …" at bounding box center [753, 436] width 644 height 256
click at [1278, 310] on div "Warnings No warnings have been raised against this case" at bounding box center [1327, 327] width 441 height 807
click at [1042, 672] on button "Save" at bounding box center [1046, 677] width 61 height 40
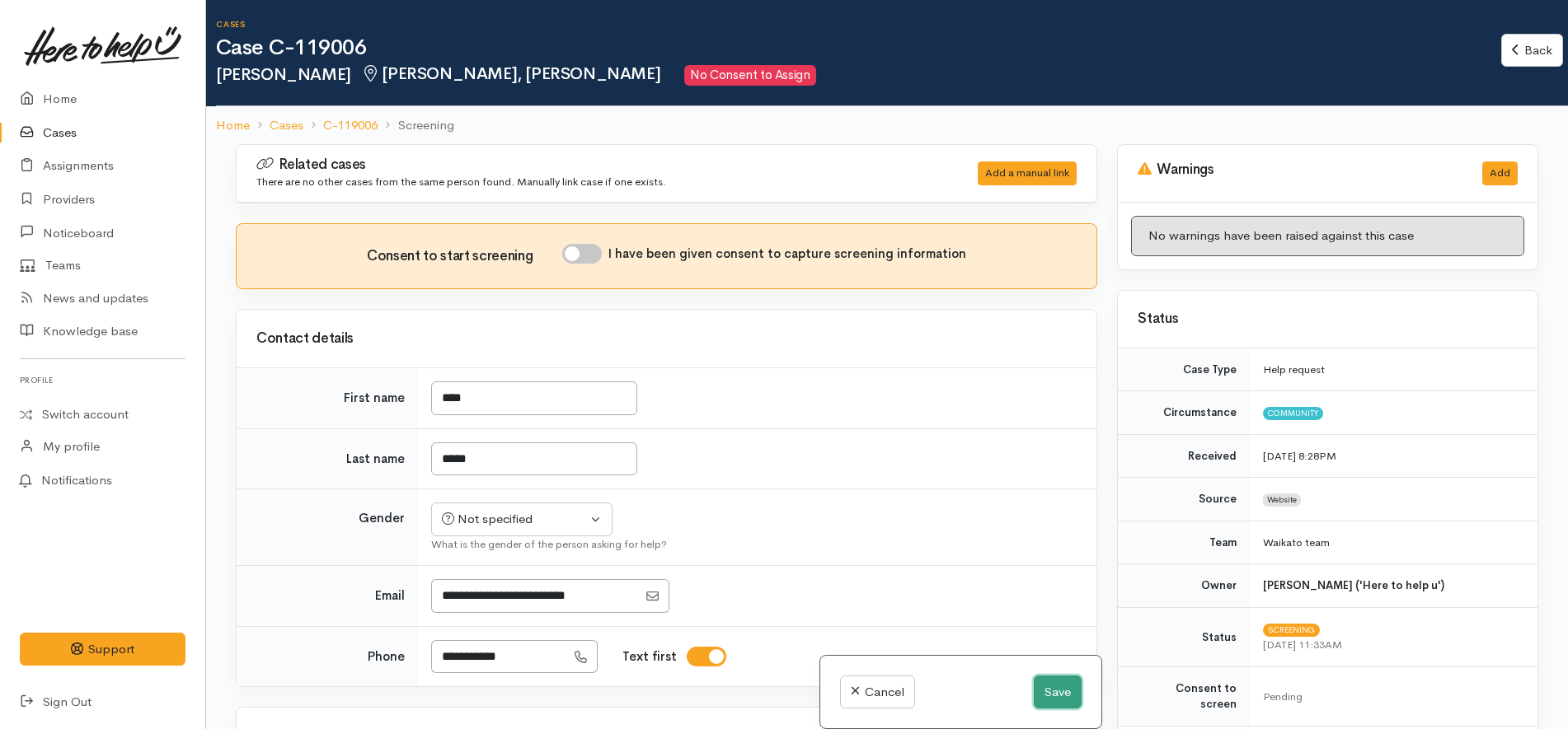
click at [1050, 681] on button "Save" at bounding box center [1058, 692] width 48 height 34
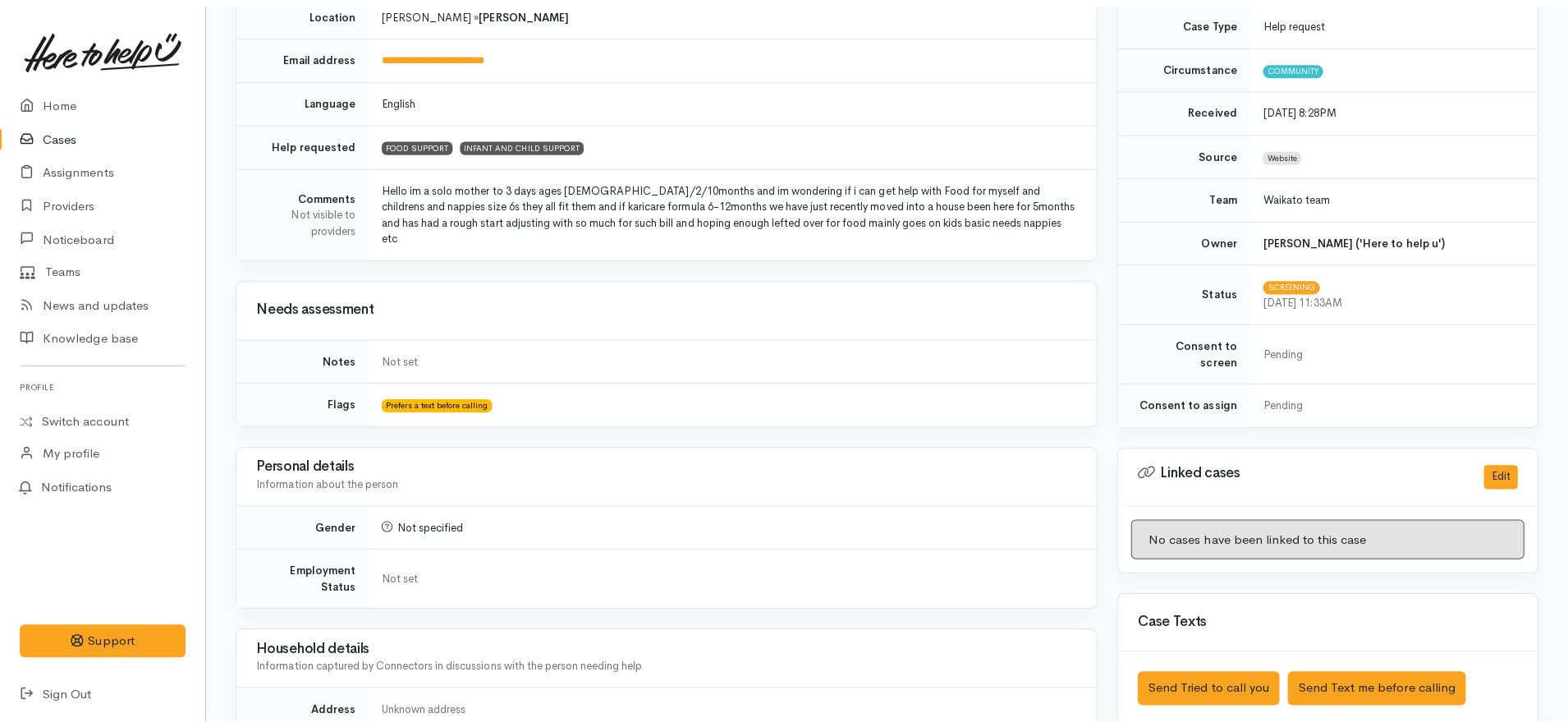
scroll to position [616, 0]
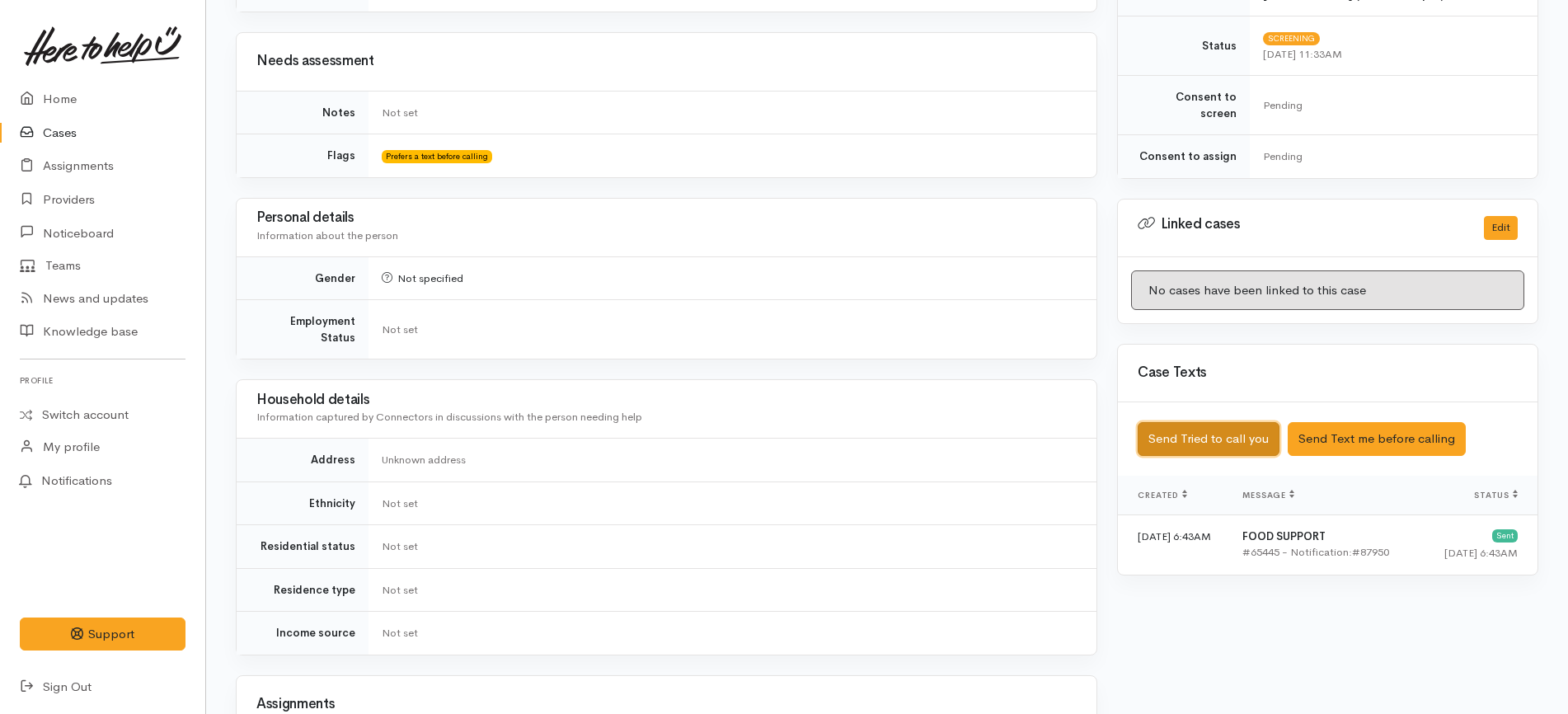
click at [1266, 423] on button "Send Tried to call you" at bounding box center [1209, 439] width 142 height 34
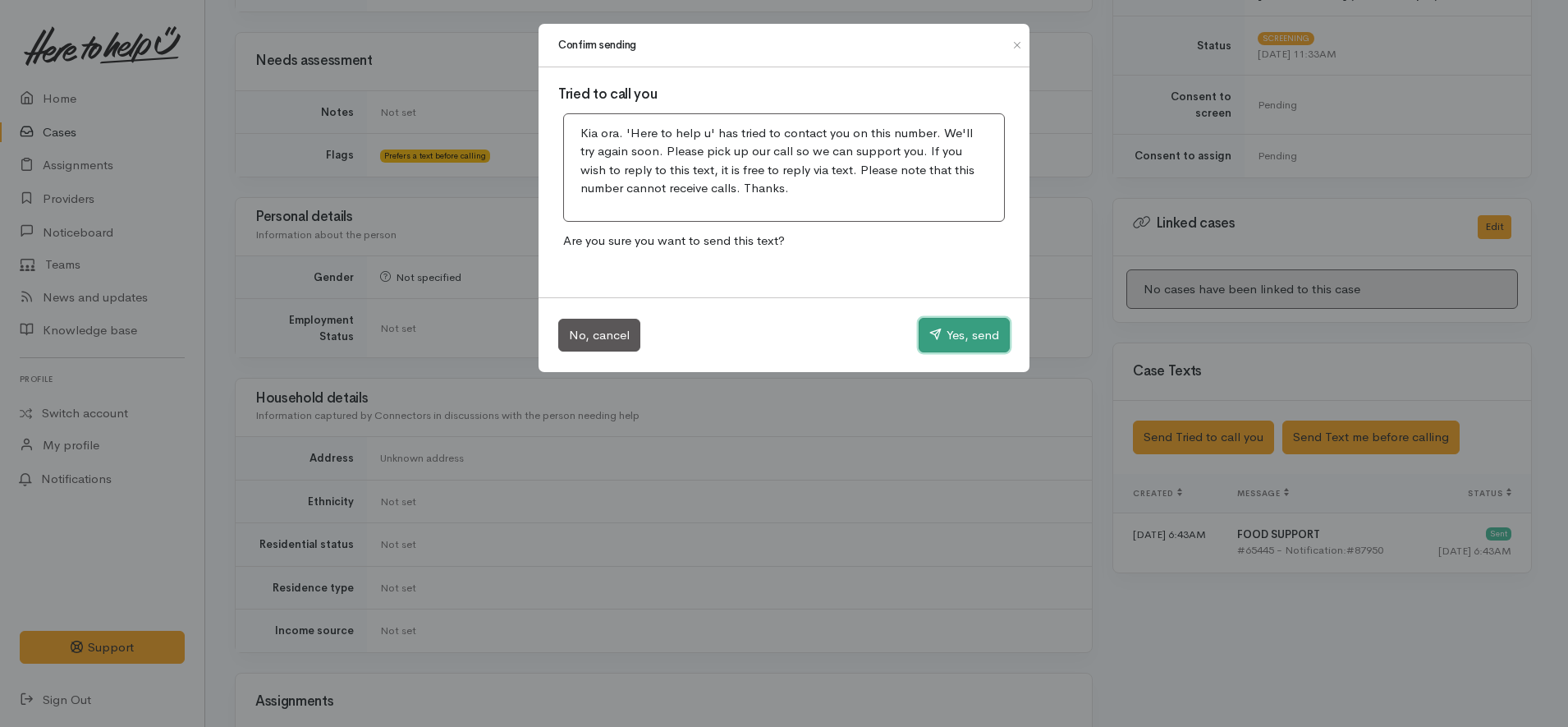
click at [972, 323] on button "Yes, send" at bounding box center [965, 335] width 91 height 35
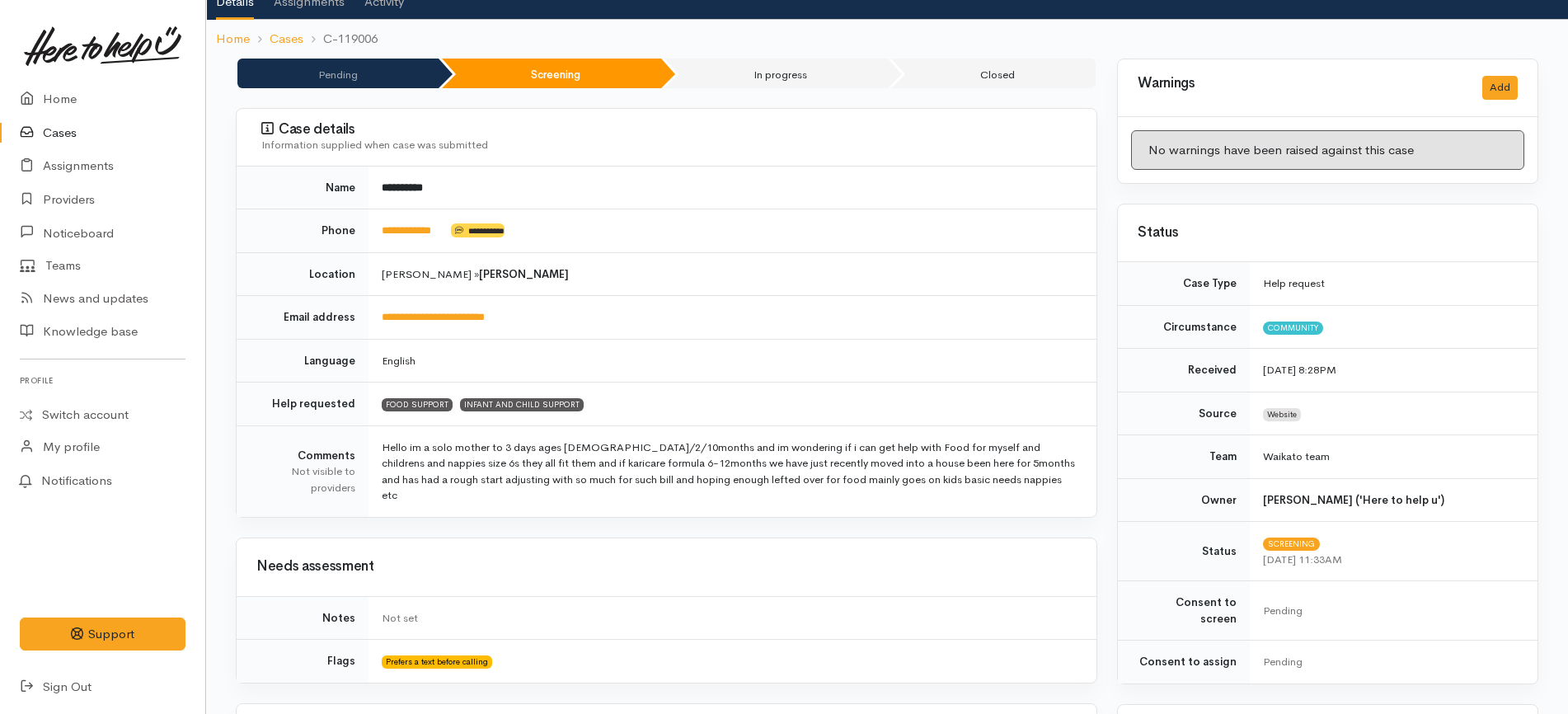
scroll to position [0, 0]
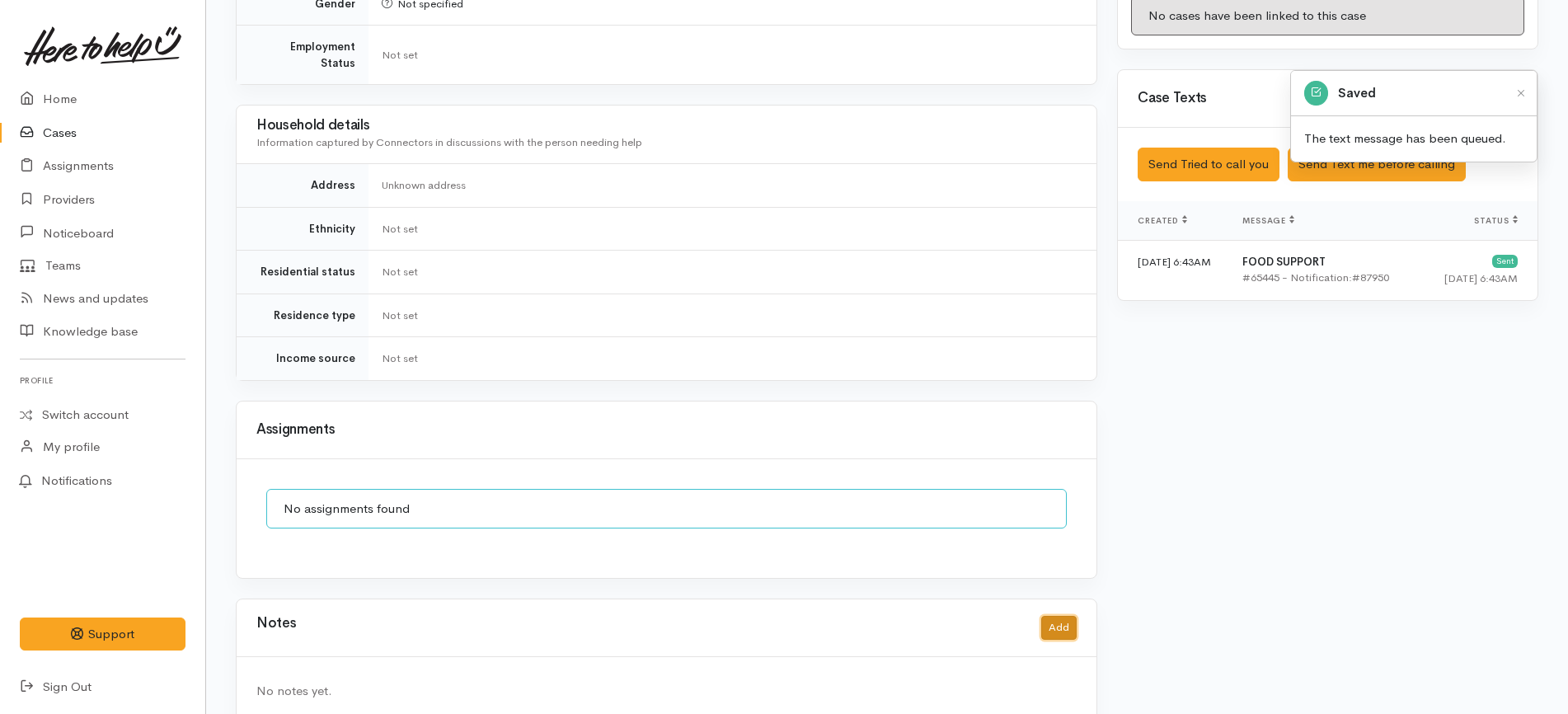
click at [1065, 616] on button "Add" at bounding box center [1058, 628] width 36 height 24
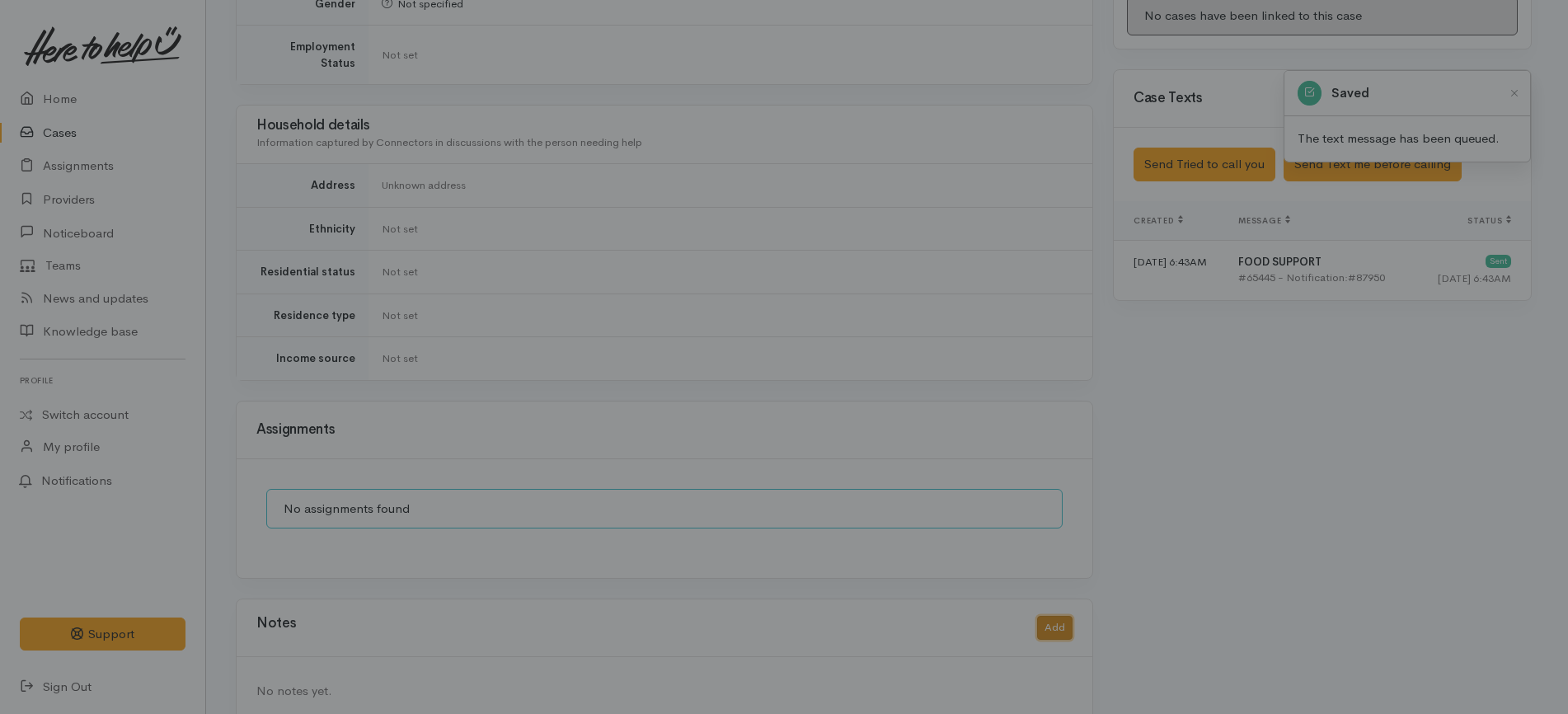
scroll to position [877, 0]
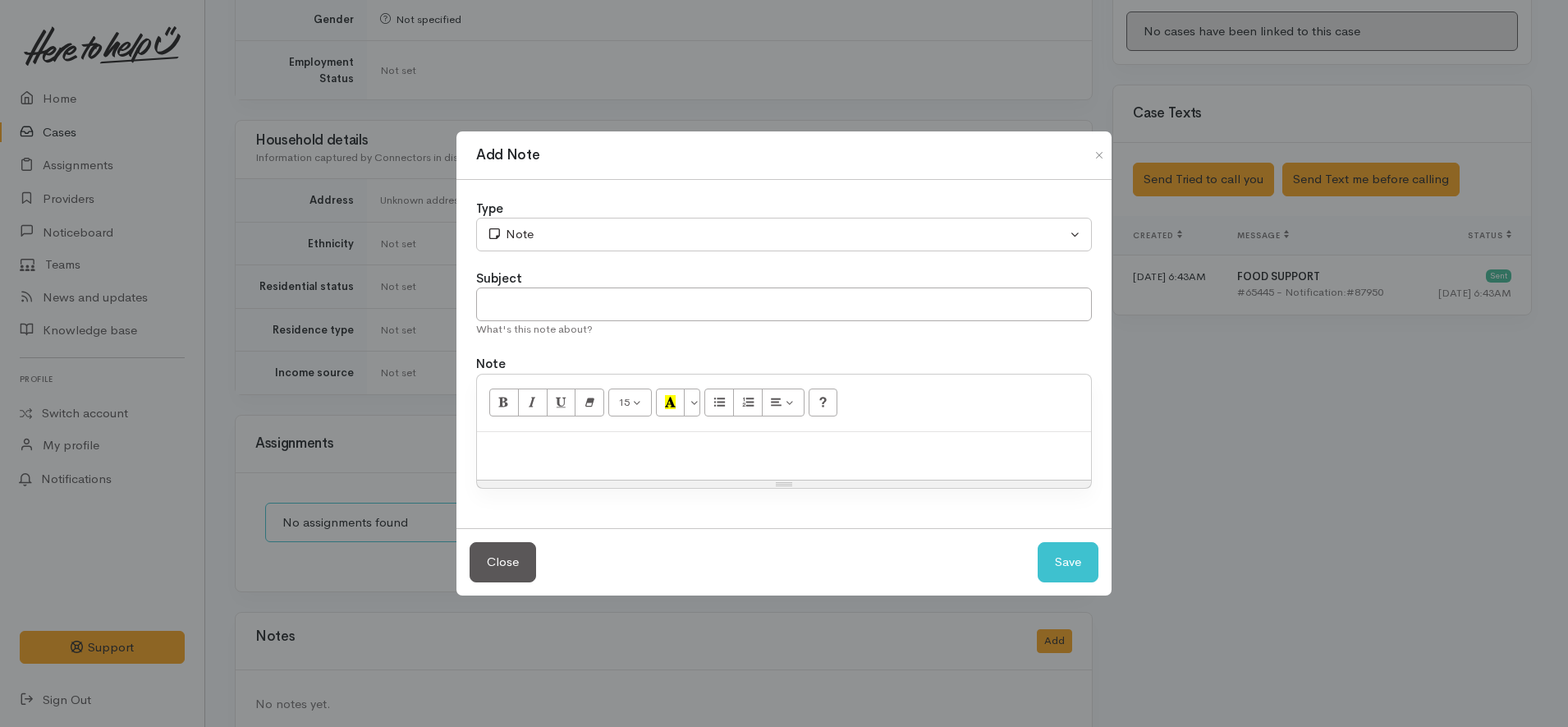
click at [566, 440] on p at bounding box center [784, 449] width 598 height 19
paste div
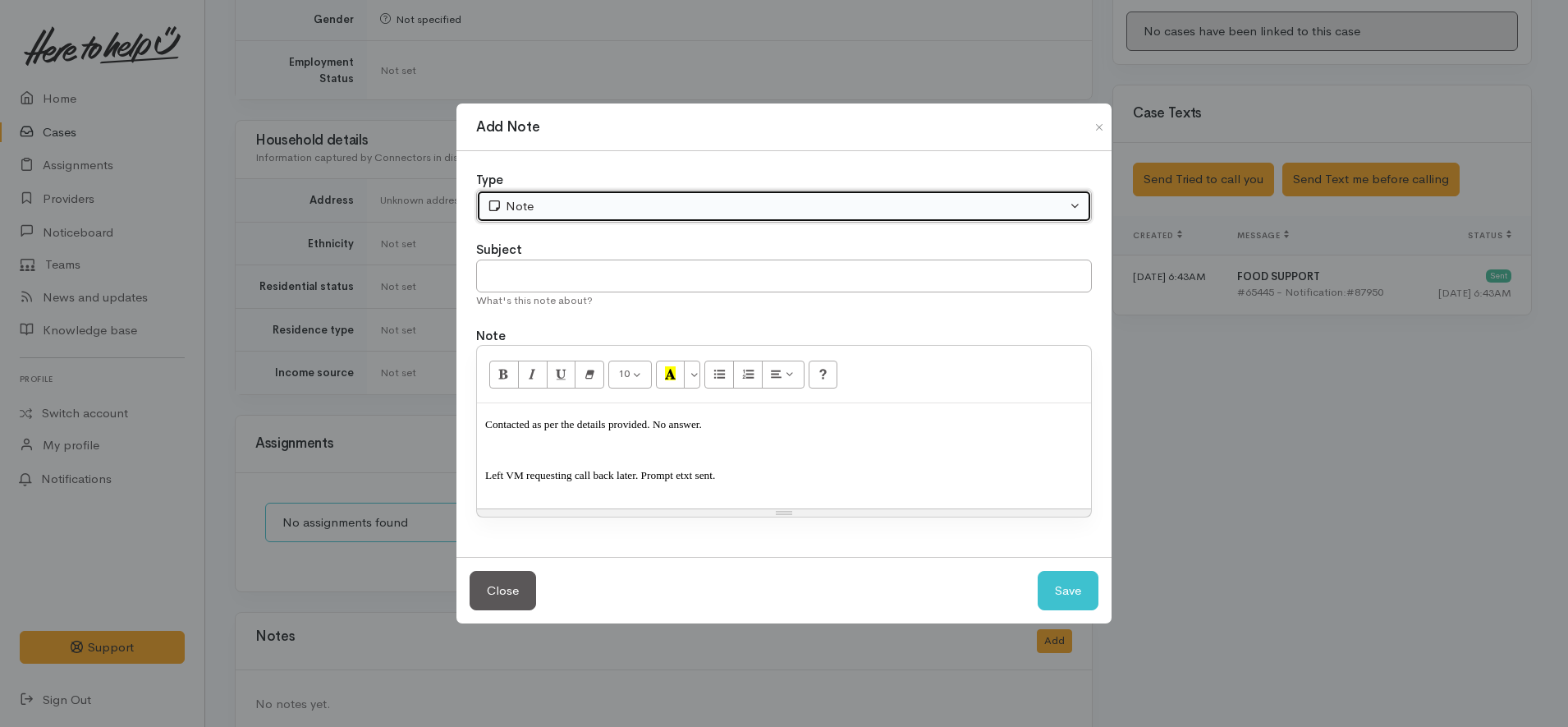
click at [531, 197] on div "Note" at bounding box center [777, 206] width 580 height 19
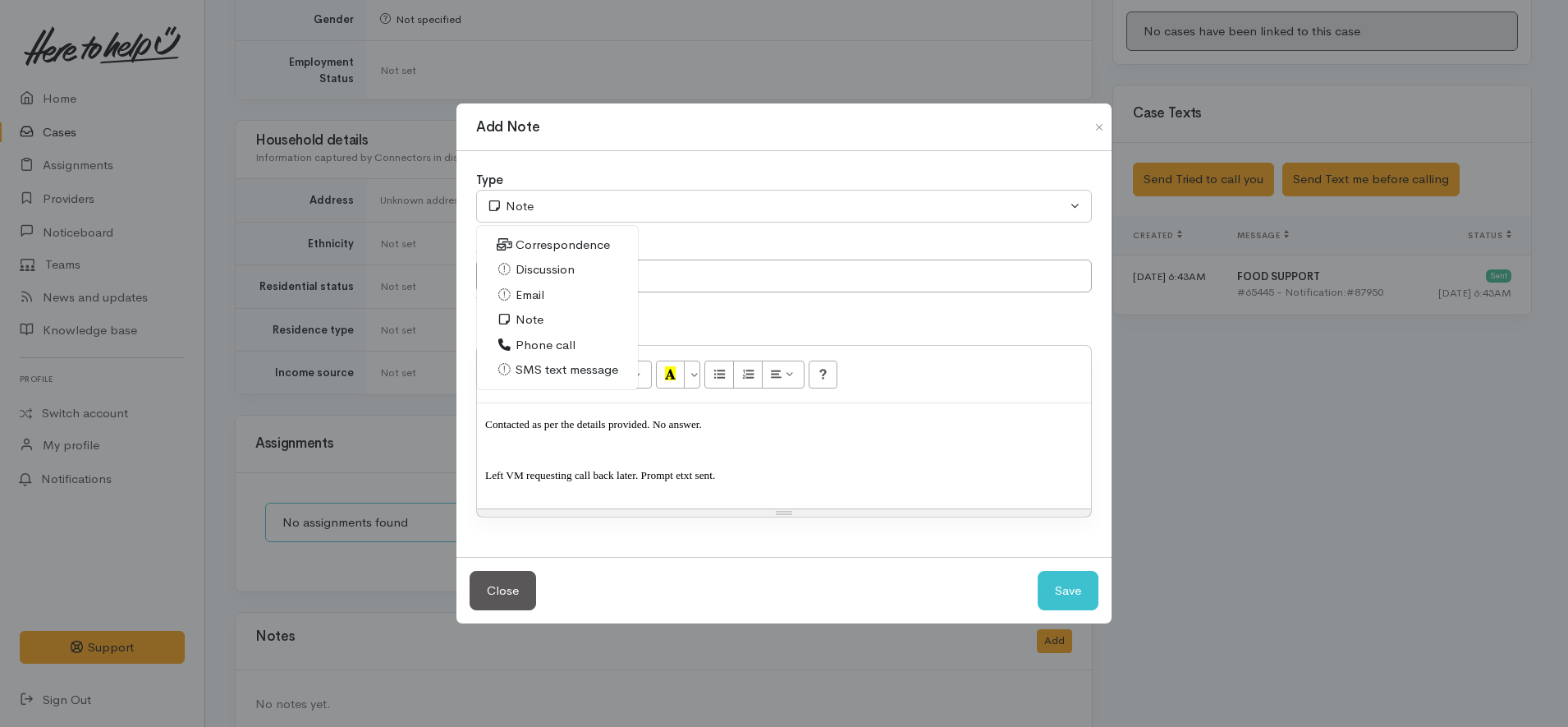
click at [524, 334] on link "Phone call" at bounding box center [558, 345] width 161 height 26
click at [1064, 594] on button "Save" at bounding box center [1068, 591] width 61 height 40
select select "1"
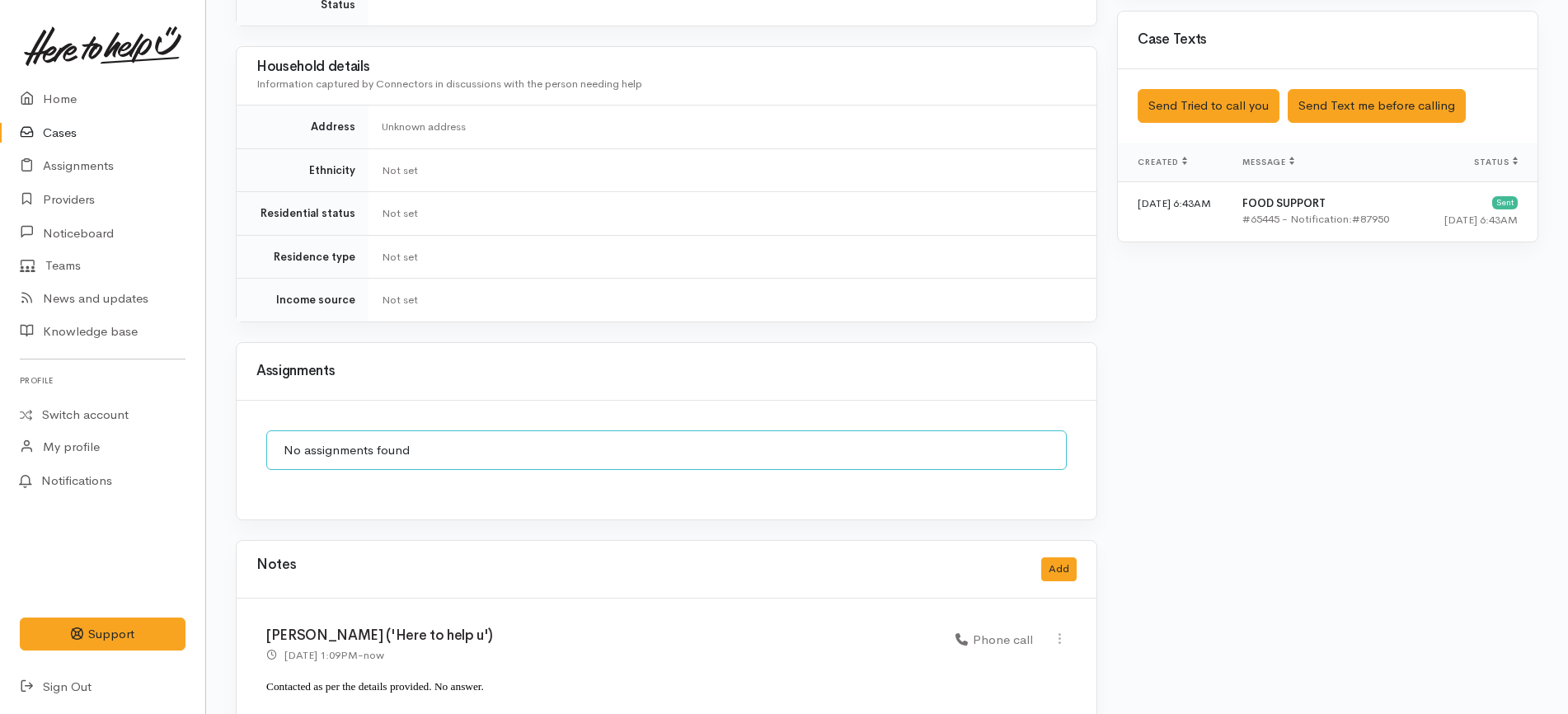
scroll to position [1017, 0]
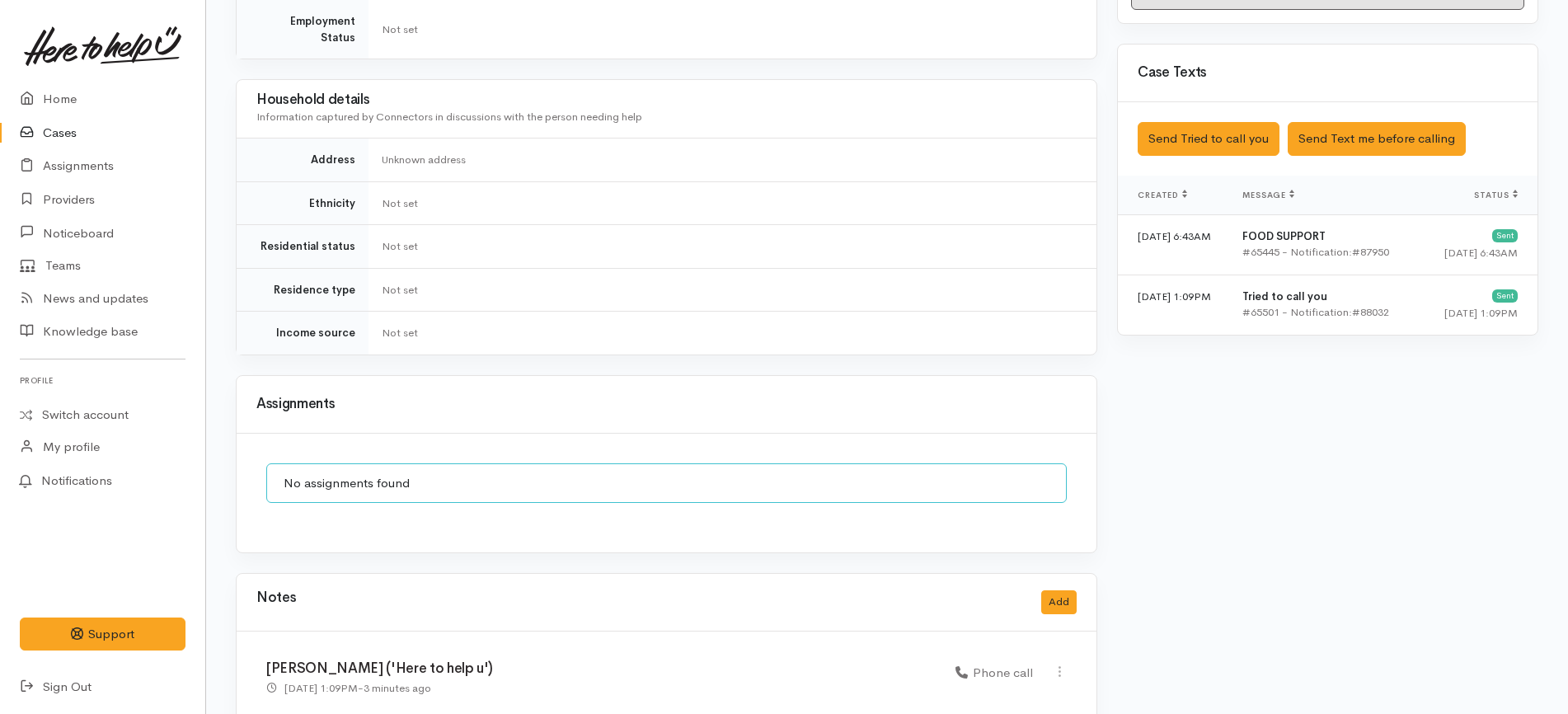
scroll to position [1017, 0]
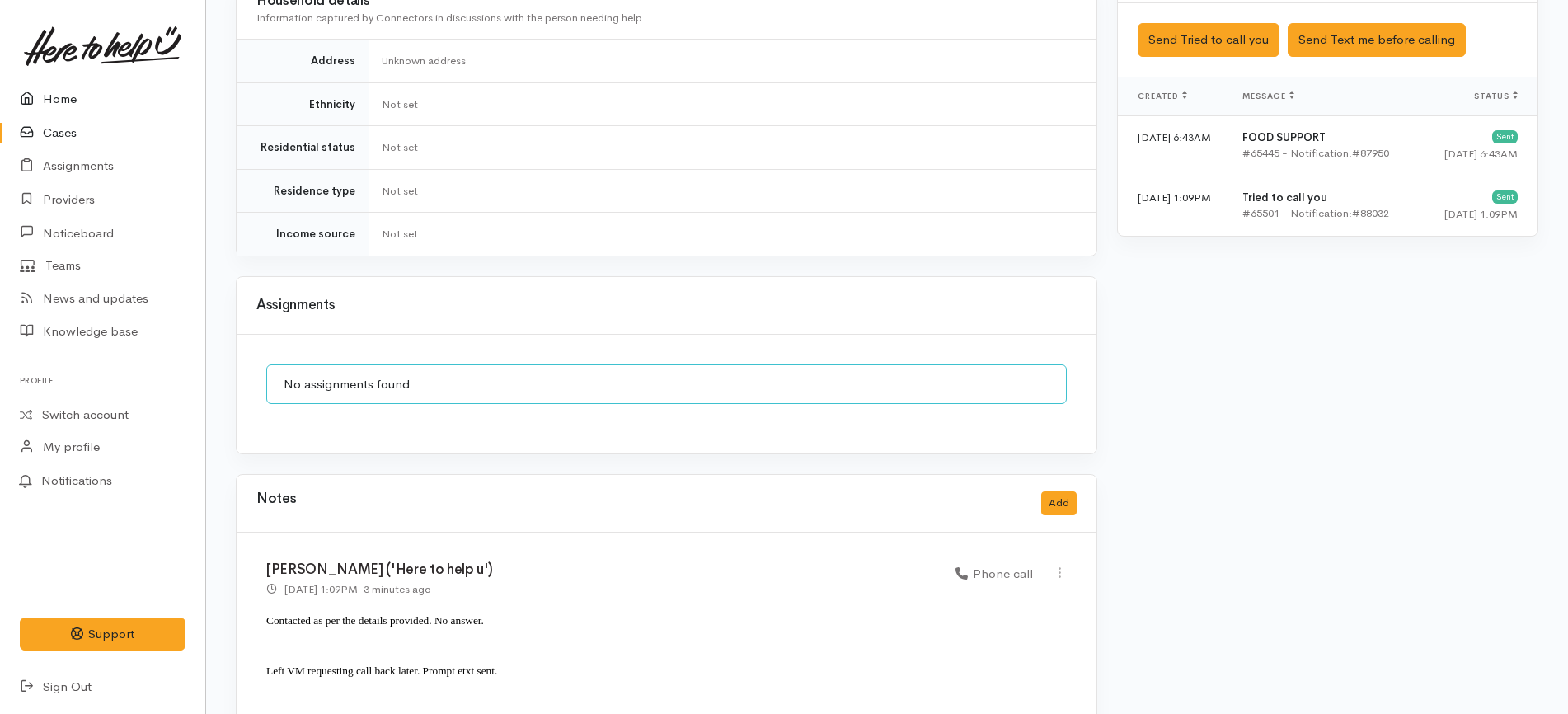
click at [88, 103] on link "Home" at bounding box center [103, 99] width 205 height 34
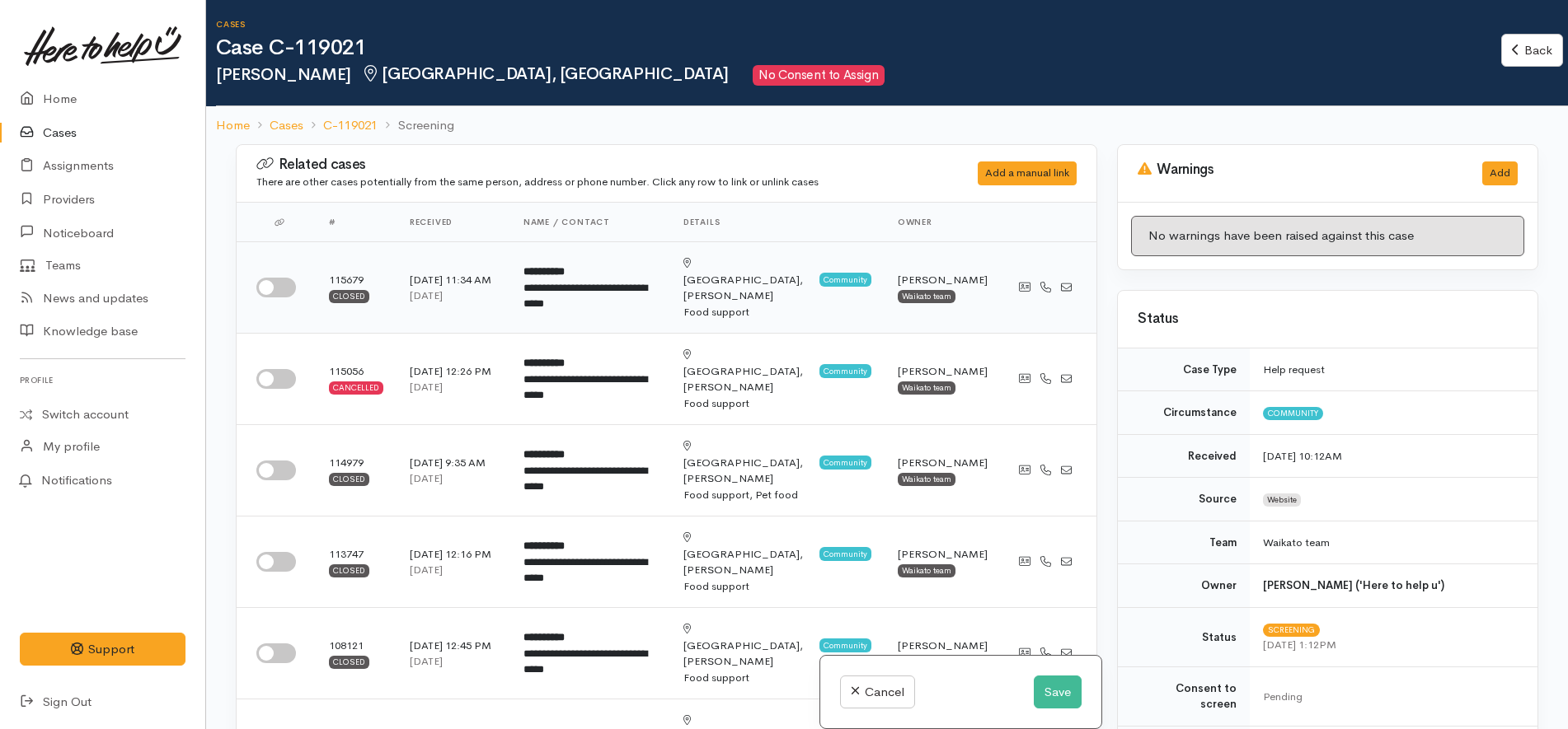
click at [283, 284] on input "checkbox" at bounding box center [276, 288] width 39 height 20
checkbox input "true"
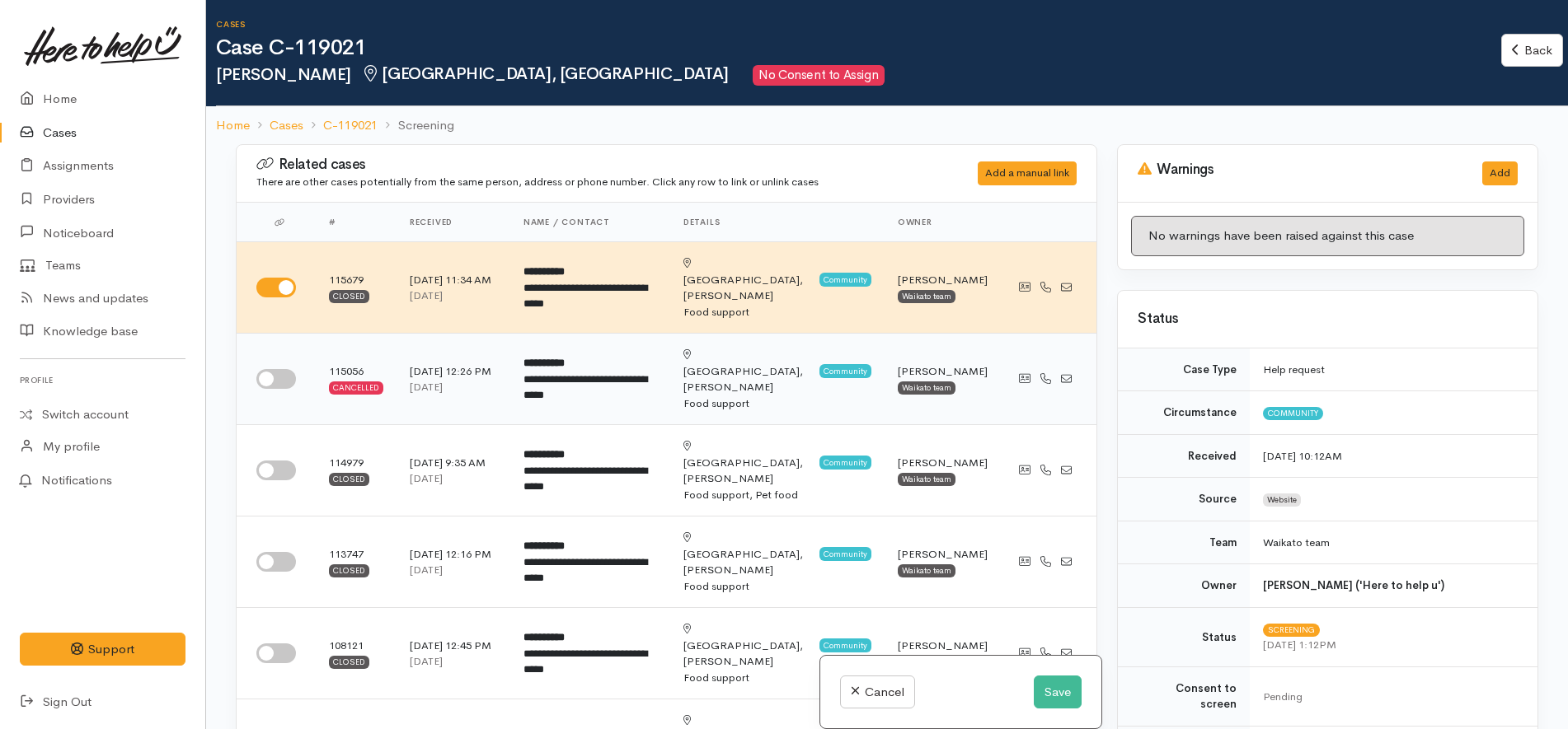
click at [281, 369] on input "checkbox" at bounding box center [276, 379] width 39 height 20
checkbox input "true"
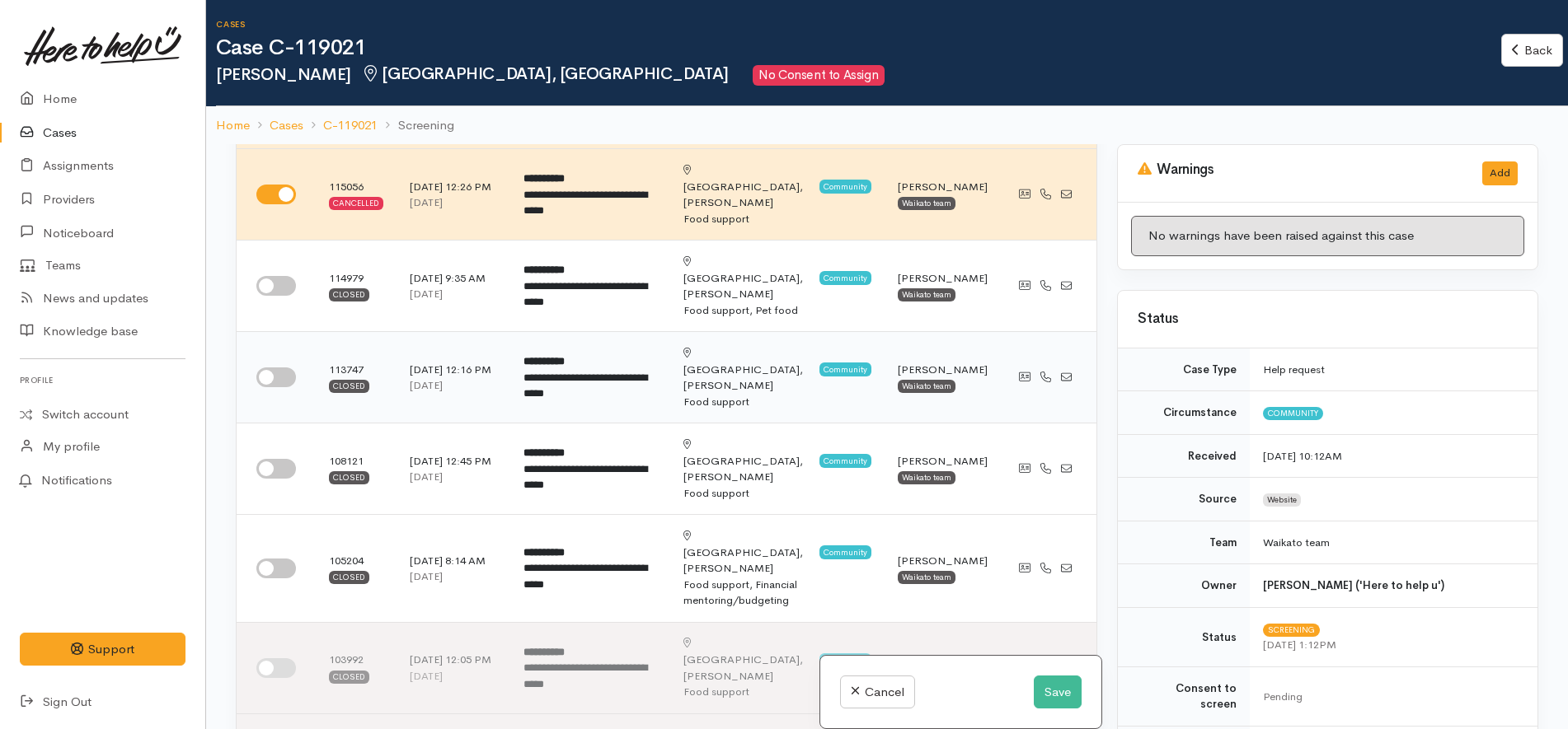
scroll to position [206, 0]
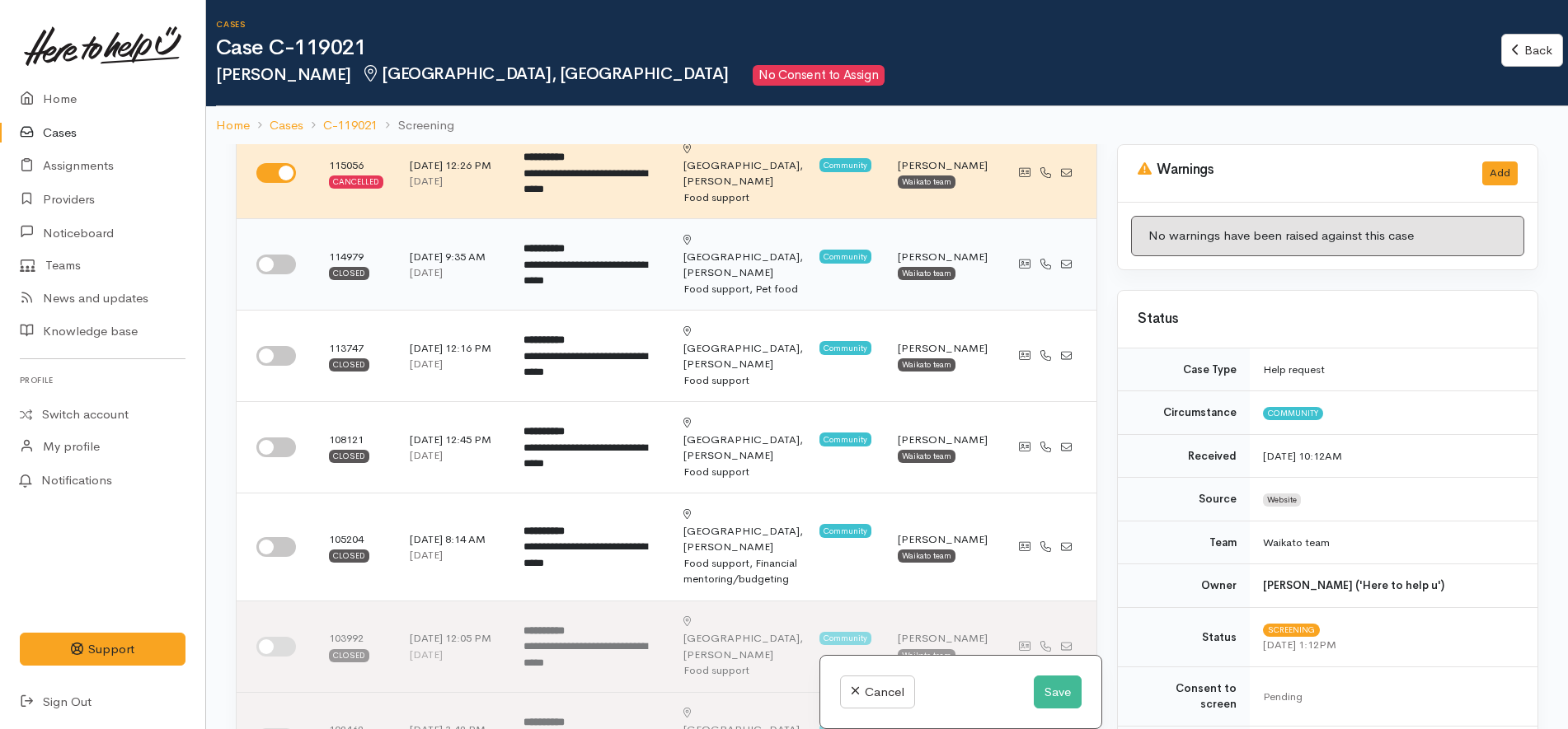
click at [280, 255] on input "checkbox" at bounding box center [276, 265] width 39 height 20
checkbox input "true"
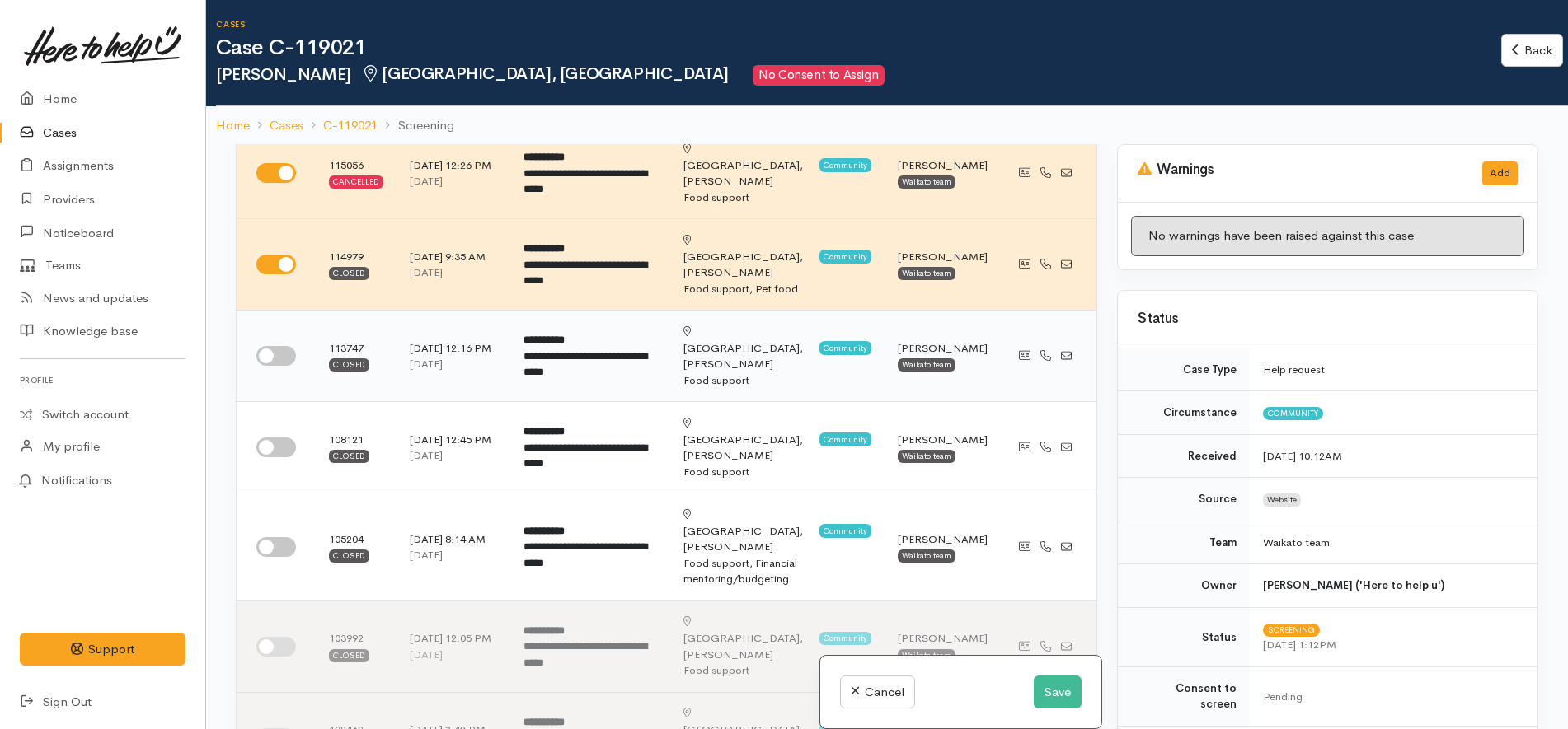
click at [278, 315] on td at bounding box center [276, 356] width 79 height 92
click at [281, 346] on input "checkbox" at bounding box center [276, 356] width 39 height 20
checkbox input "true"
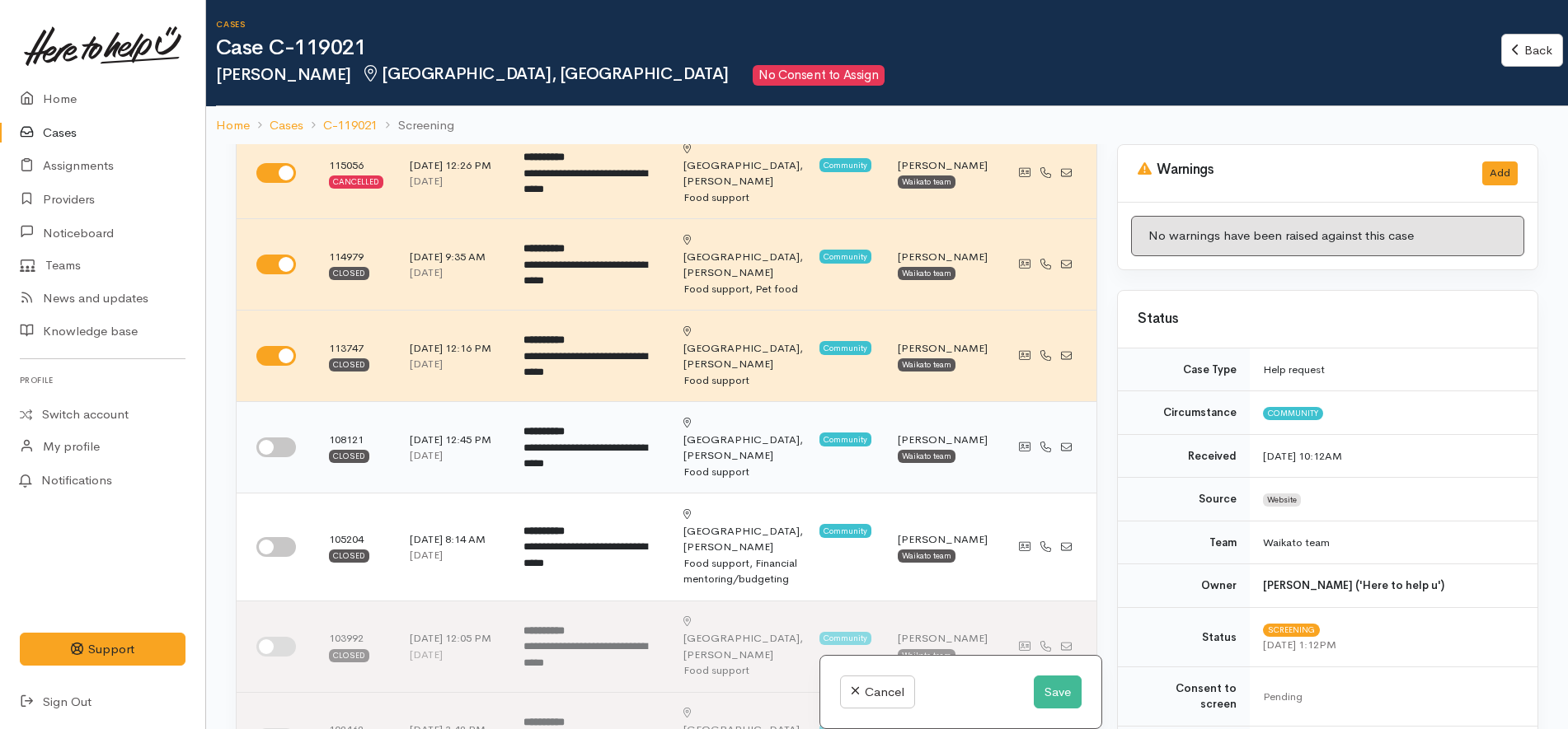
click at [284, 438] on input "checkbox" at bounding box center [276, 448] width 39 height 20
checkbox input "true"
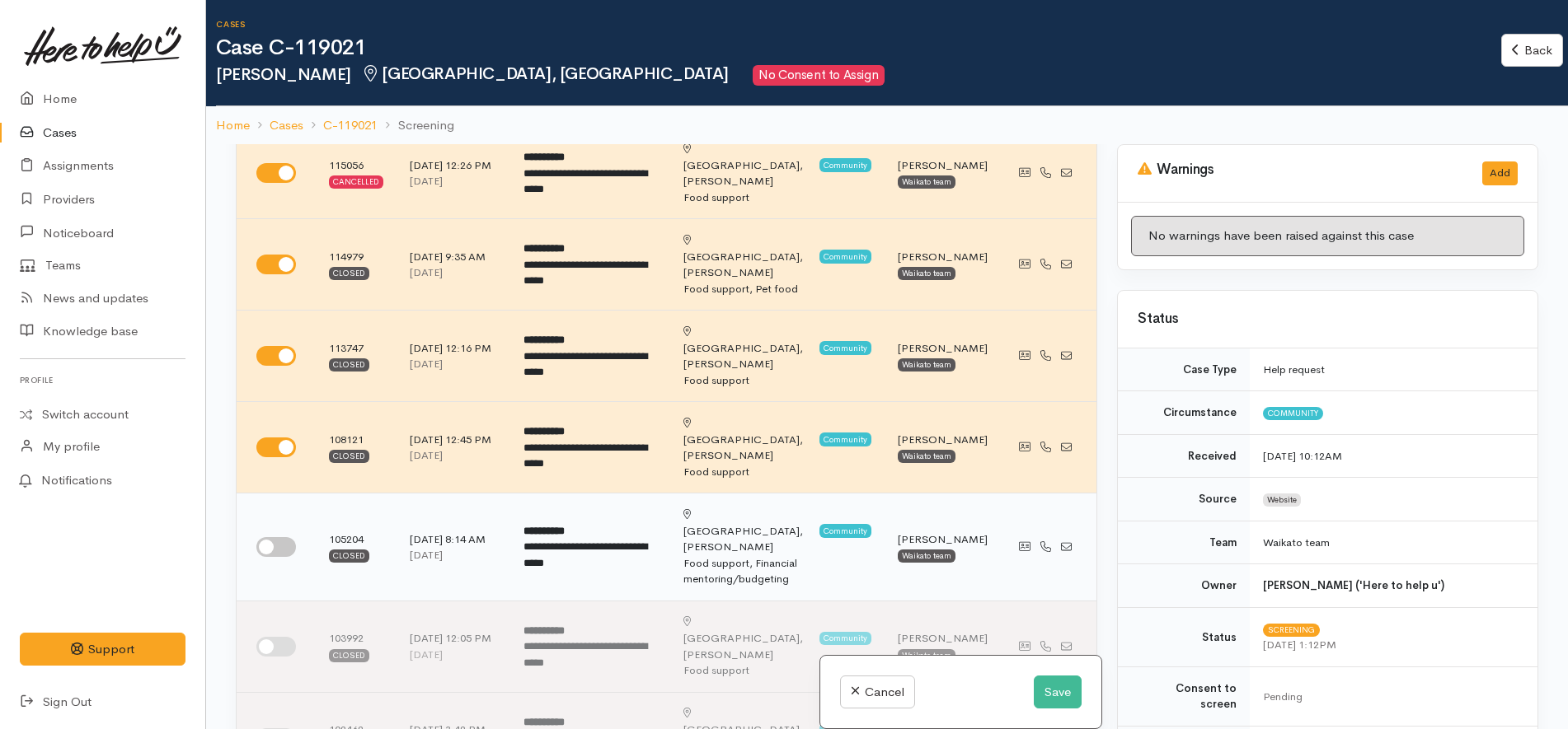
click at [282, 538] on input "checkbox" at bounding box center [276, 548] width 39 height 20
checkbox input "true"
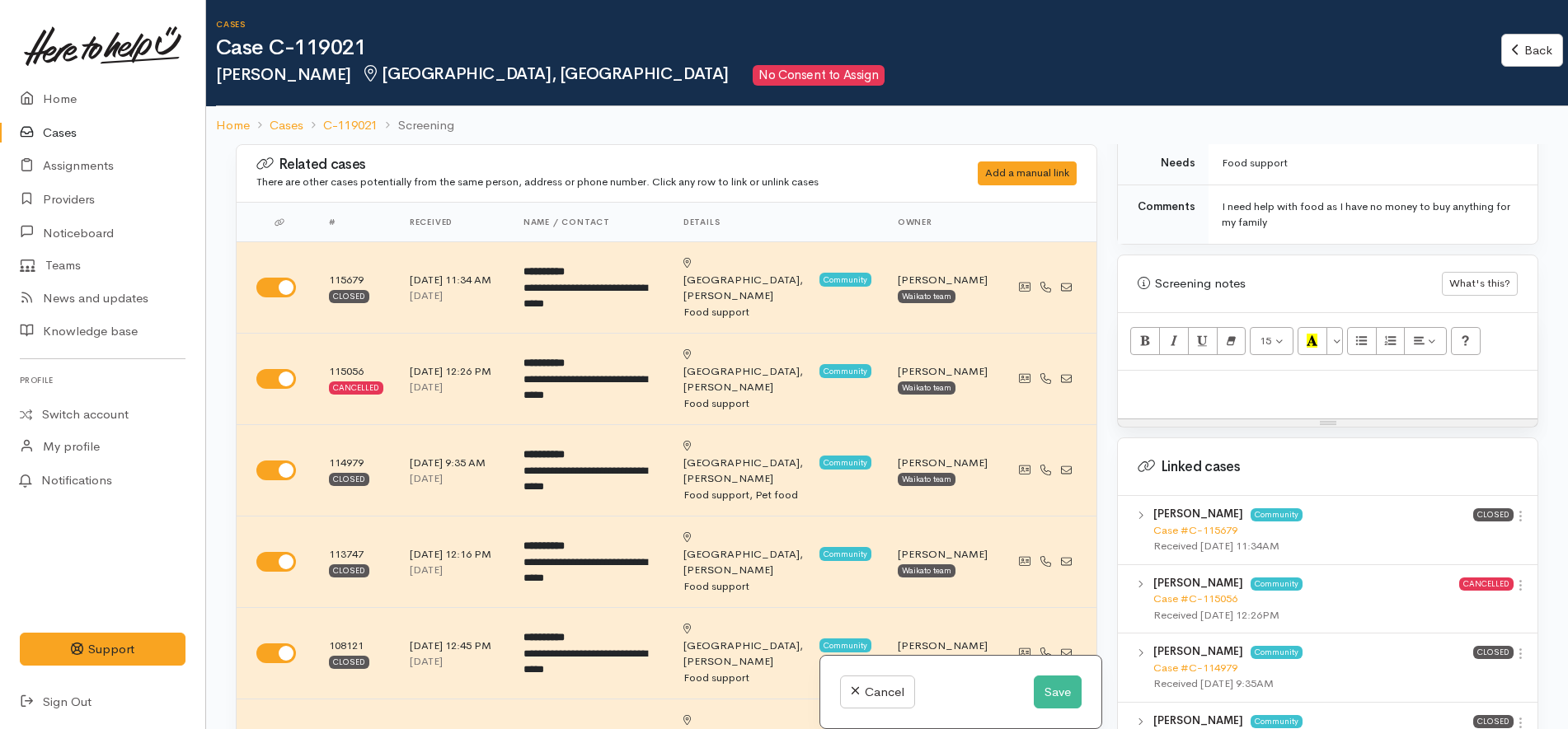
scroll to position [1133, 0]
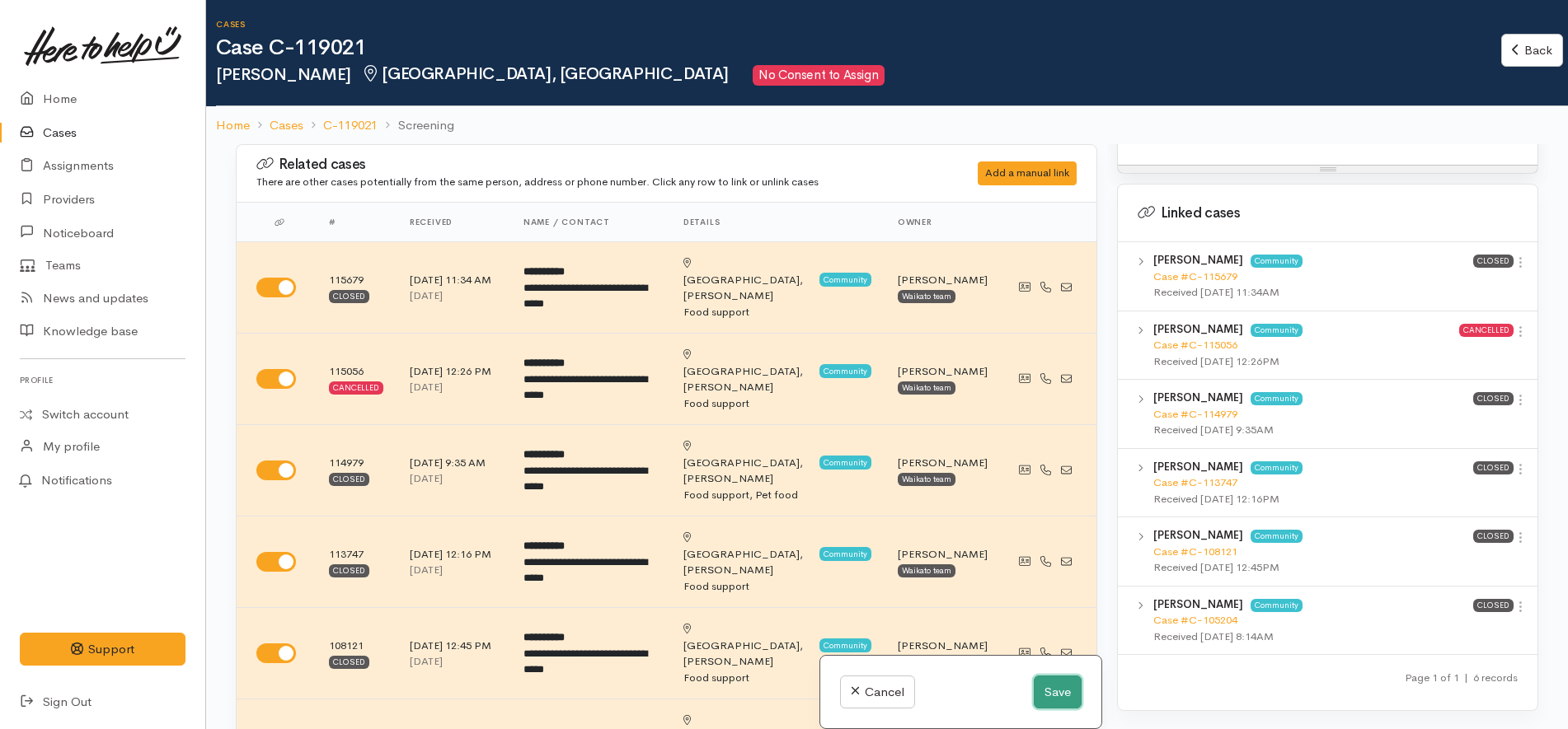
click at [1037, 699] on button "Save" at bounding box center [1058, 692] width 48 height 34
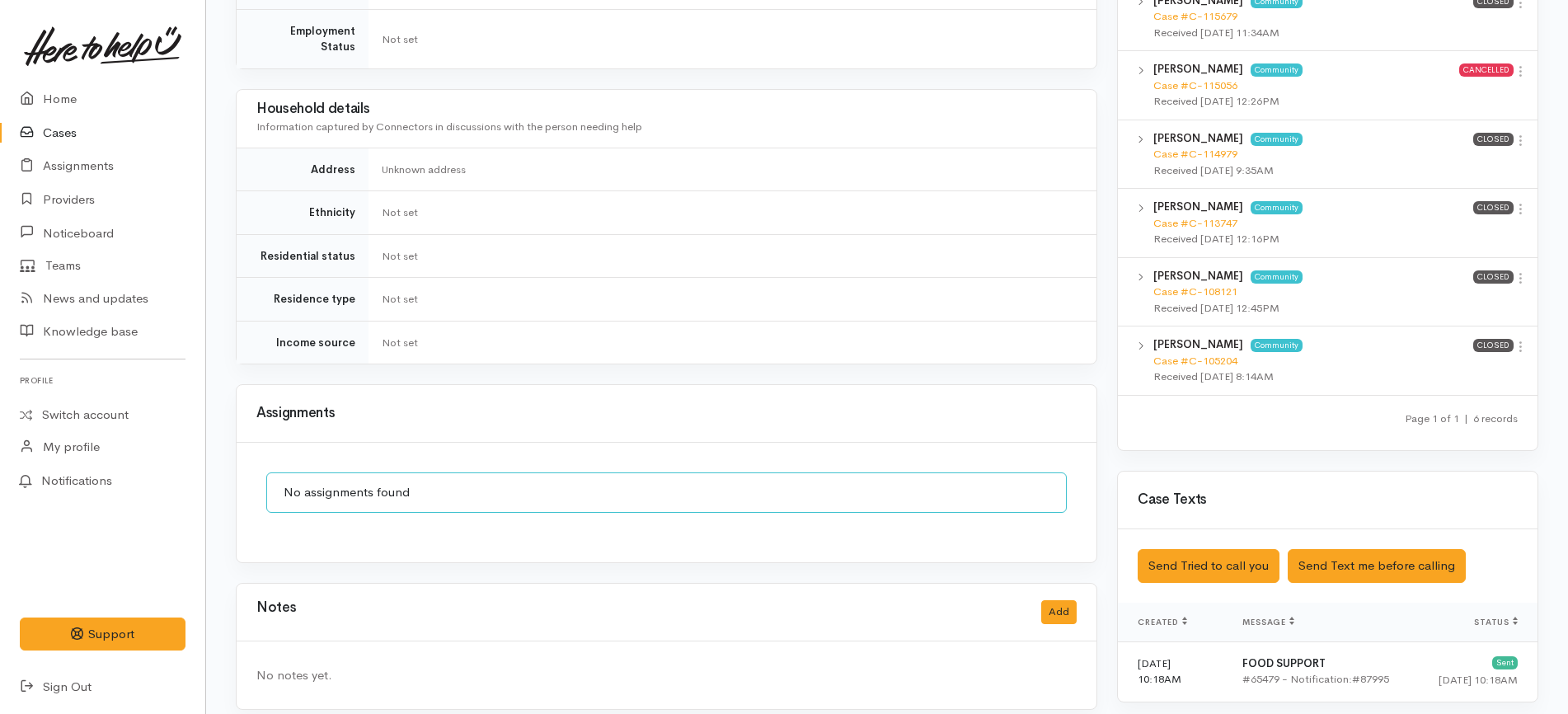
scroll to position [69, 0]
